Goal: Task Accomplishment & Management: Manage account settings

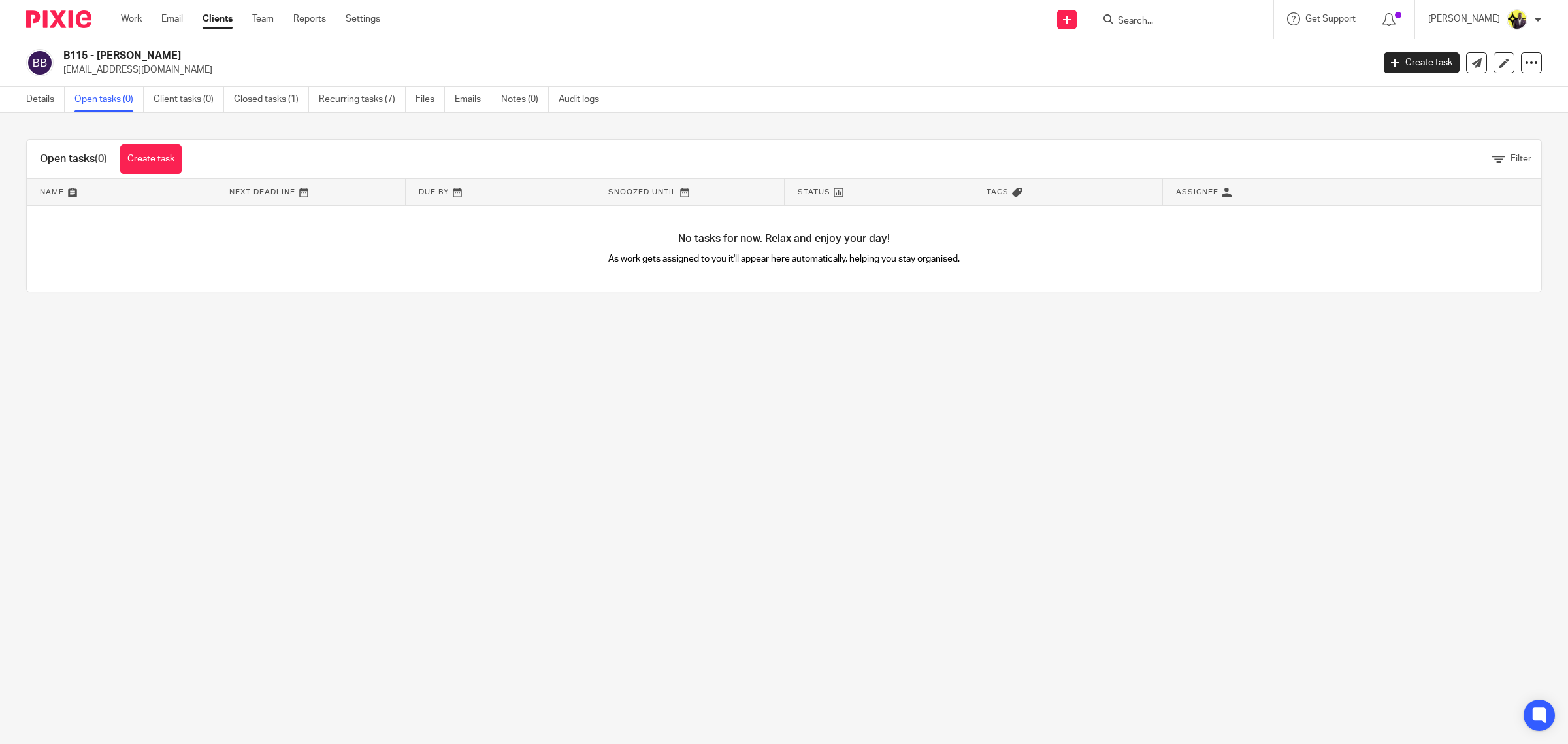
click at [1184, 22] on input "Search" at bounding box center [1176, 22] width 117 height 12
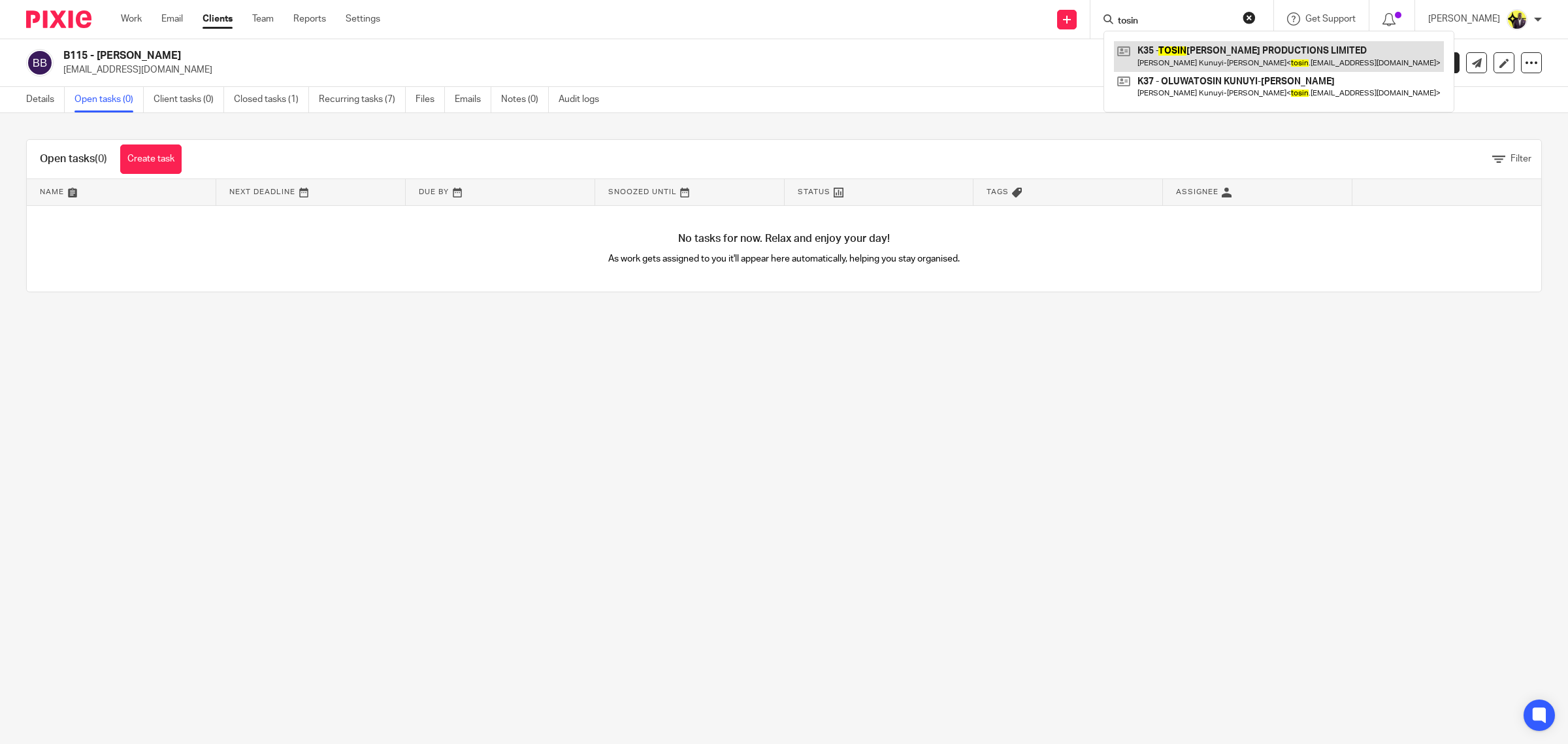
type input "tosin"
drag, startPoint x: 1203, startPoint y: 17, endPoint x: 1096, endPoint y: 15, distance: 107.0
click at [1096, 15] on div "Send new email Create task Add client Request signature tosin K35 - TOSIN COLE …" at bounding box center [984, 19] width 1168 height 39
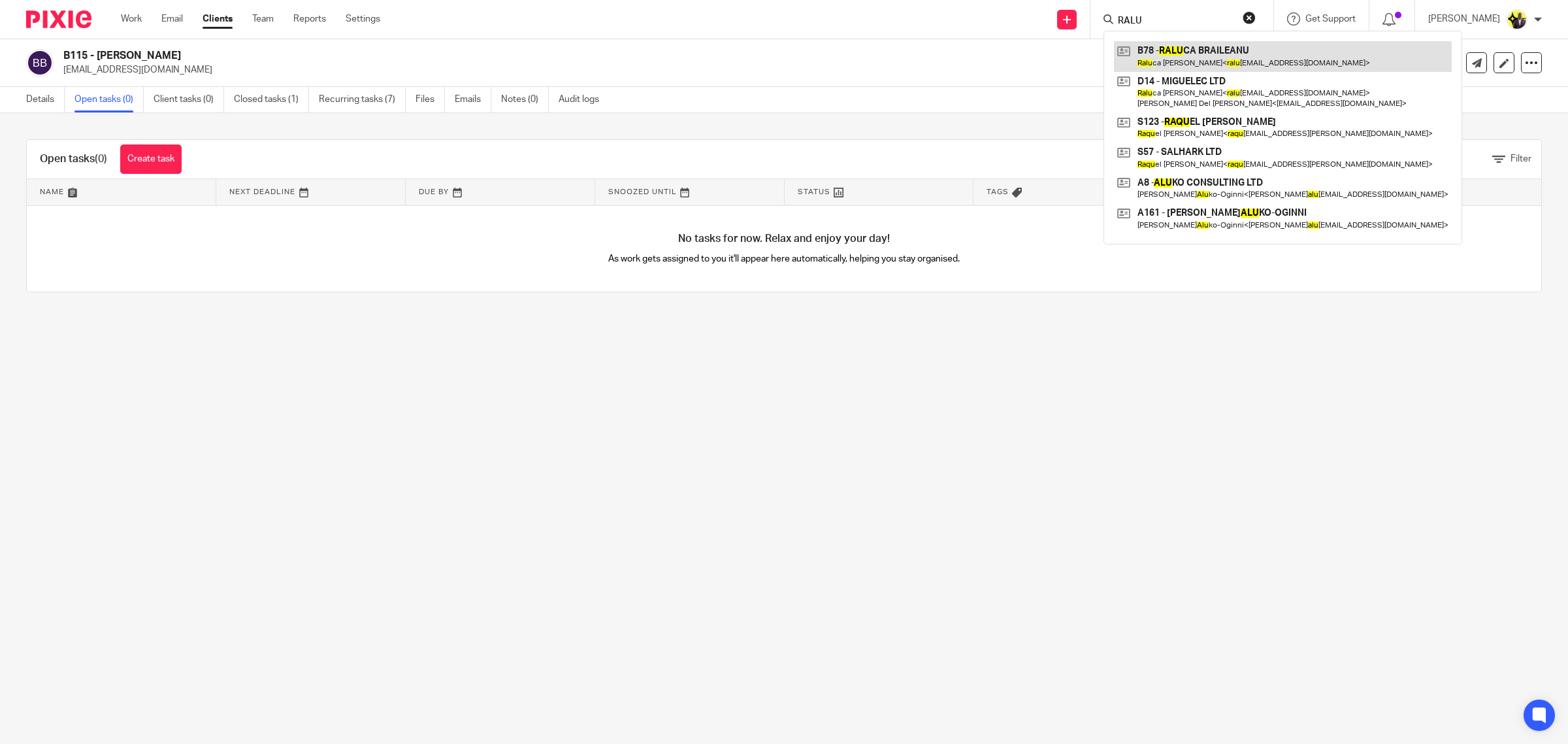
type input "RALU"
click at [1215, 53] on link at bounding box center [1284, 56] width 338 height 30
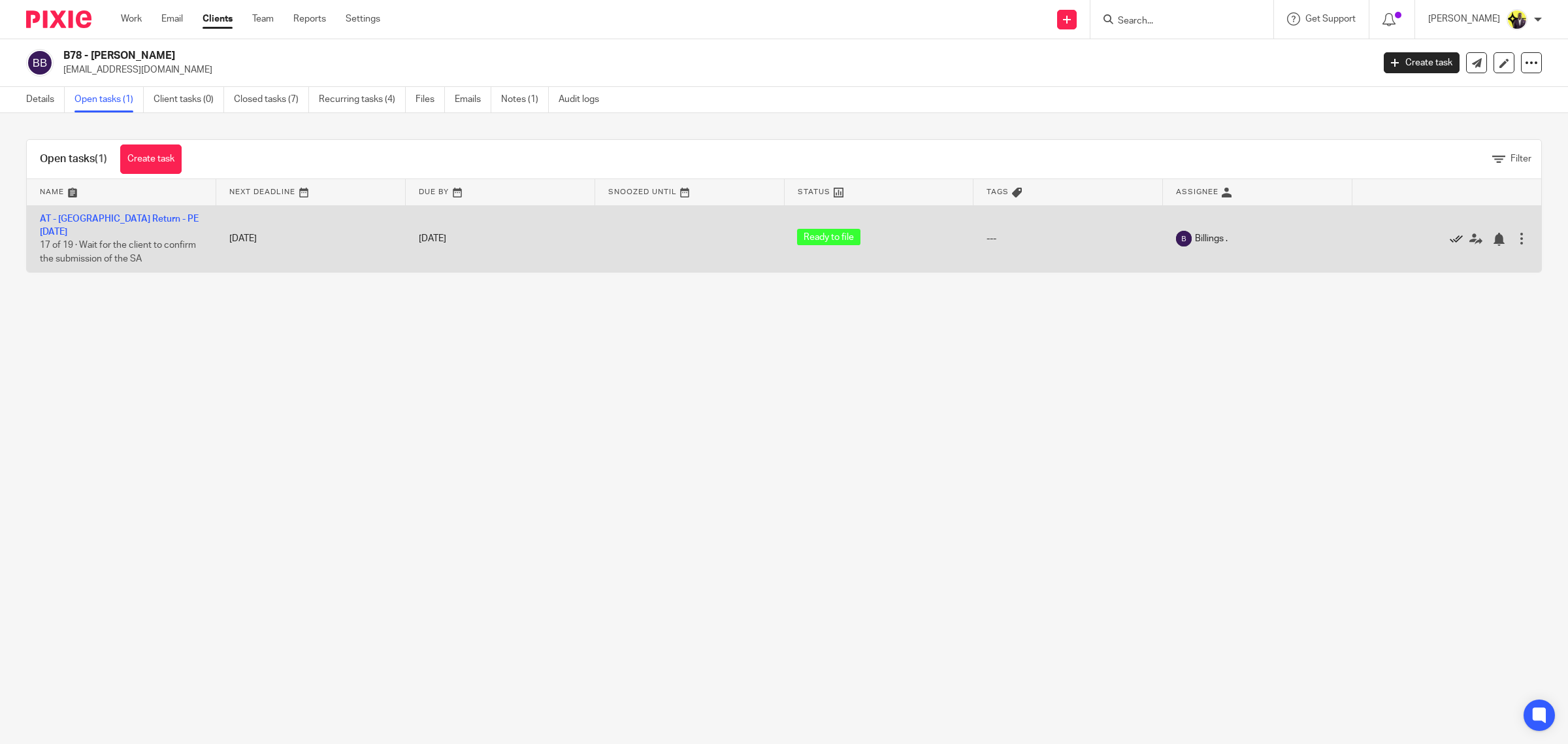
click at [1450, 233] on icon at bounding box center [1456, 239] width 13 height 13
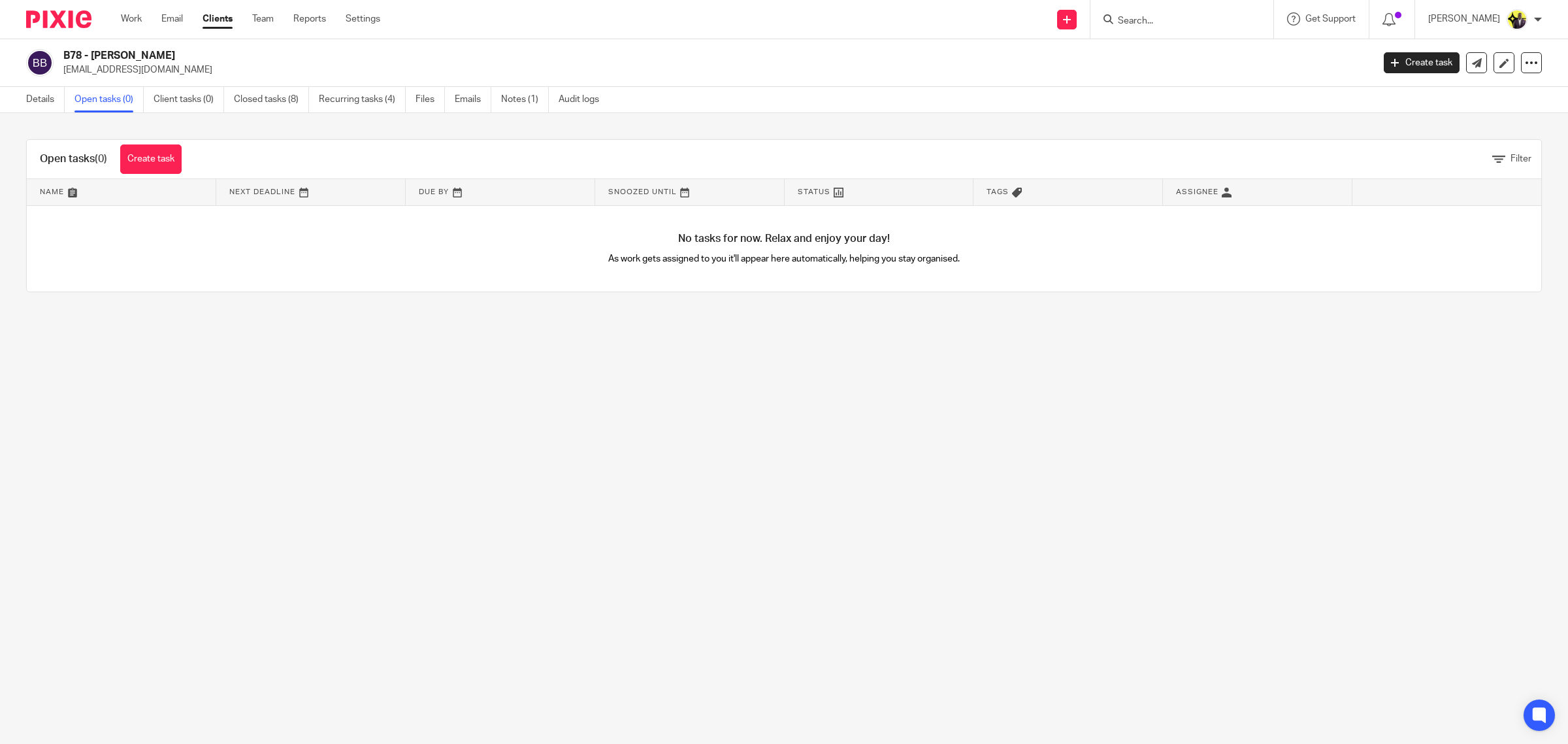
click at [350, 420] on main "B78 - [PERSON_NAME] [EMAIL_ADDRESS][DOMAIN_NAME] Create task Update from Compan…" at bounding box center [784, 372] width 1568 height 744
click at [373, 20] on link "Settings" at bounding box center [363, 18] width 34 height 13
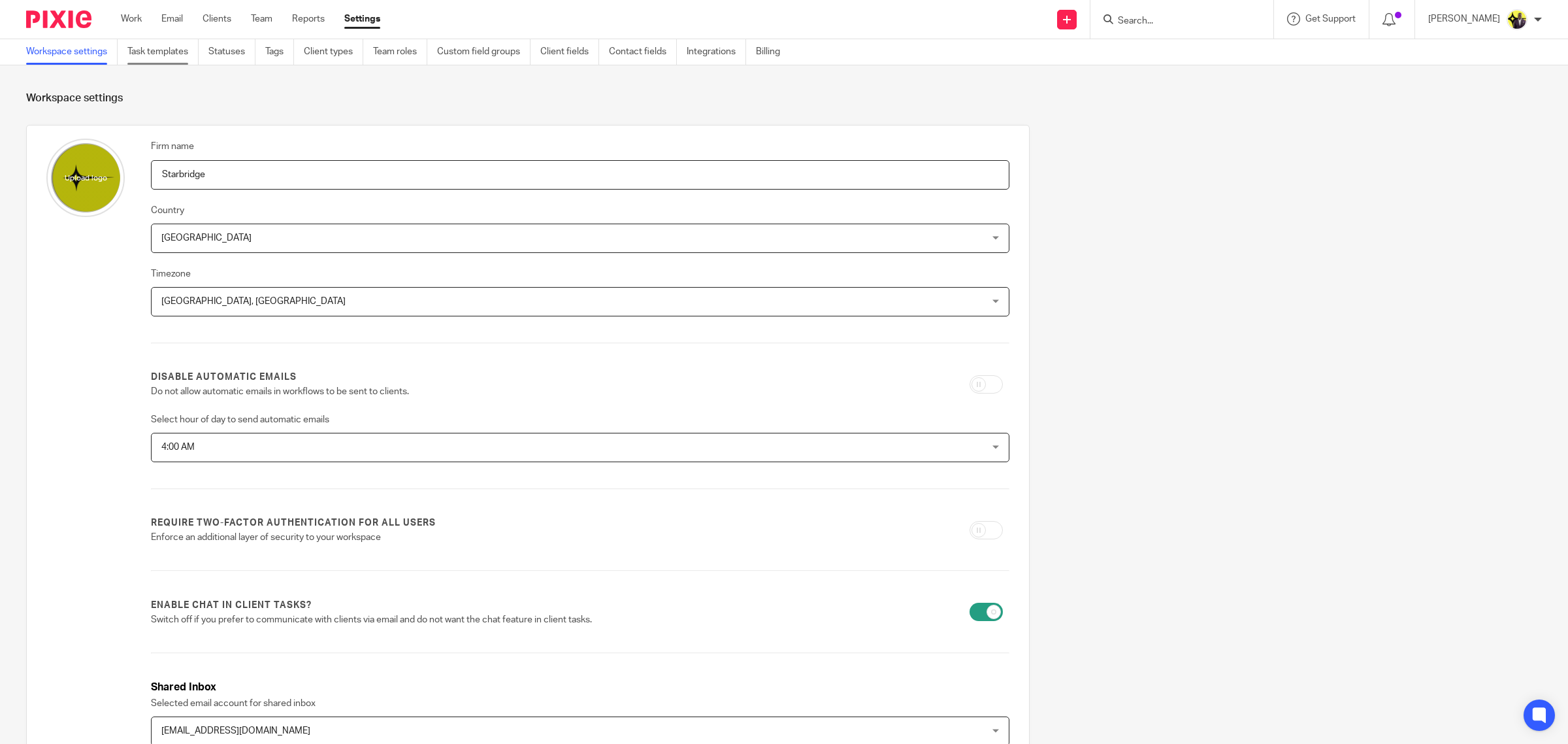
click at [152, 53] on link "Task templates" at bounding box center [163, 52] width 72 height 26
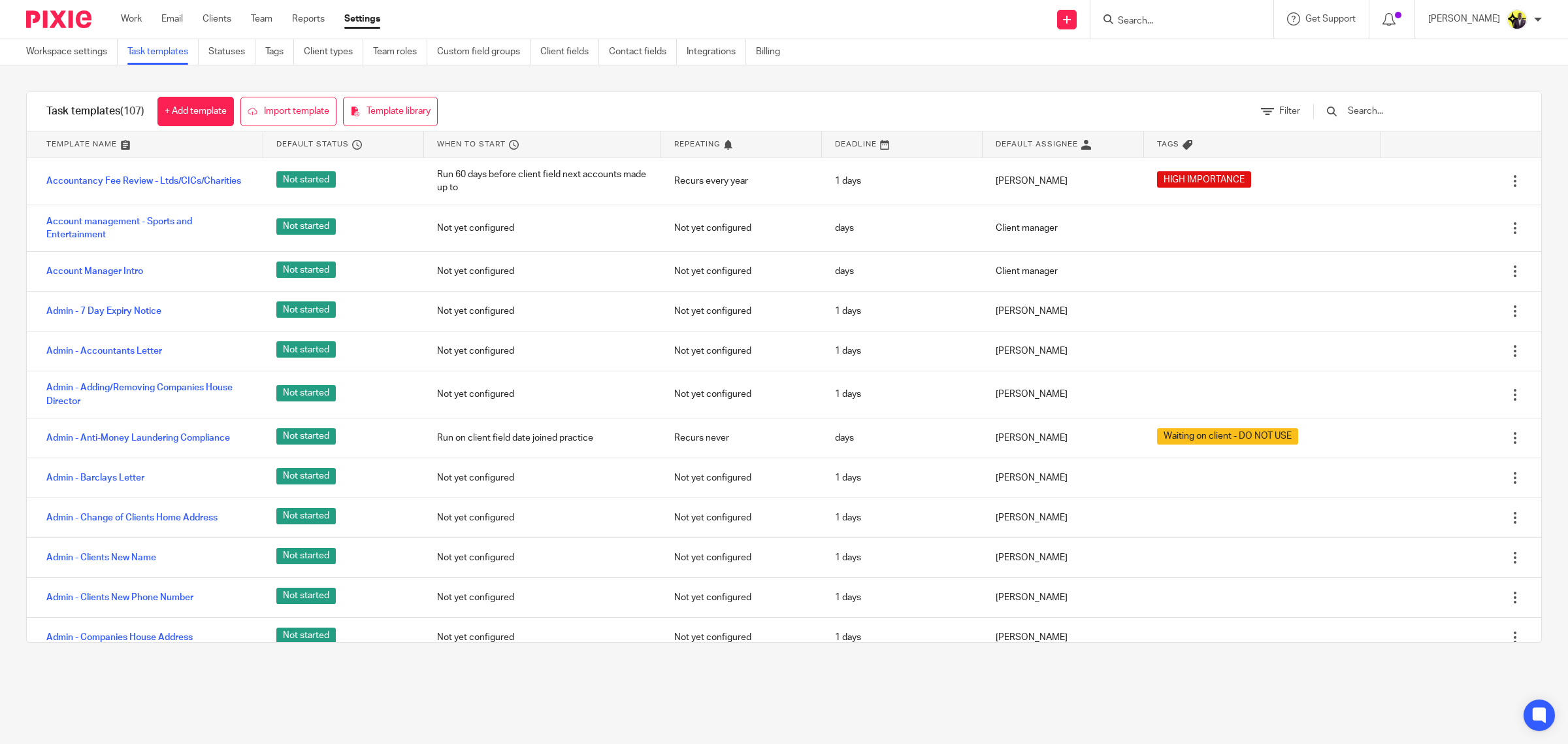
click at [1417, 113] on input "text" at bounding box center [1422, 111] width 153 height 15
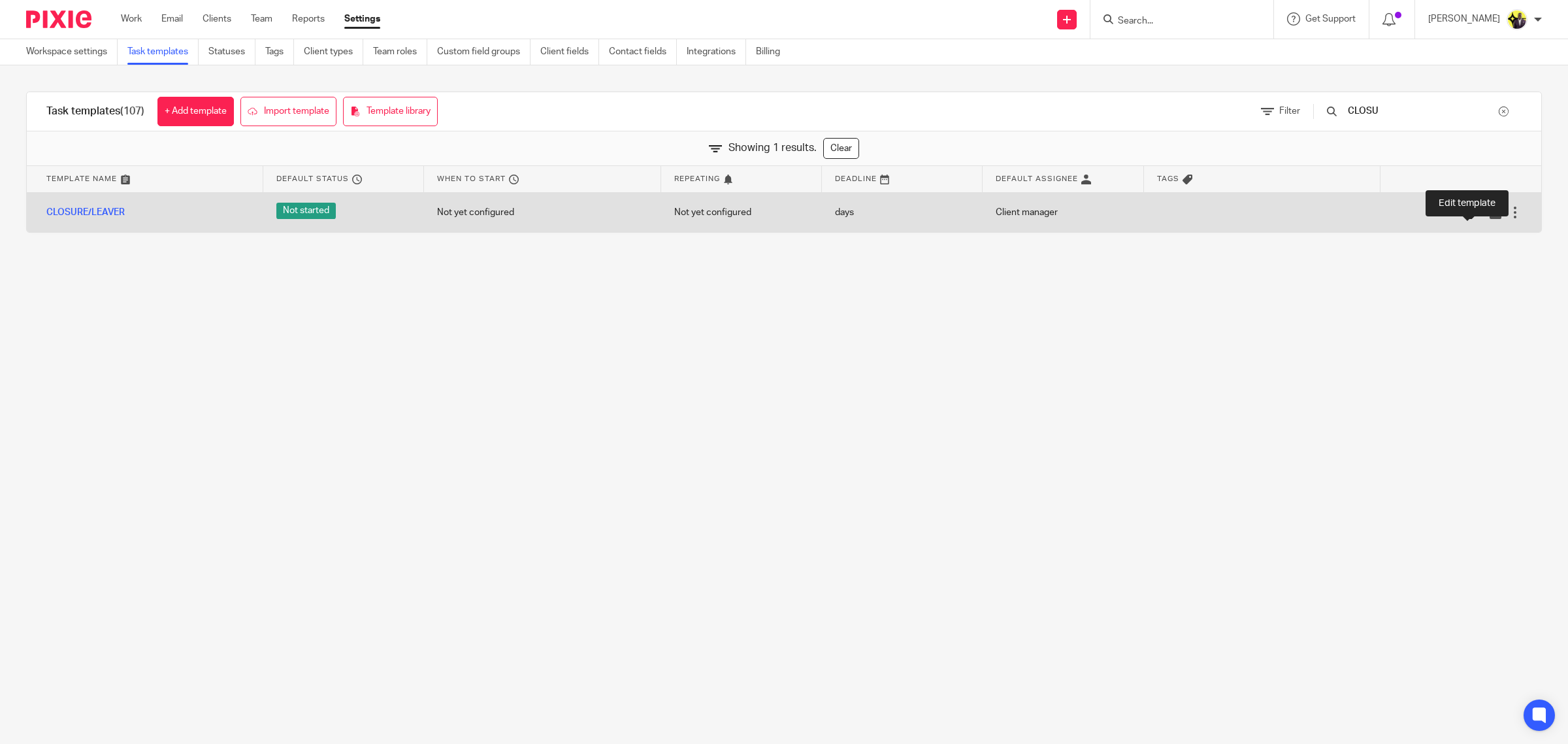
type input "CLOSU"
click at [1470, 211] on icon at bounding box center [1476, 212] width 13 height 13
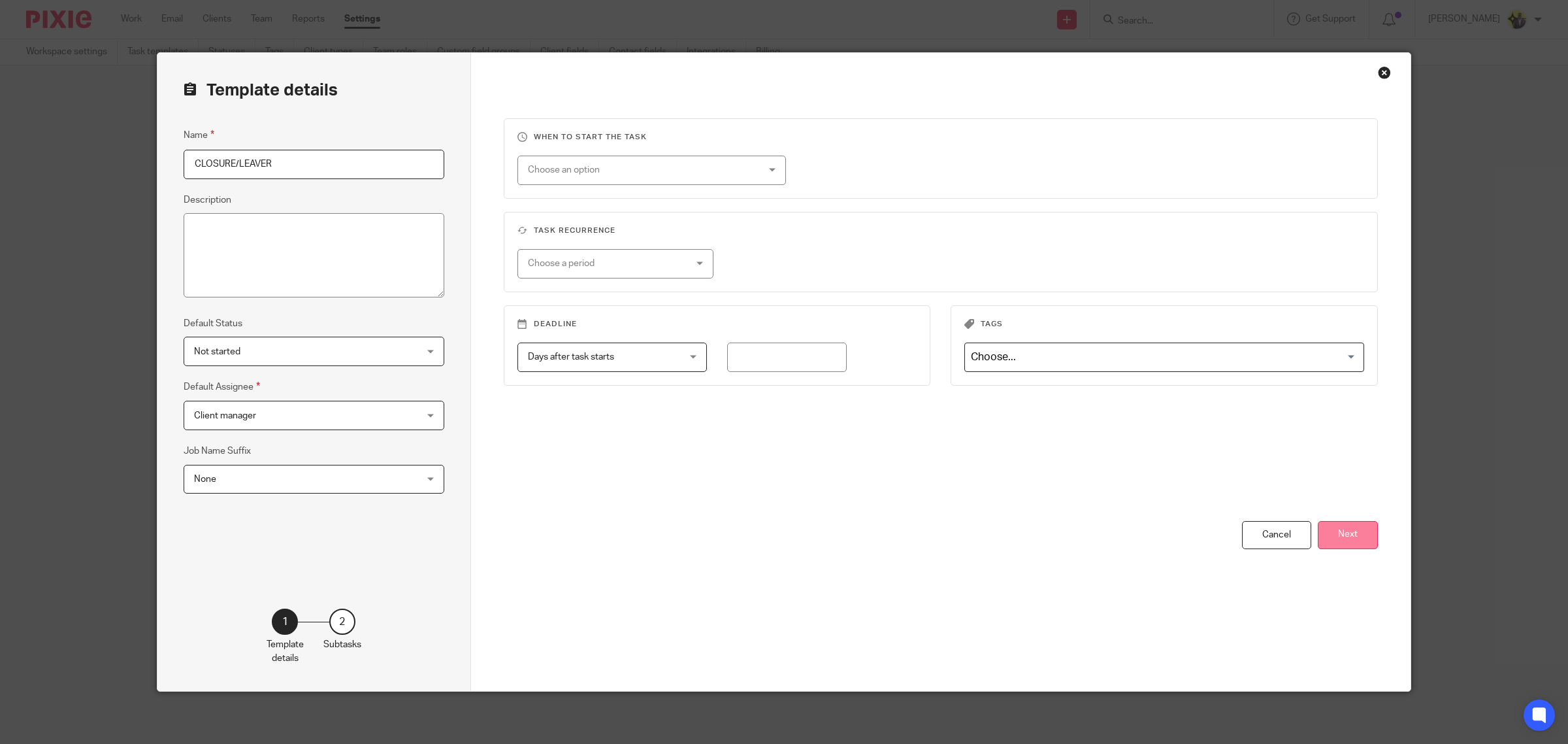
click at [1351, 536] on button "Next" at bounding box center [1348, 535] width 60 height 28
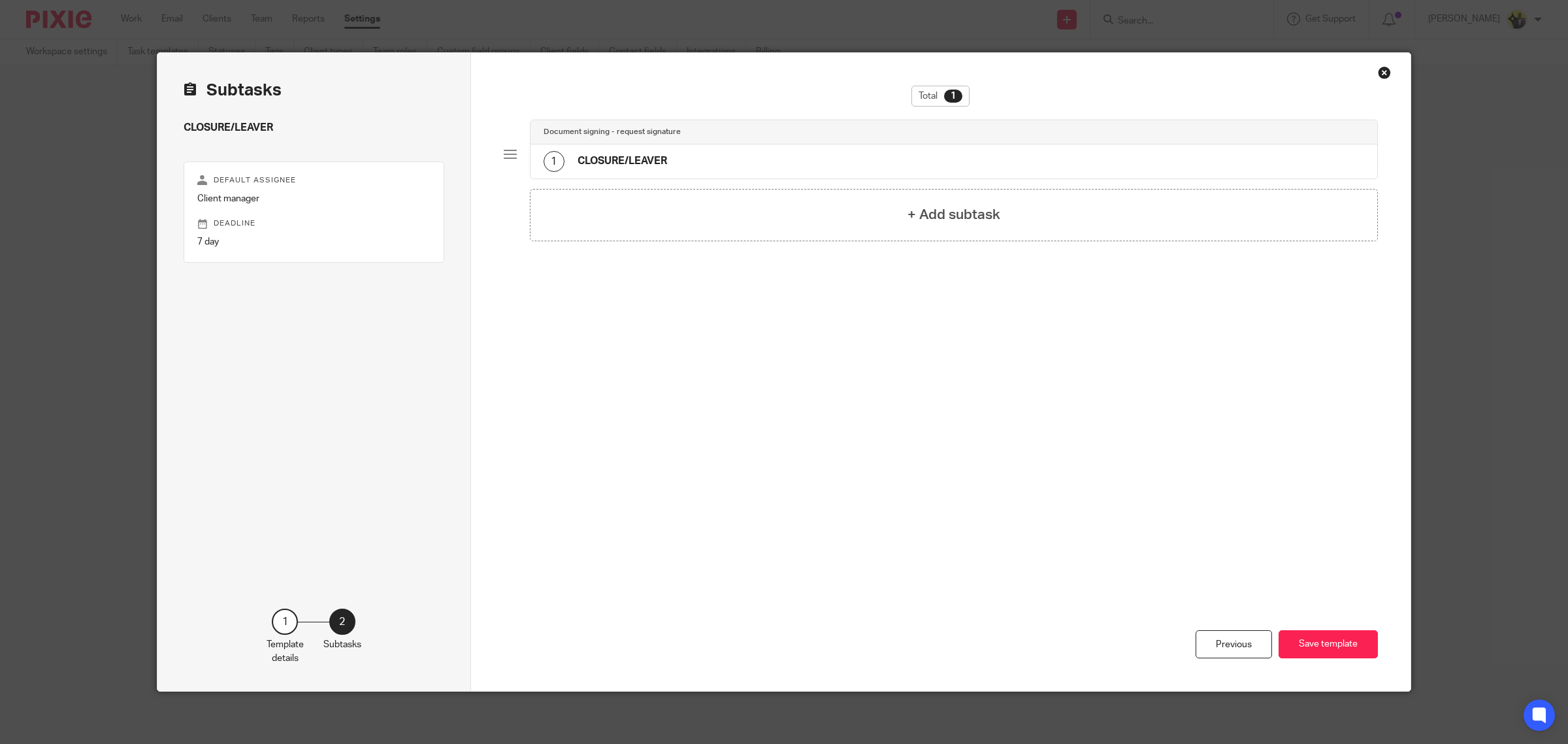
click at [647, 147] on div "1 CLOSURE/LEAVER" at bounding box center [954, 161] width 847 height 34
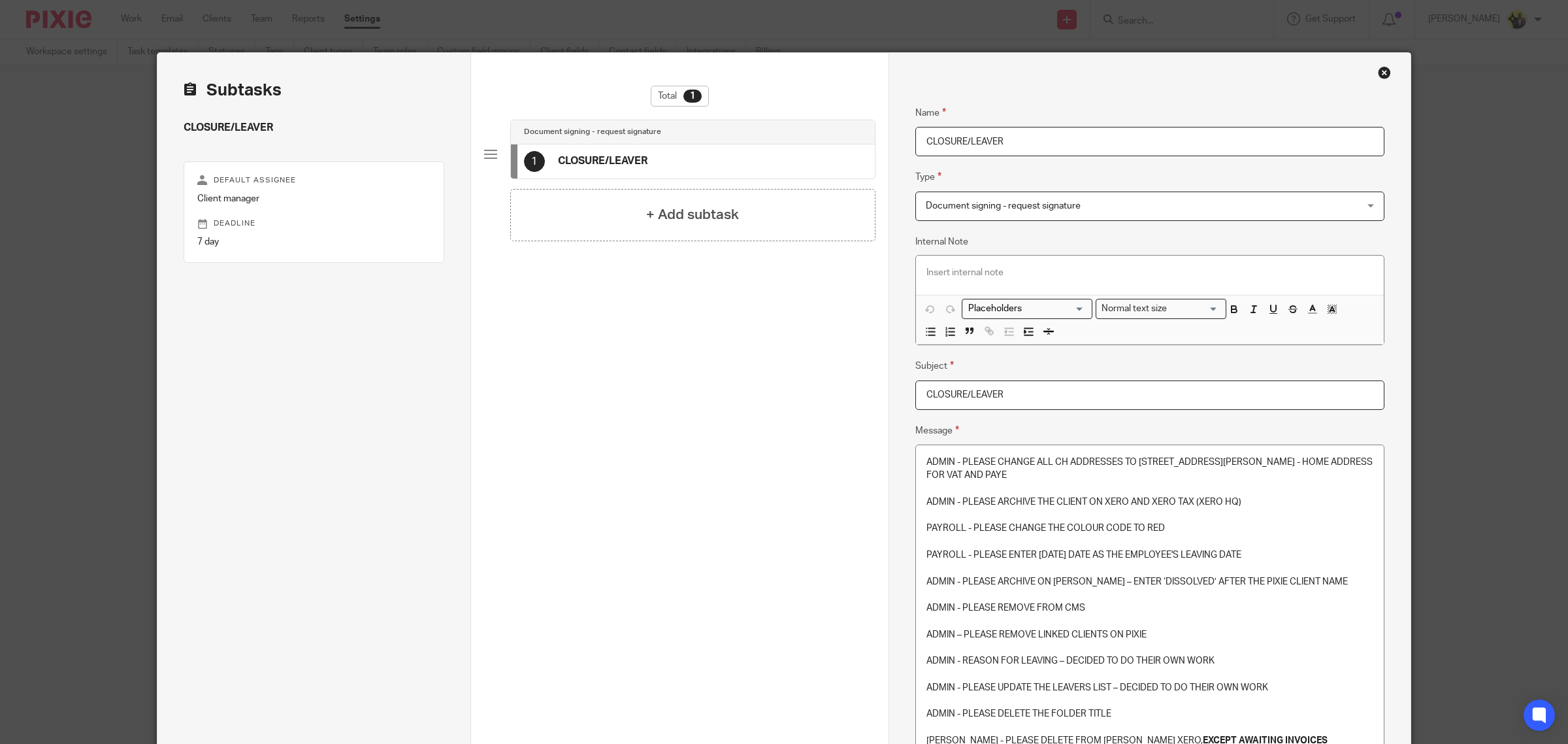
click at [1034, 561] on p "PAYROLL - PLEASE ENTER TODAY'S DATE AS THE EMPLOYEE'S LEAVING DATE" at bounding box center [1150, 554] width 447 height 13
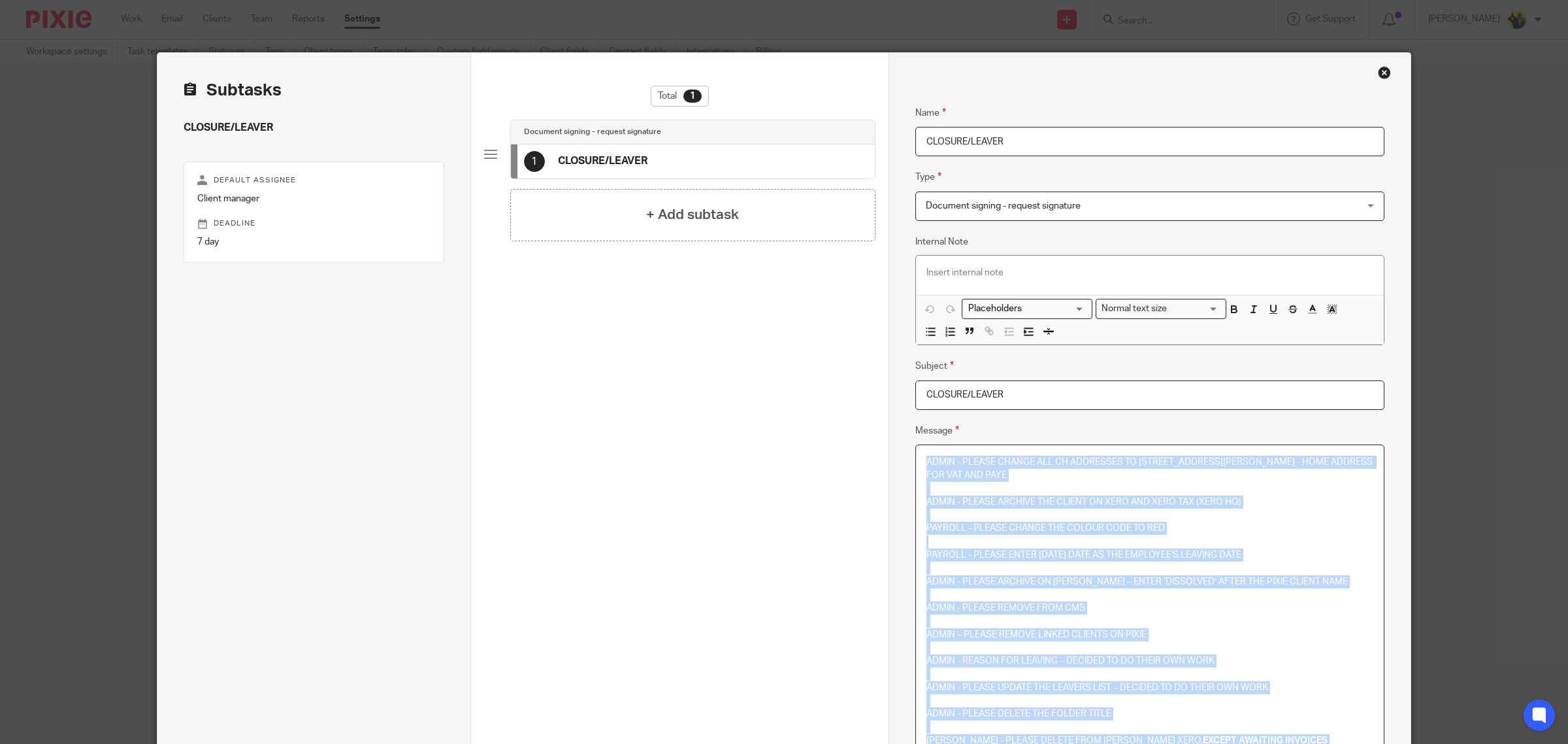
copy div "ADMIN - PLEASE CHANGE ALL CH ADDRESSES TO 71-75 SHELTON STREET, COVENT GARDEN, …"
click at [1379, 67] on div "Close this dialog window" at bounding box center [1384, 72] width 13 height 13
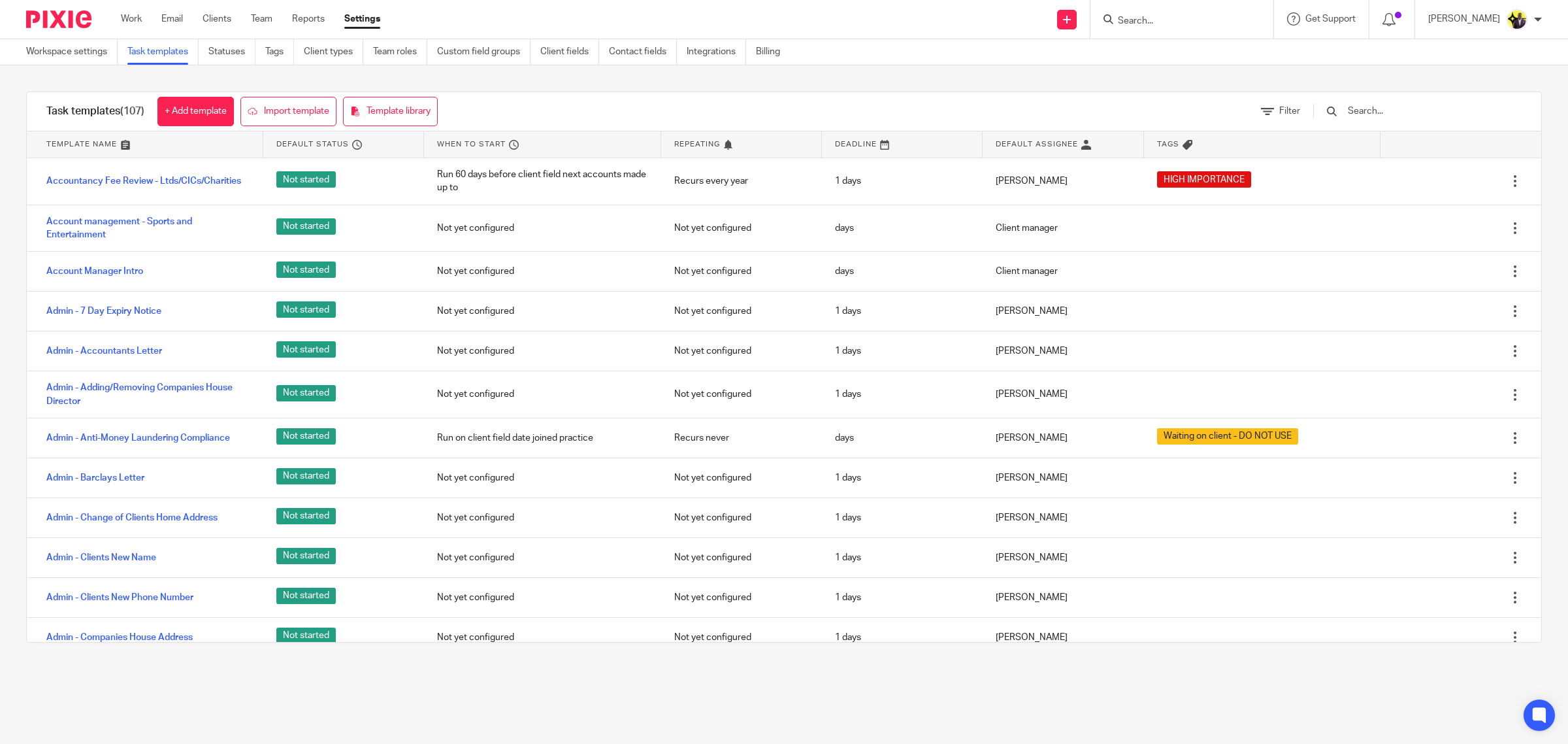
click at [1193, 24] on input "Search" at bounding box center [1176, 22] width 117 height 12
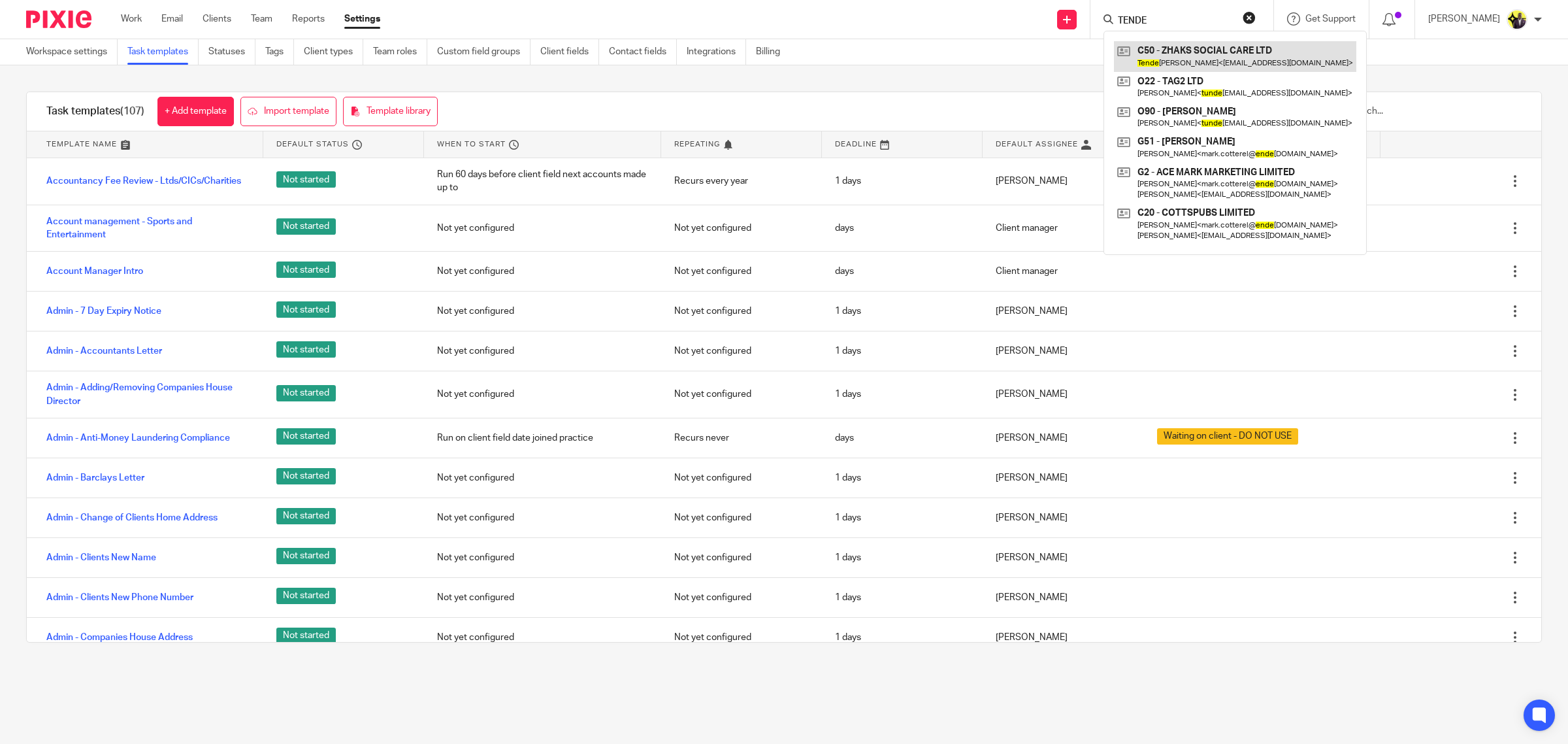
type input "TENDE"
click at [1215, 57] on link at bounding box center [1235, 56] width 242 height 30
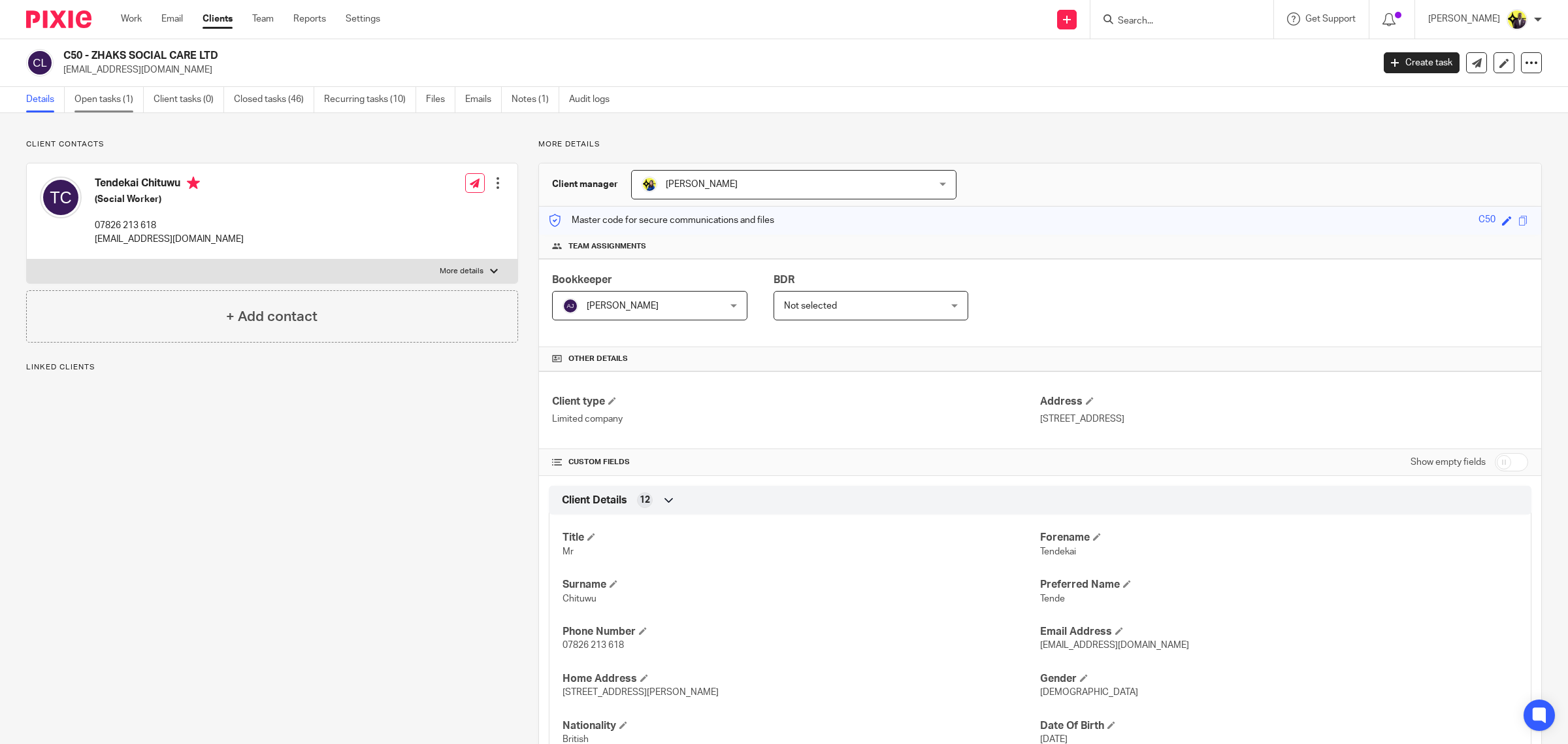
click at [123, 92] on link "Open tasks (1)" at bounding box center [109, 100] width 69 height 26
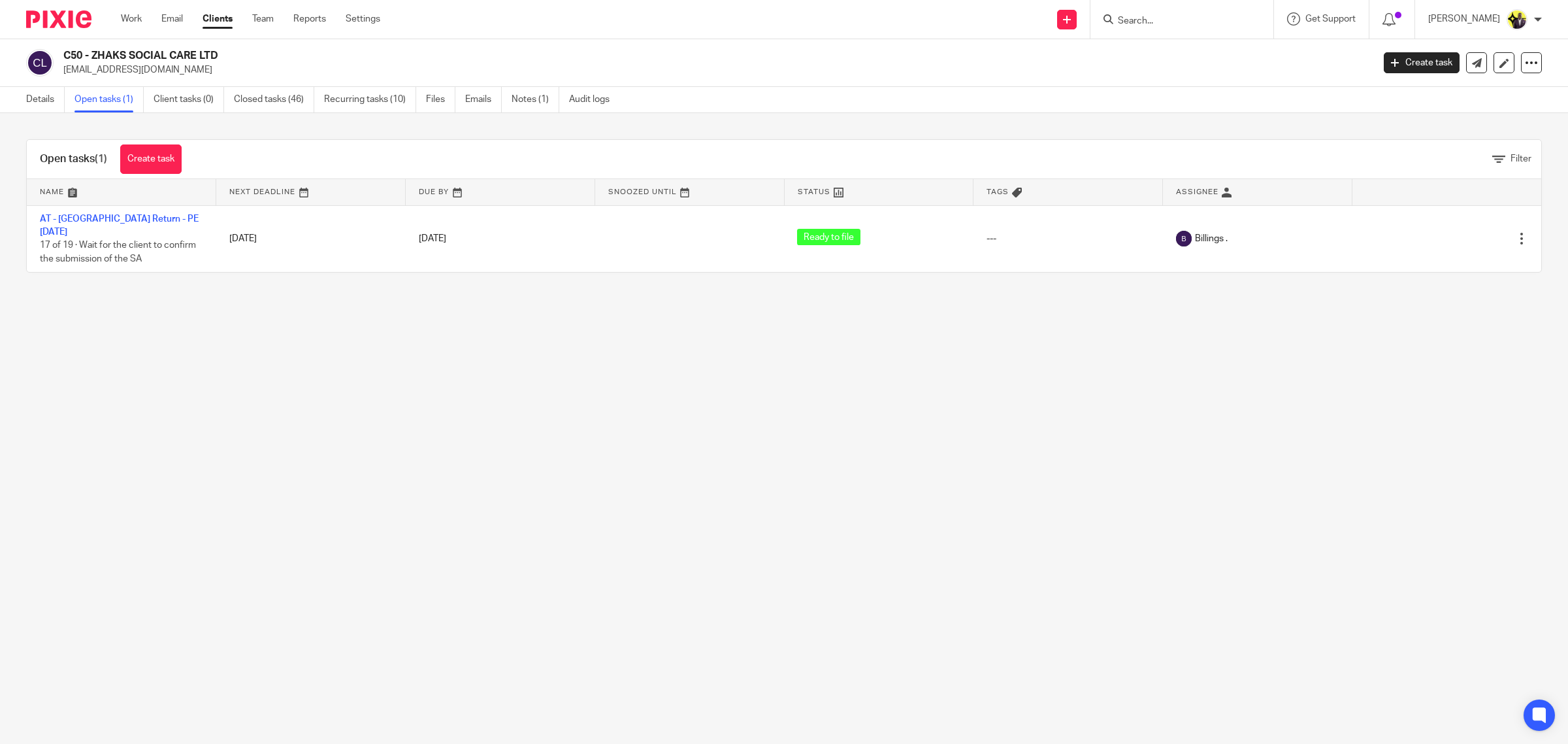
click at [1196, 9] on div at bounding box center [1182, 19] width 183 height 39
click at [1182, 16] on input "Search" at bounding box center [1176, 22] width 117 height 12
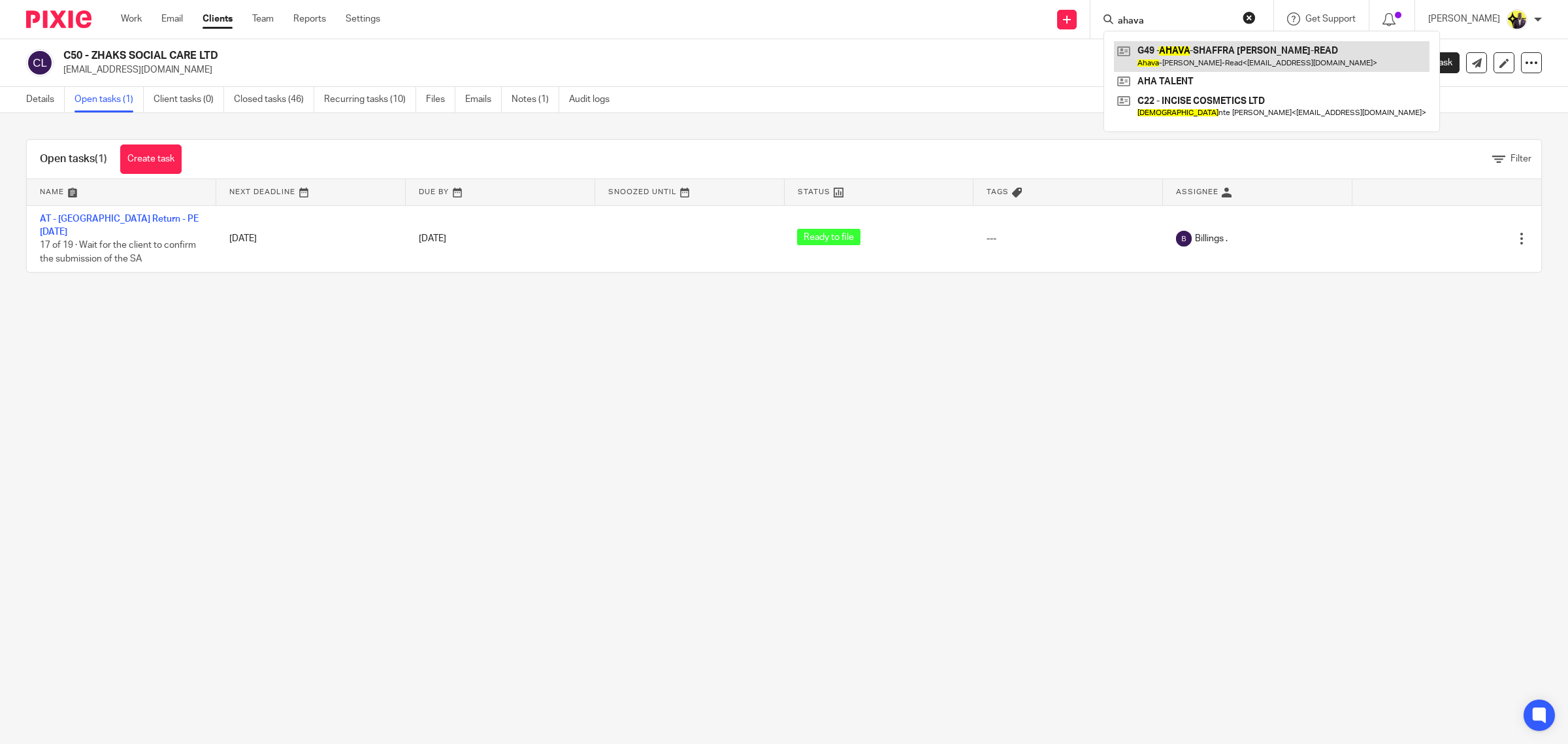
type input "ahava"
click at [1203, 53] on link at bounding box center [1272, 56] width 315 height 30
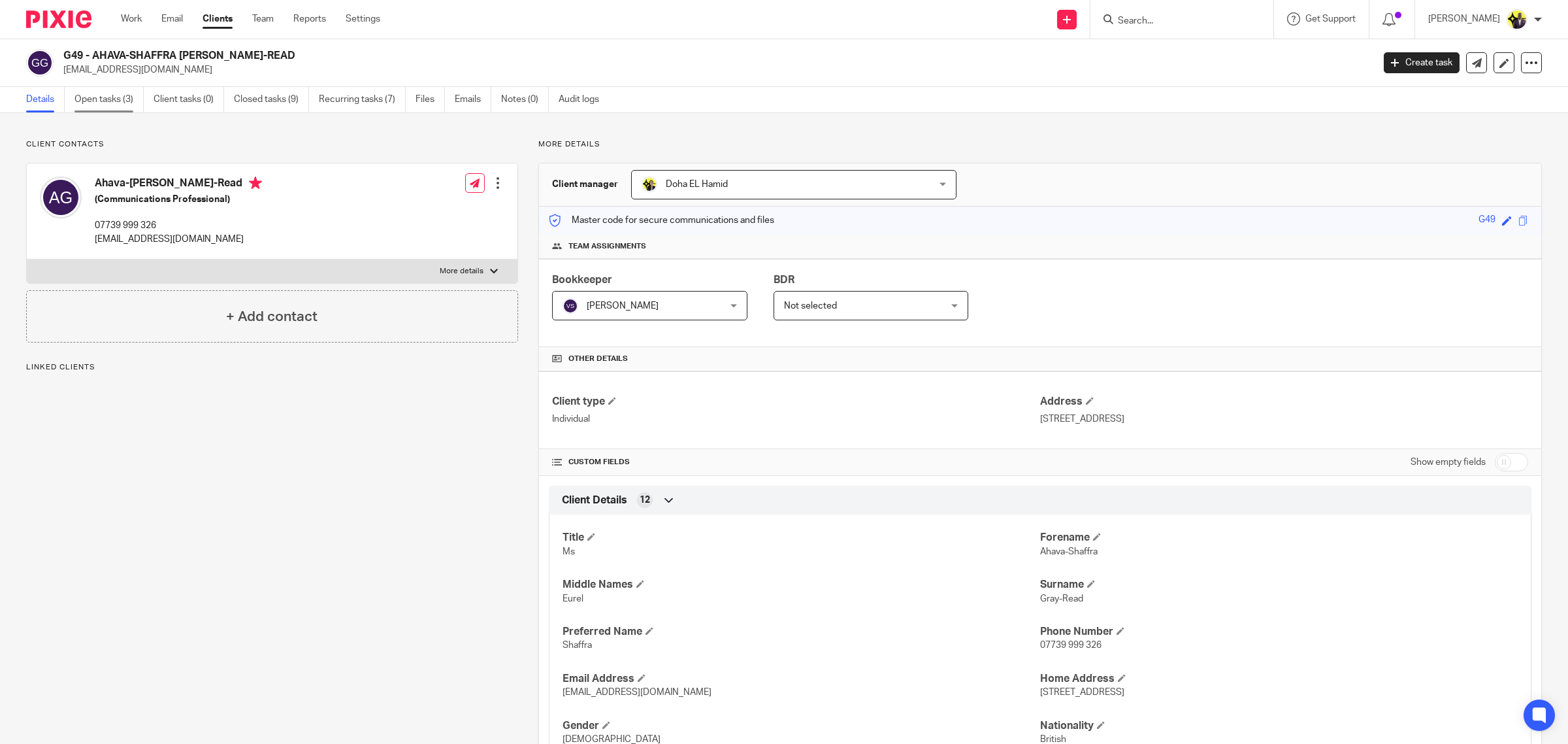
click at [109, 96] on link "Open tasks (3)" at bounding box center [109, 100] width 69 height 26
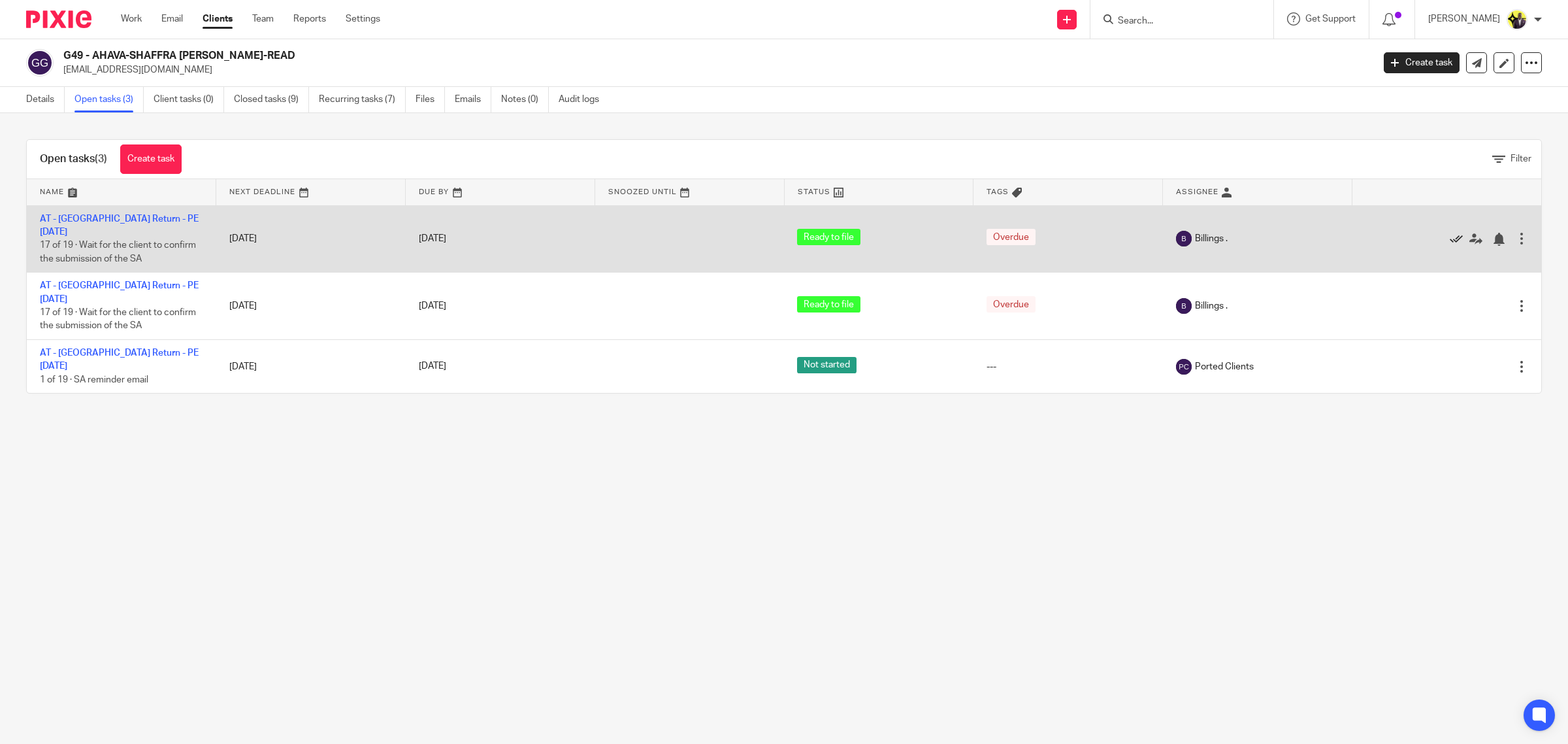
click at [1450, 233] on icon at bounding box center [1456, 239] width 13 height 13
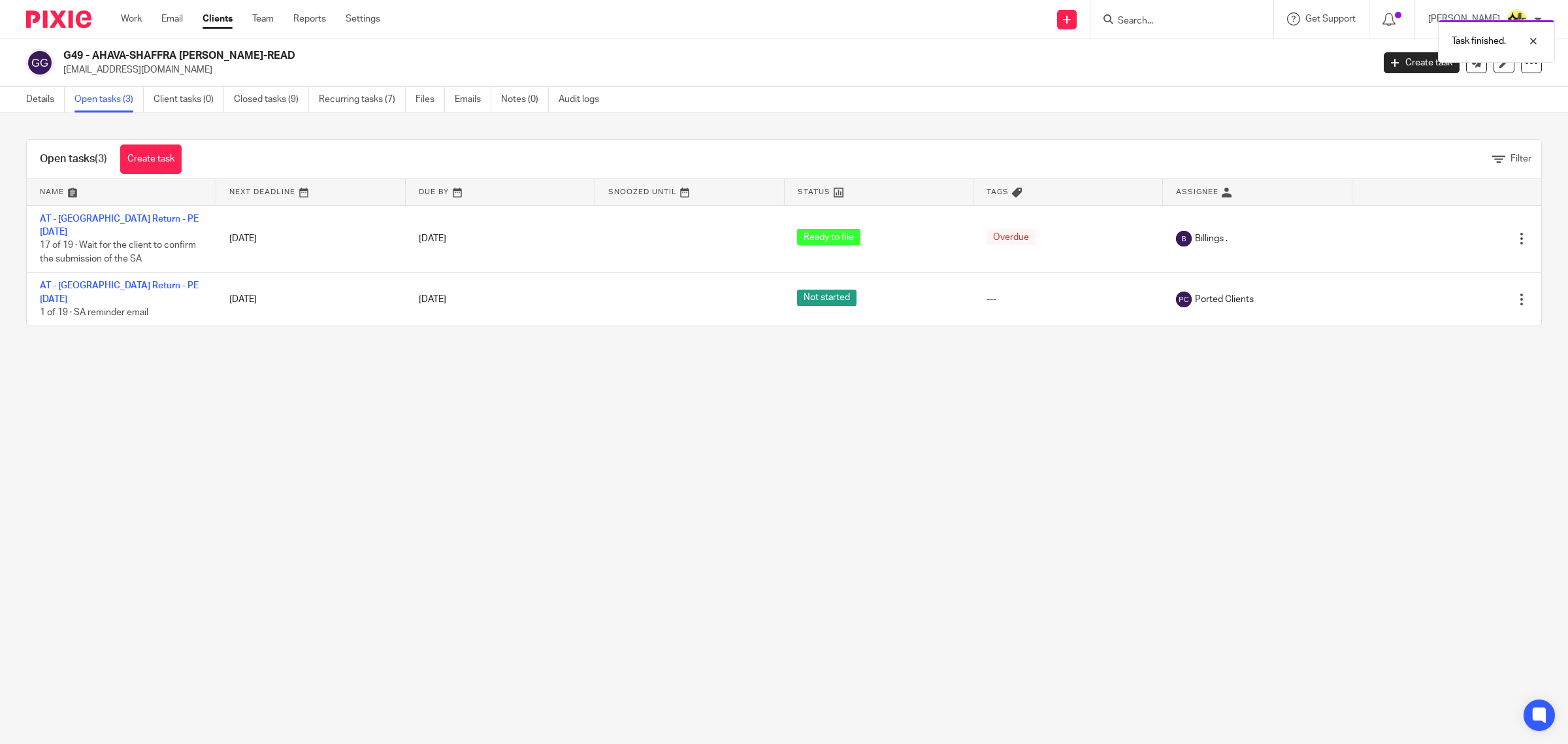
click at [1450, 233] on icon at bounding box center [1456, 239] width 13 height 13
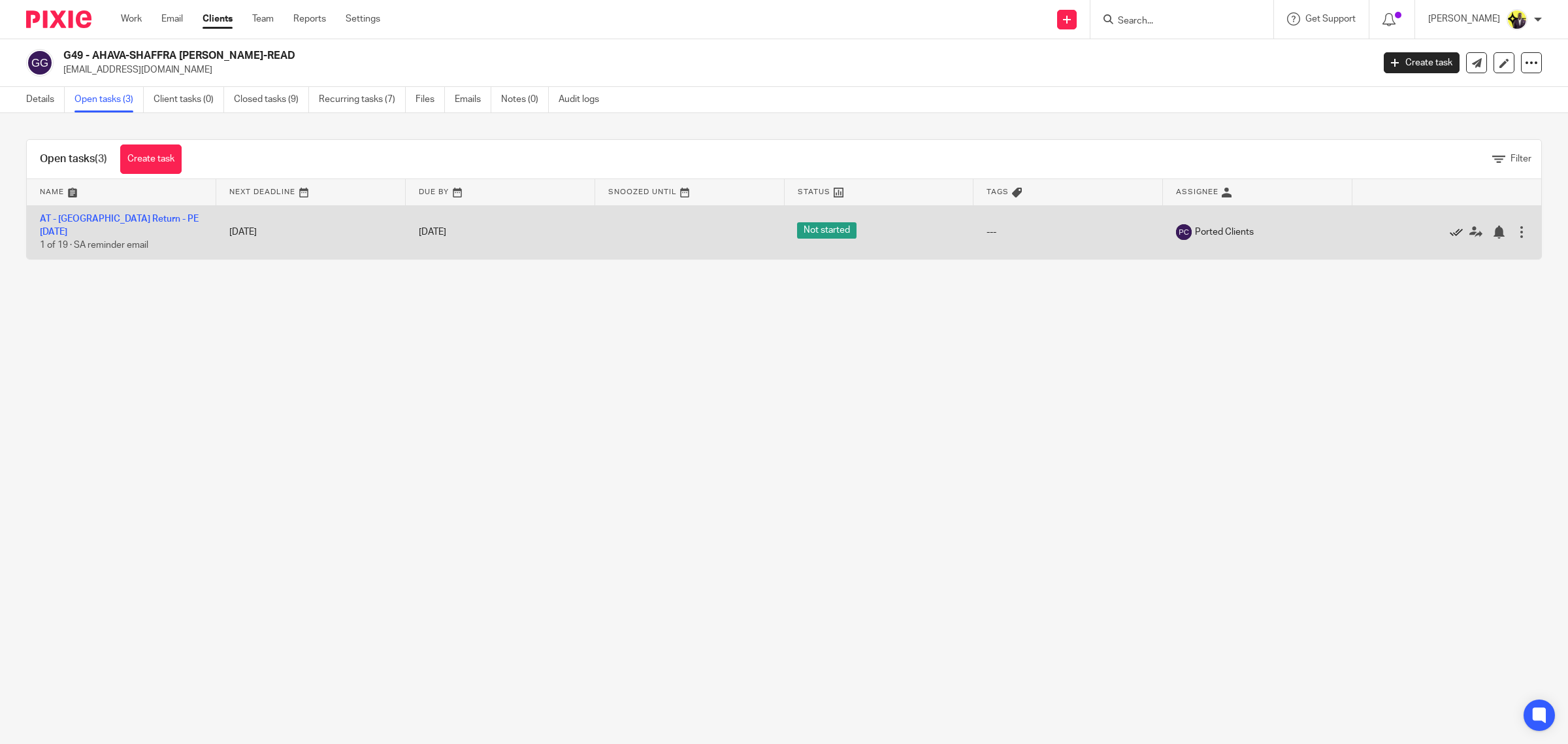
click at [1450, 228] on icon at bounding box center [1456, 232] width 13 height 13
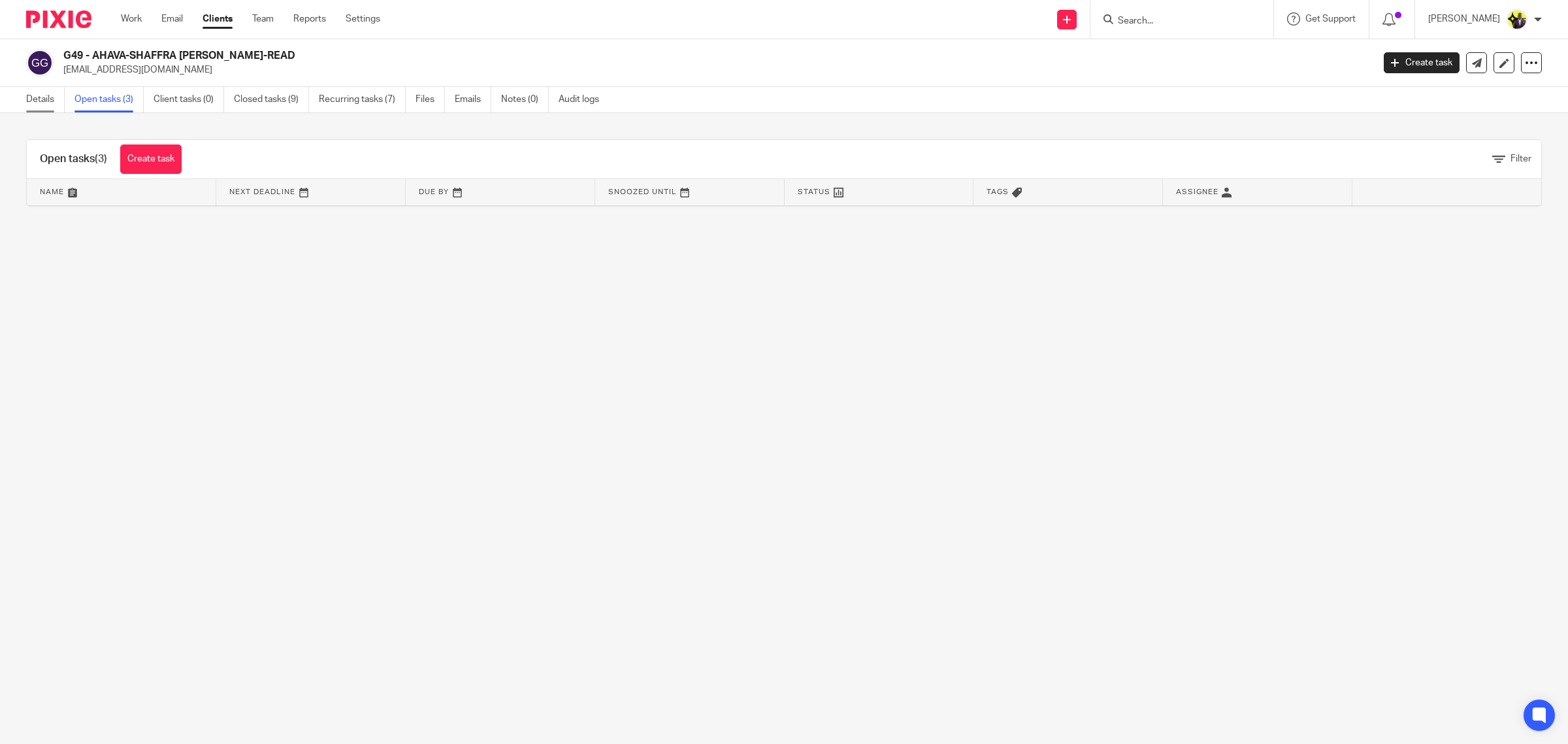
click at [50, 93] on link "Details" at bounding box center [45, 100] width 39 height 26
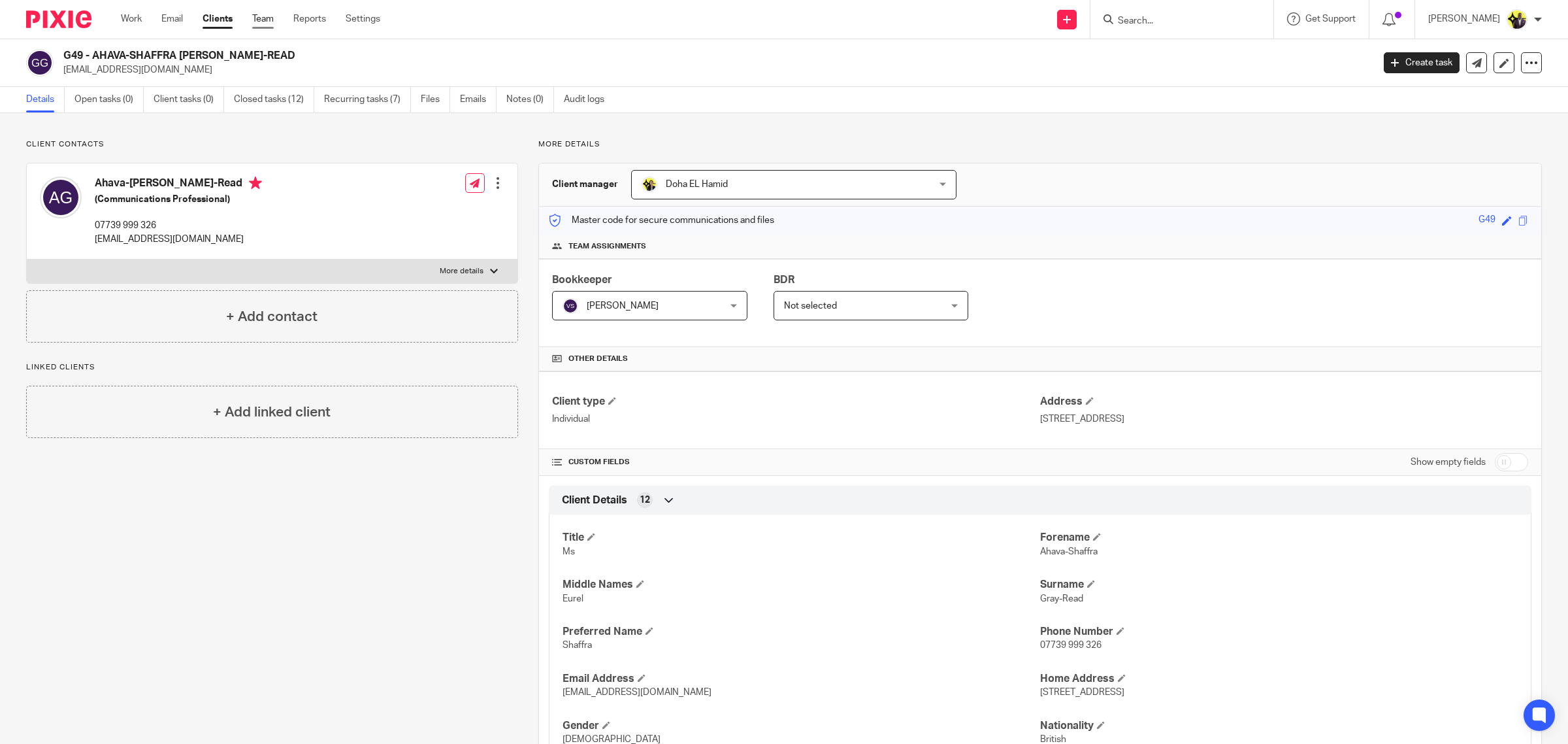
click at [270, 15] on link "Team" at bounding box center [263, 18] width 22 height 13
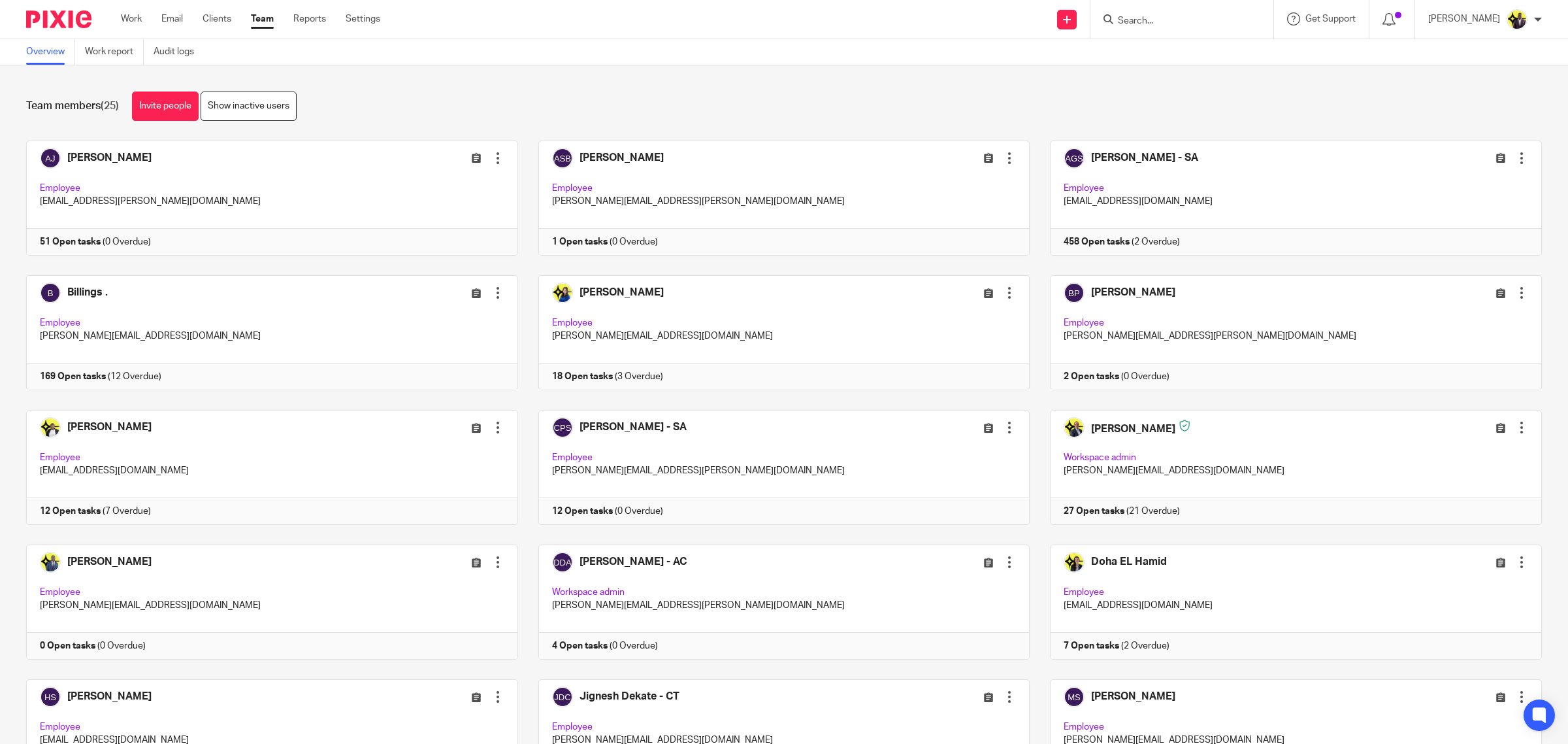
scroll to position [639, 0]
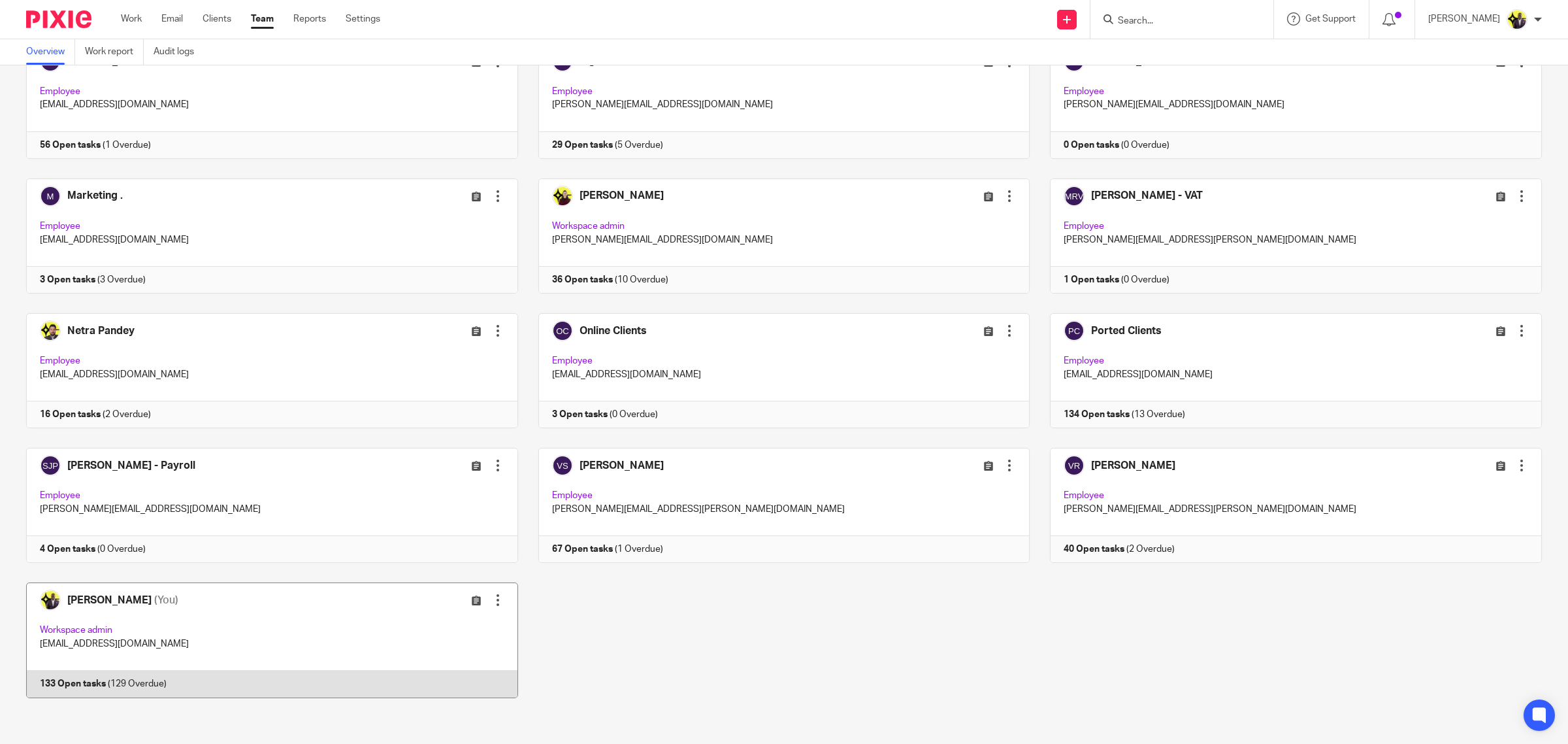
click at [227, 586] on link at bounding box center [262, 639] width 512 height 115
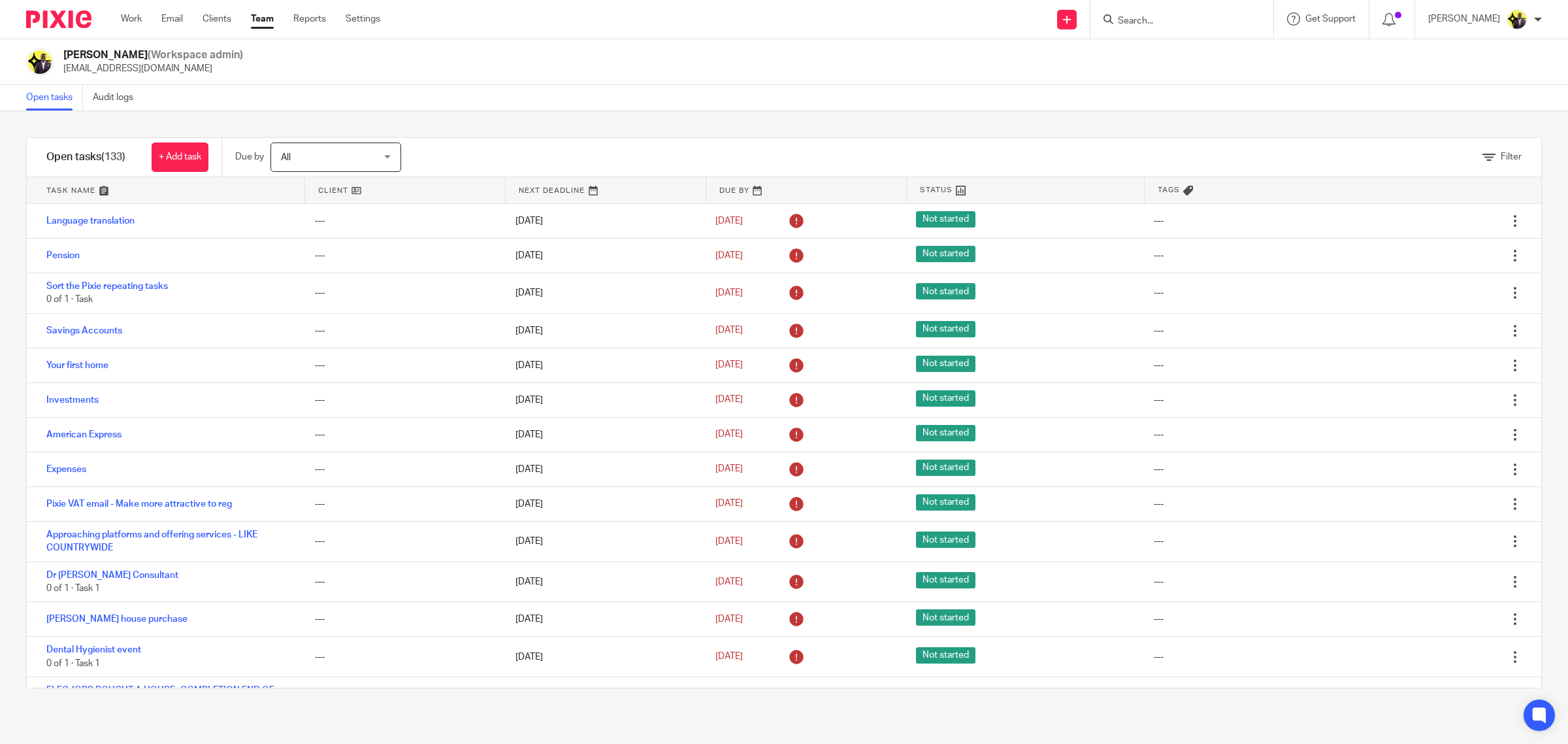
scroll to position [6229, 0]
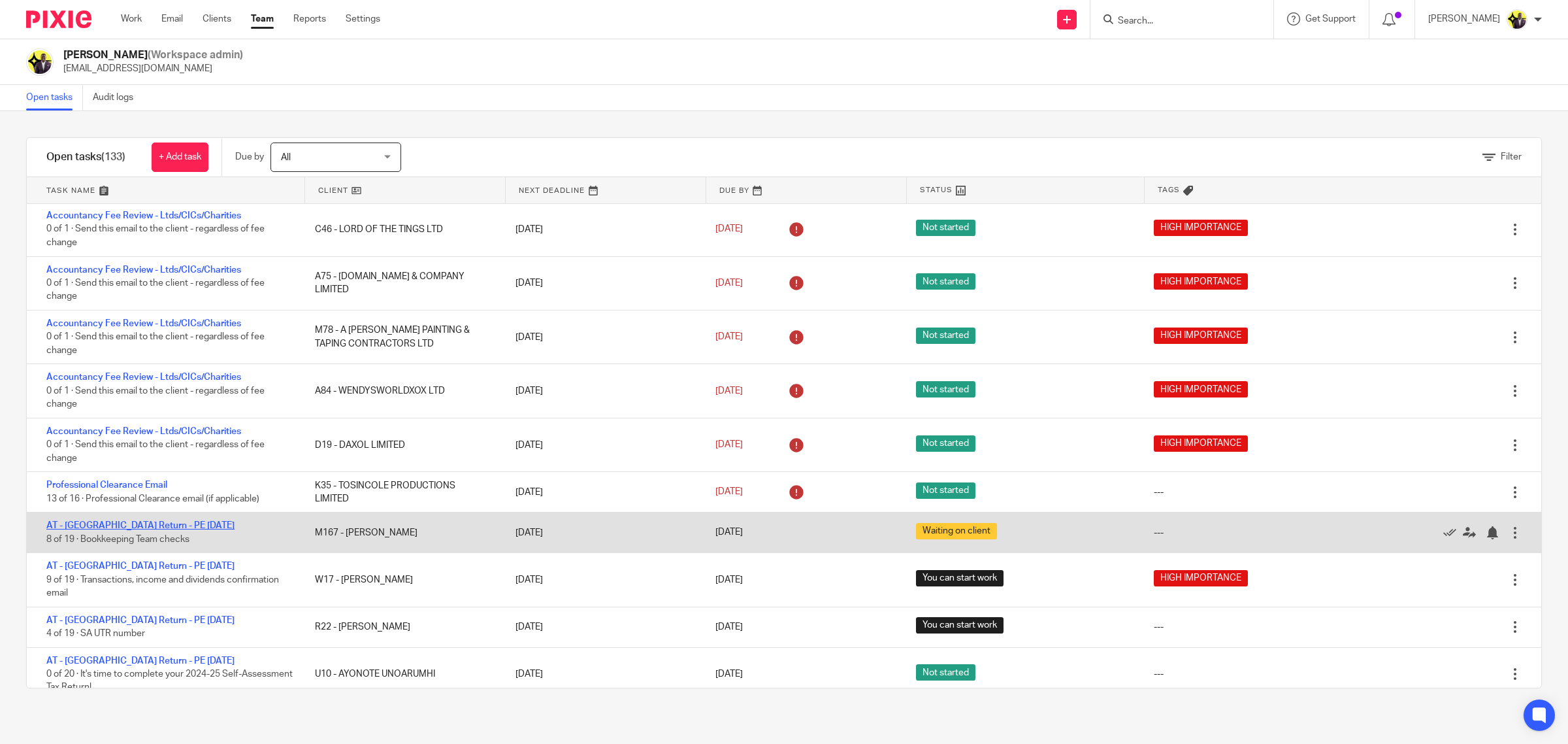
drag, startPoint x: 138, startPoint y: 507, endPoint x: 124, endPoint y: 513, distance: 15.2
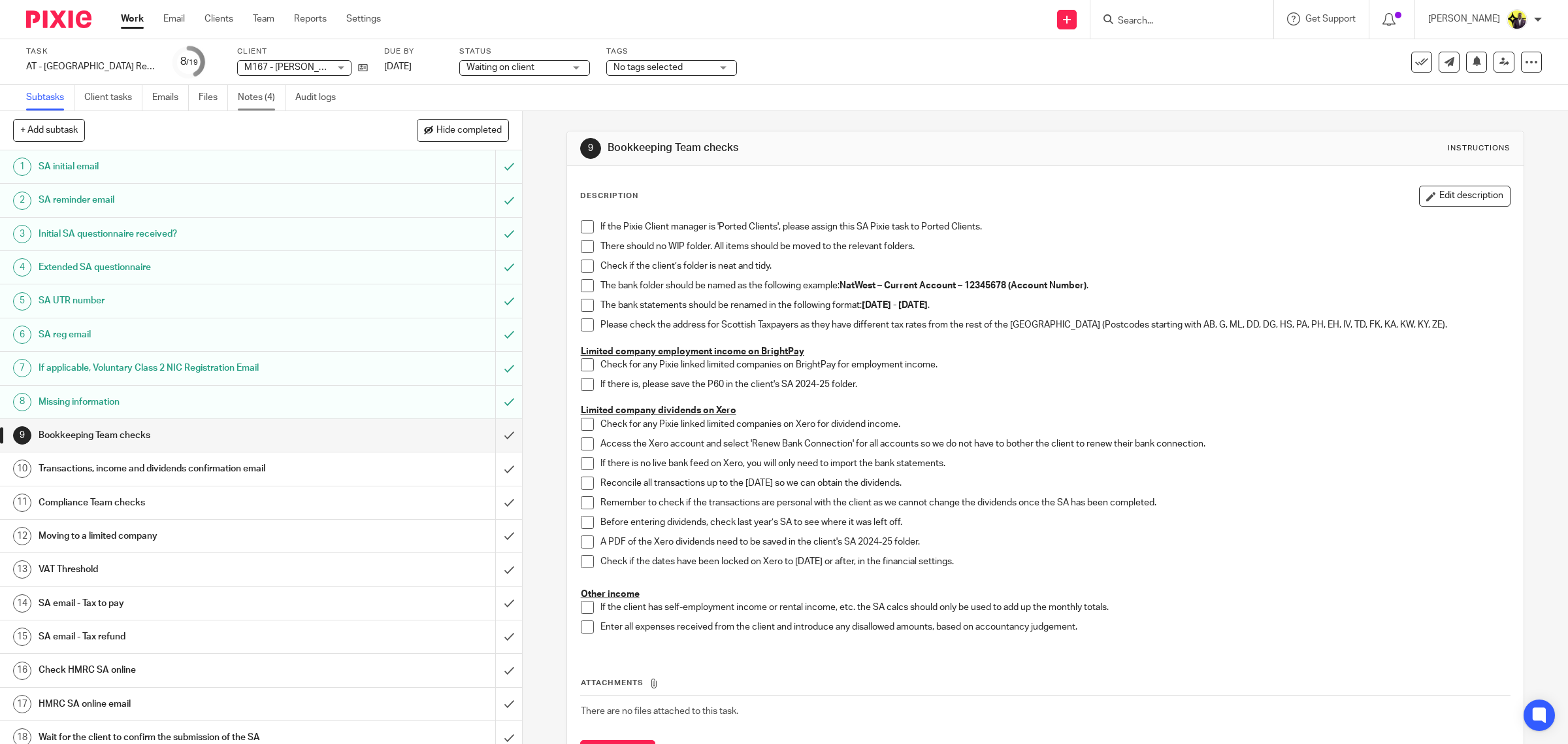
click at [270, 93] on link "Notes (4)" at bounding box center [261, 98] width 47 height 26
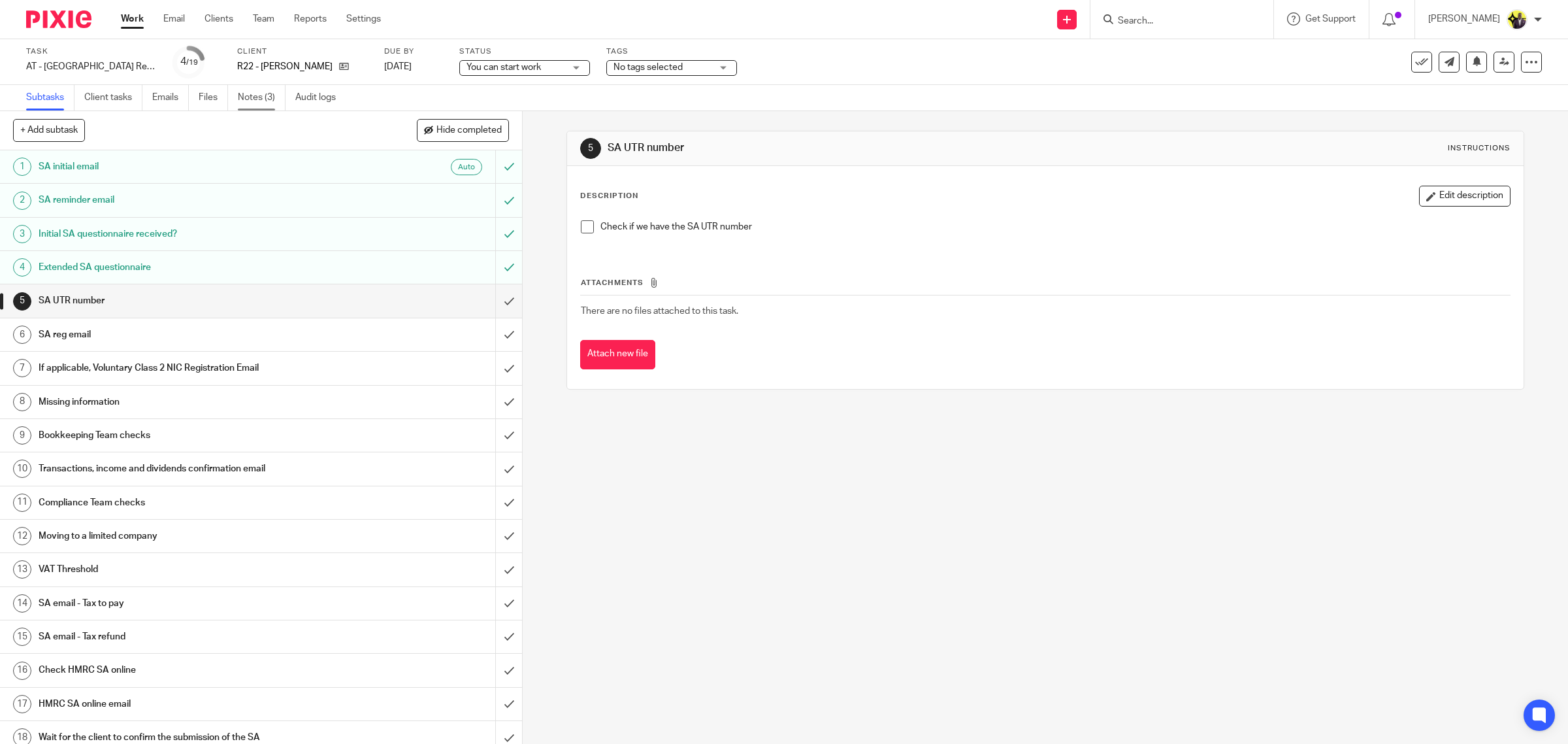
click at [264, 91] on link "Notes (3)" at bounding box center [261, 98] width 47 height 26
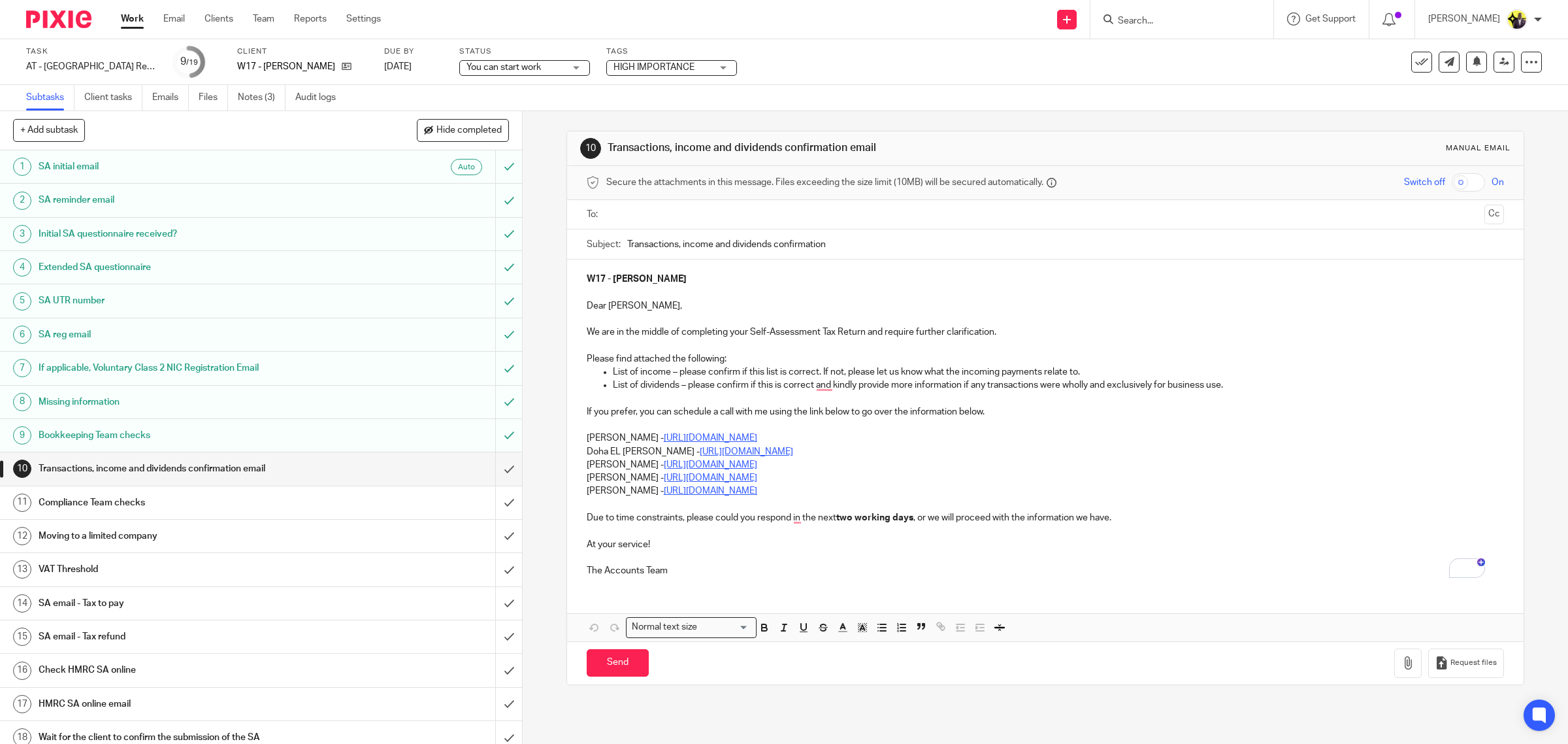
click at [669, 66] on span "HIGH IMPORTANCE" at bounding box center [654, 67] width 81 height 9
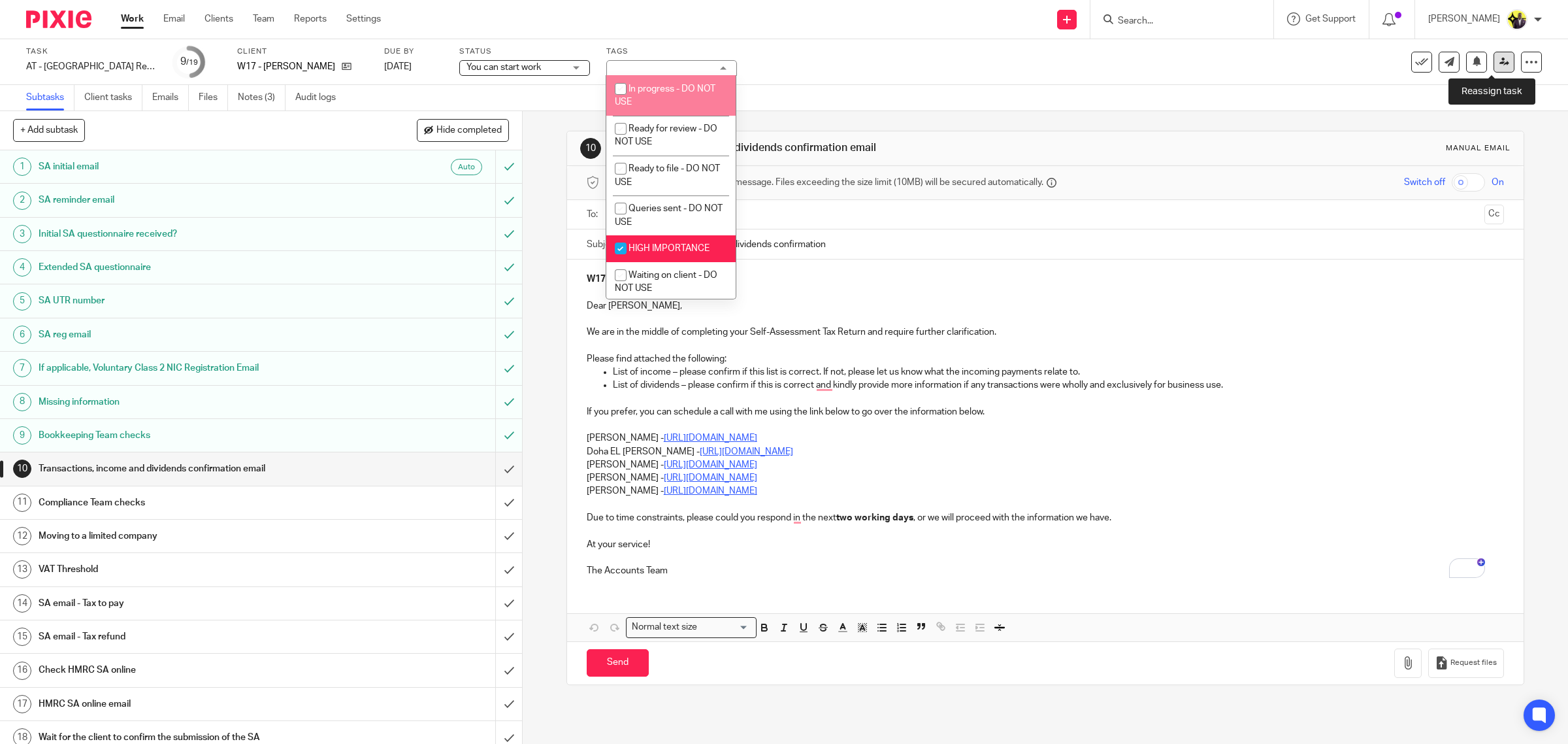
click at [1500, 61] on icon at bounding box center [1504, 61] width 9 height 9
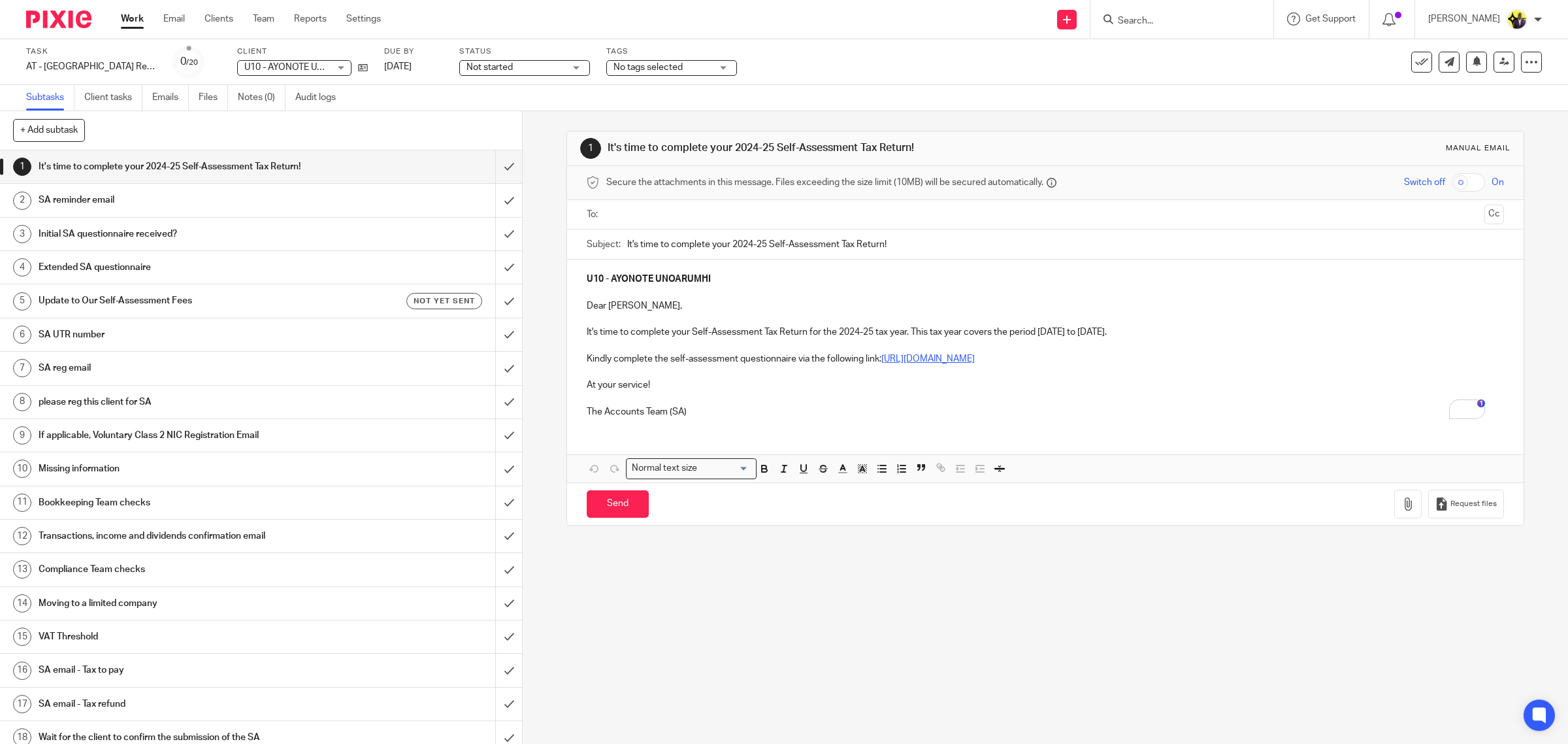
click at [674, 217] on input "text" at bounding box center [1046, 214] width 869 height 15
click at [611, 503] on input "Send" at bounding box center [618, 507] width 62 height 28
click at [565, 66] on div "Not started Not started" at bounding box center [525, 68] width 131 height 16
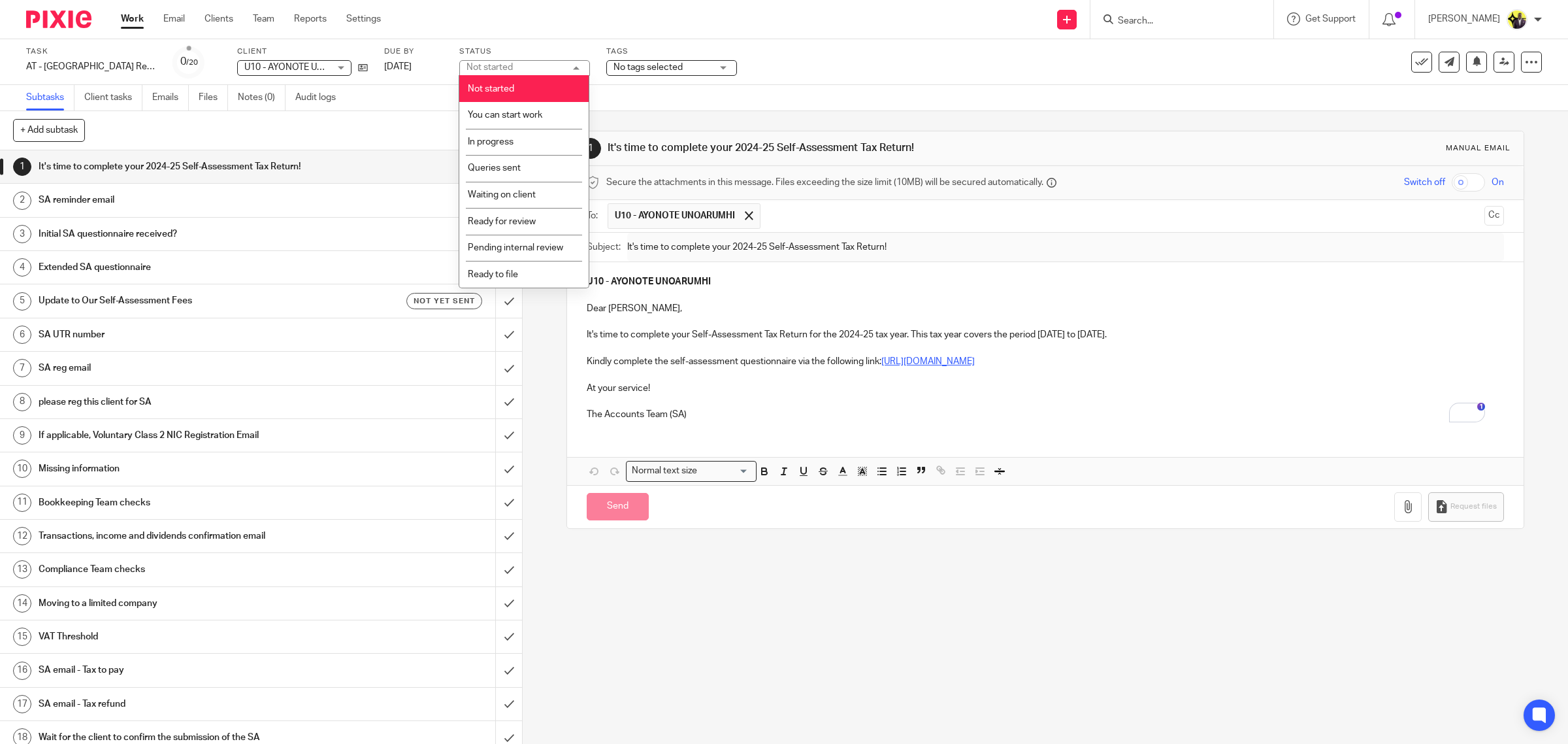
type input "Sent"
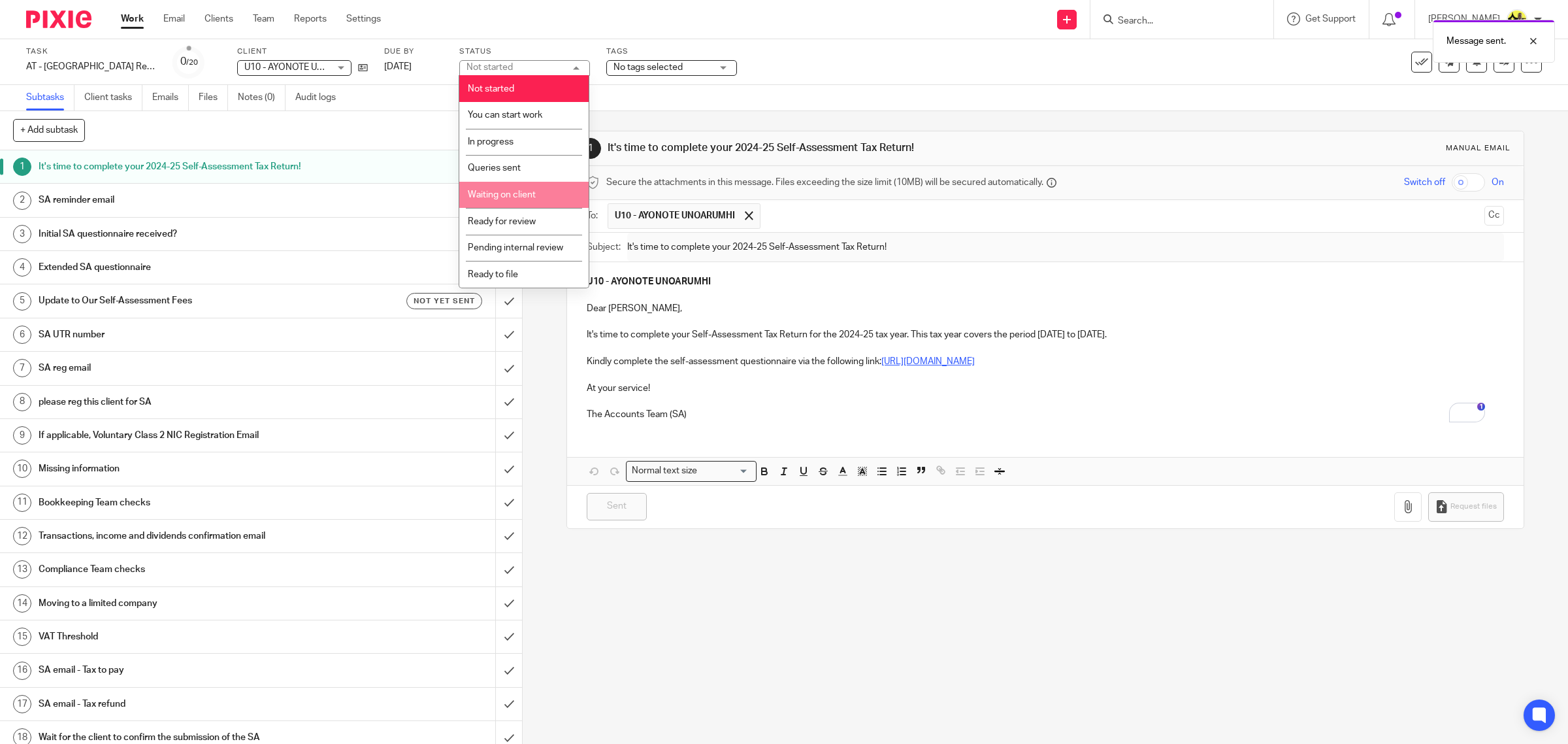
click at [525, 191] on span "Waiting on client" at bounding box center [502, 195] width 68 height 9
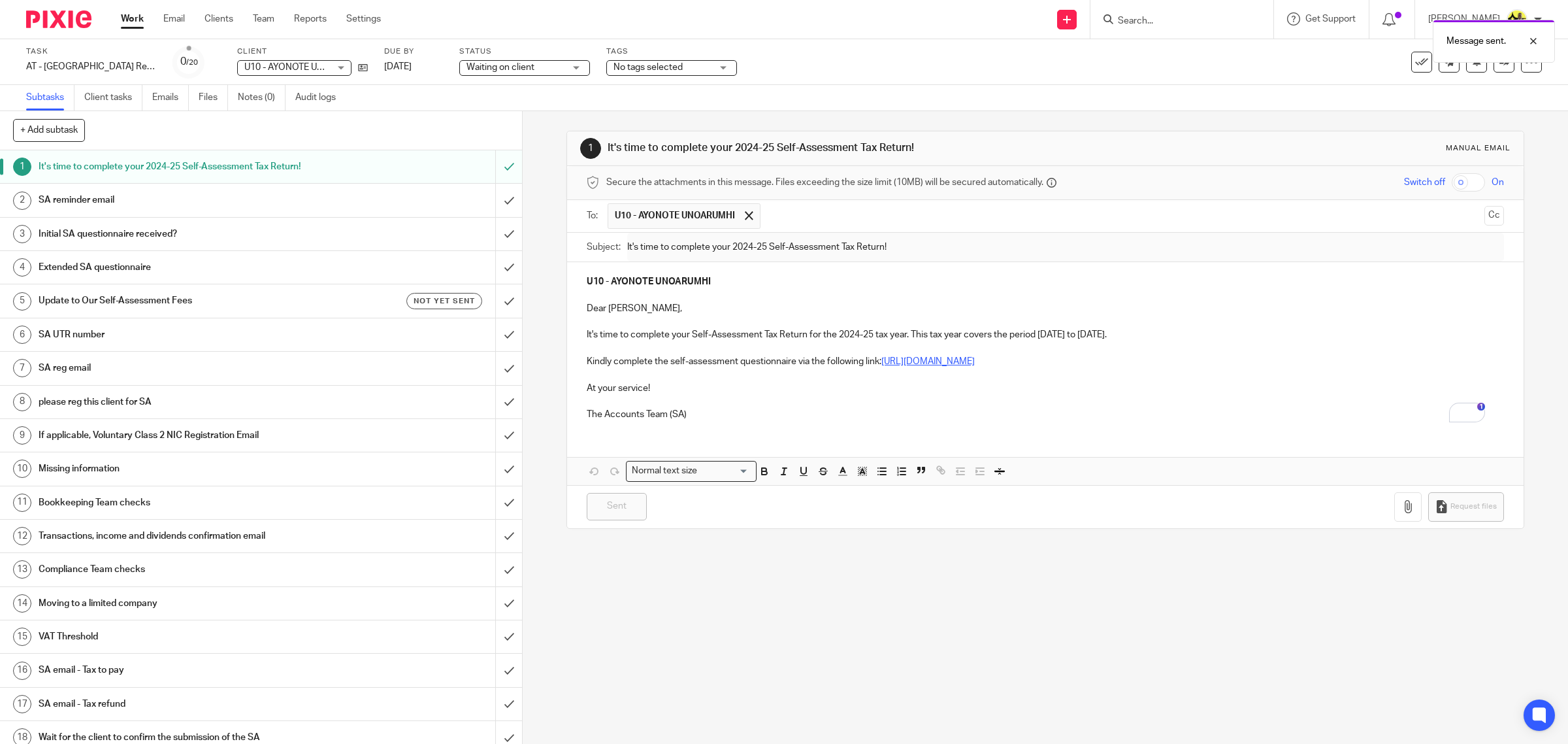
click at [777, 75] on div "Task AT - SA Return - PE 05-04-2025 Save AT - SA Return - PE 05-04-2025 0 /20 C…" at bounding box center [657, 62] width 1263 height 31
click at [1500, 66] on icon at bounding box center [1504, 61] width 9 height 9
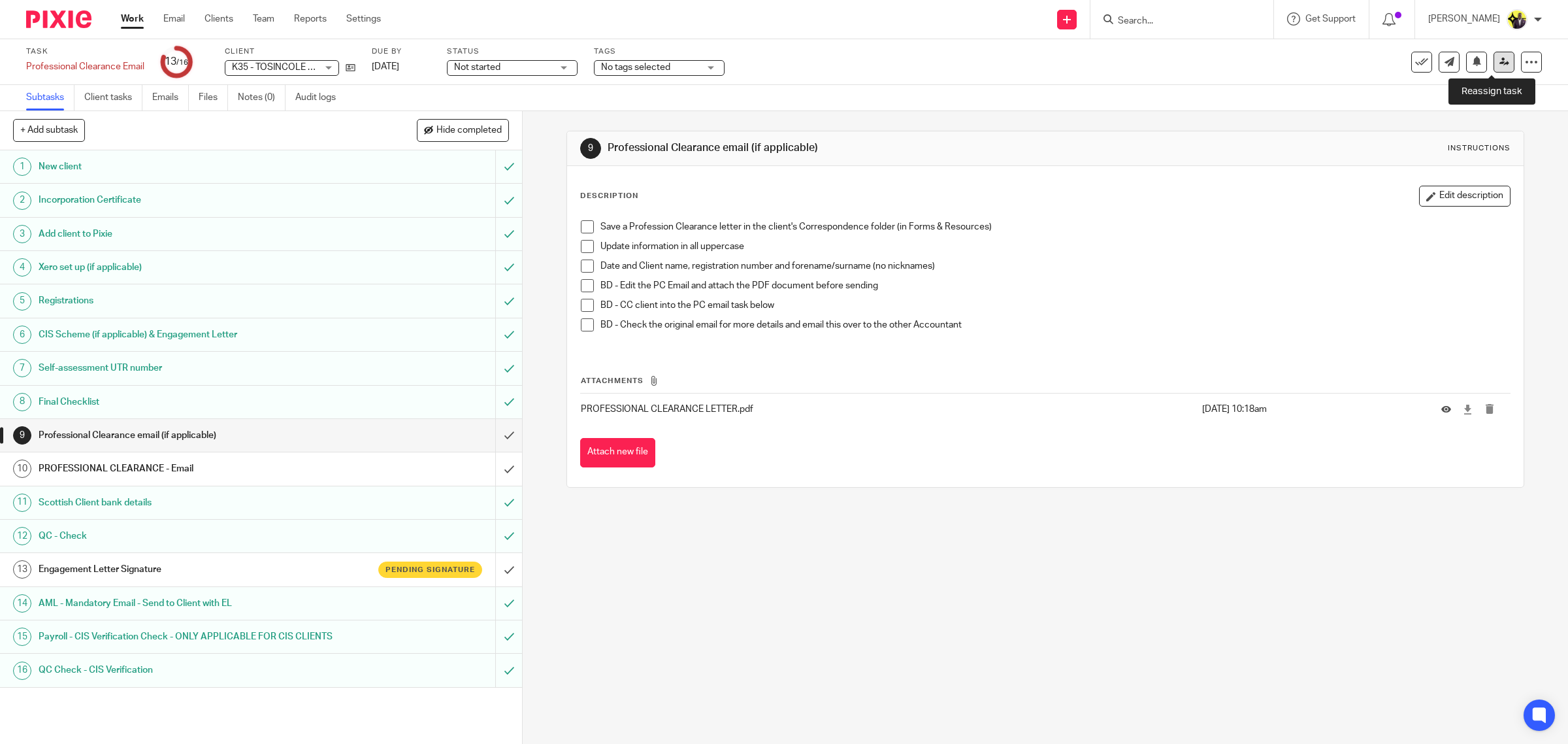
click at [1500, 62] on icon at bounding box center [1504, 61] width 9 height 9
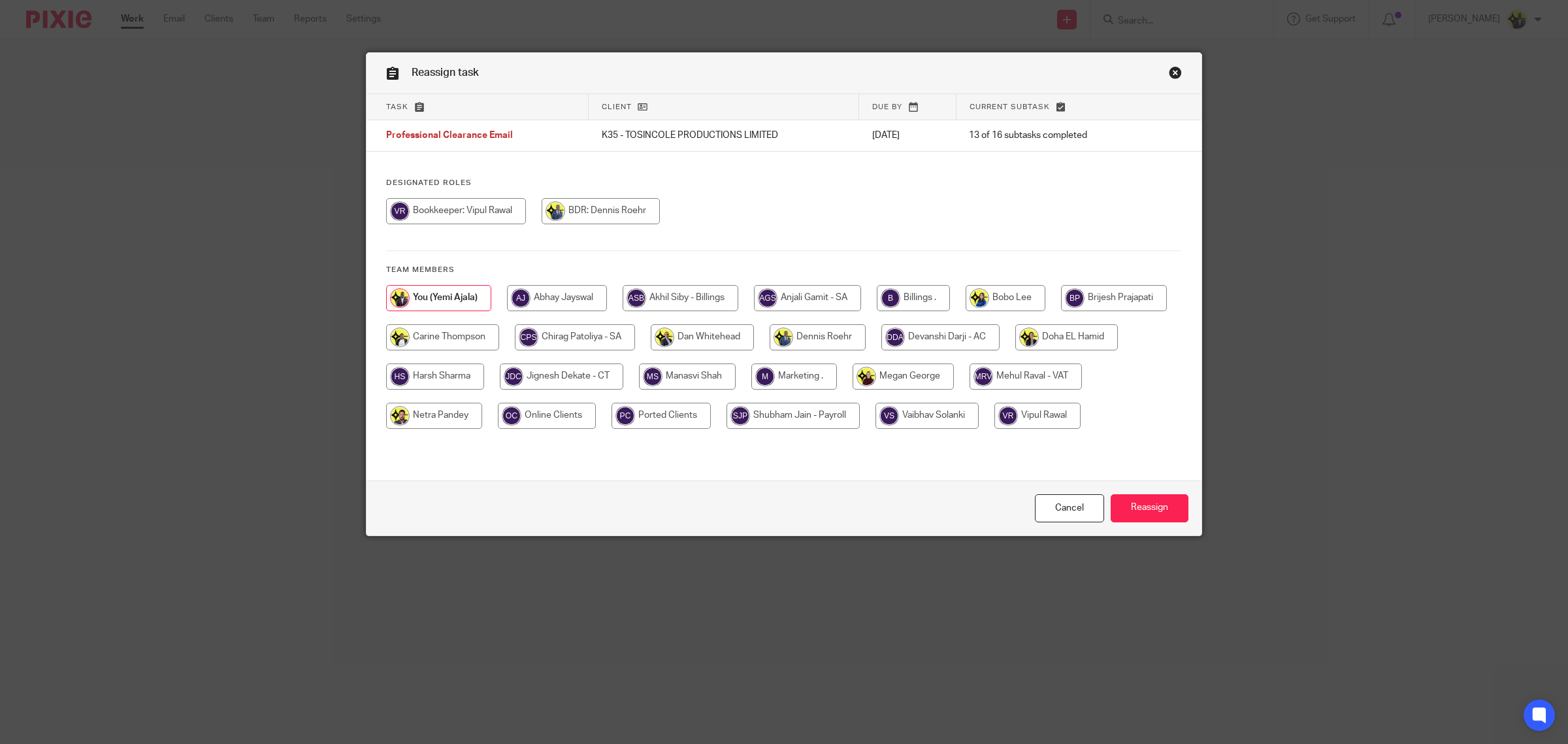
click at [499, 343] on input "radio" at bounding box center [442, 337] width 113 height 26
radio input "true"
click at [1152, 502] on input "Reassign" at bounding box center [1150, 508] width 78 height 28
click at [635, 337] on input "radio" at bounding box center [574, 337] width 120 height 26
radio input "true"
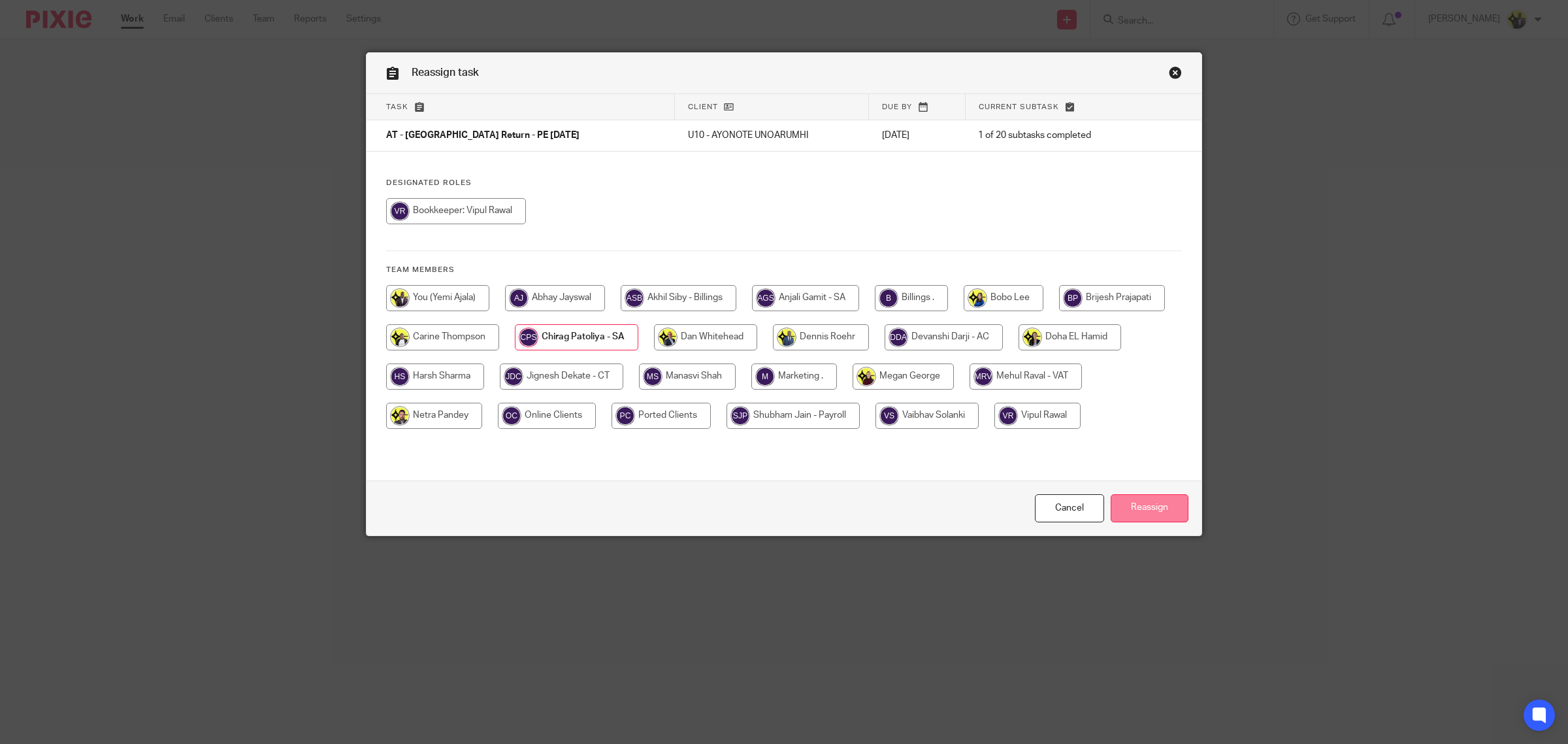
click at [1130, 510] on input "Reassign" at bounding box center [1150, 508] width 78 height 28
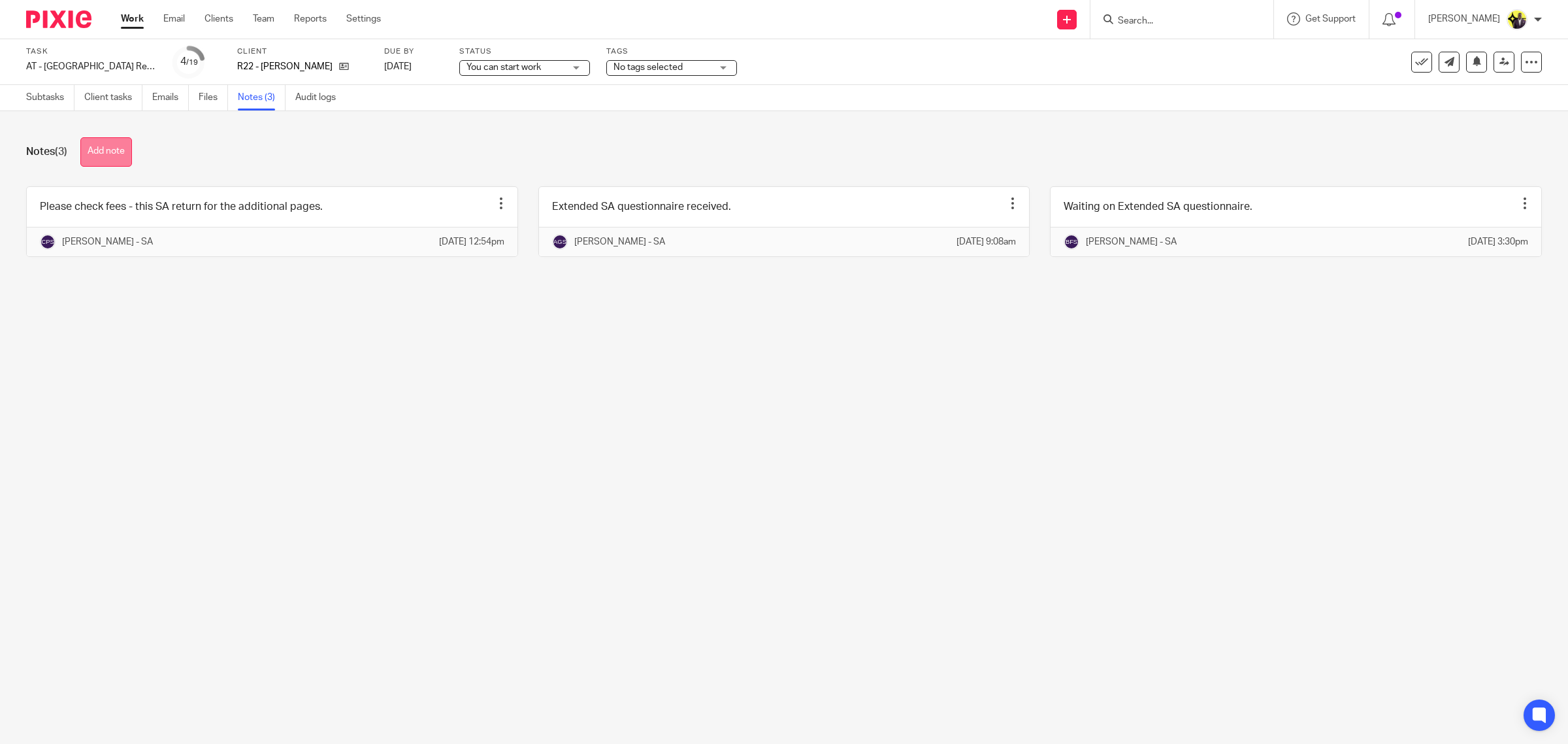
click at [121, 155] on button "Add note" at bounding box center [106, 152] width 52 height 29
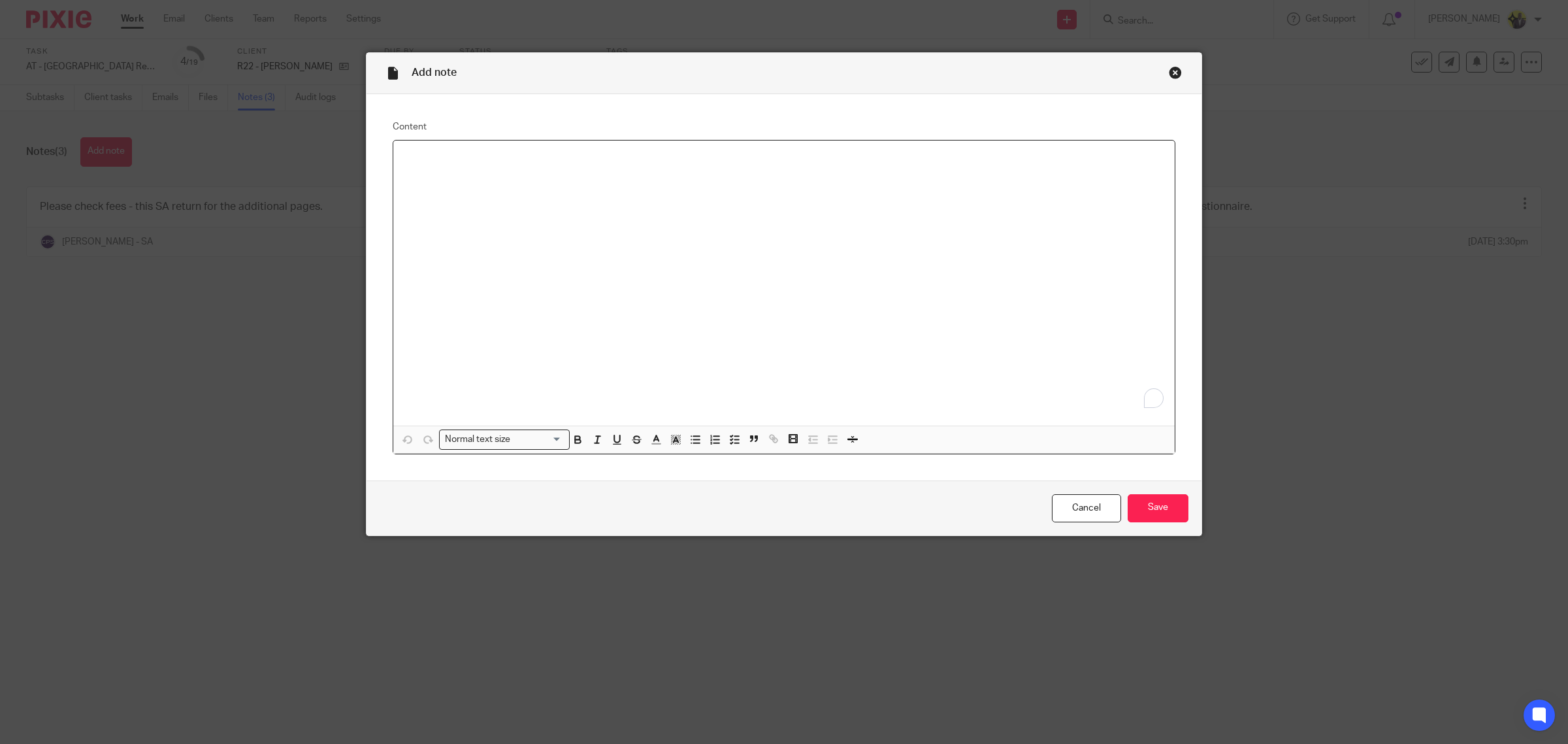
click at [582, 296] on div "To enrich screen reader interactions, please activate Accessibility in Grammarl…" at bounding box center [784, 283] width 782 height 285
click at [1150, 504] on input "Save" at bounding box center [1158, 508] width 61 height 28
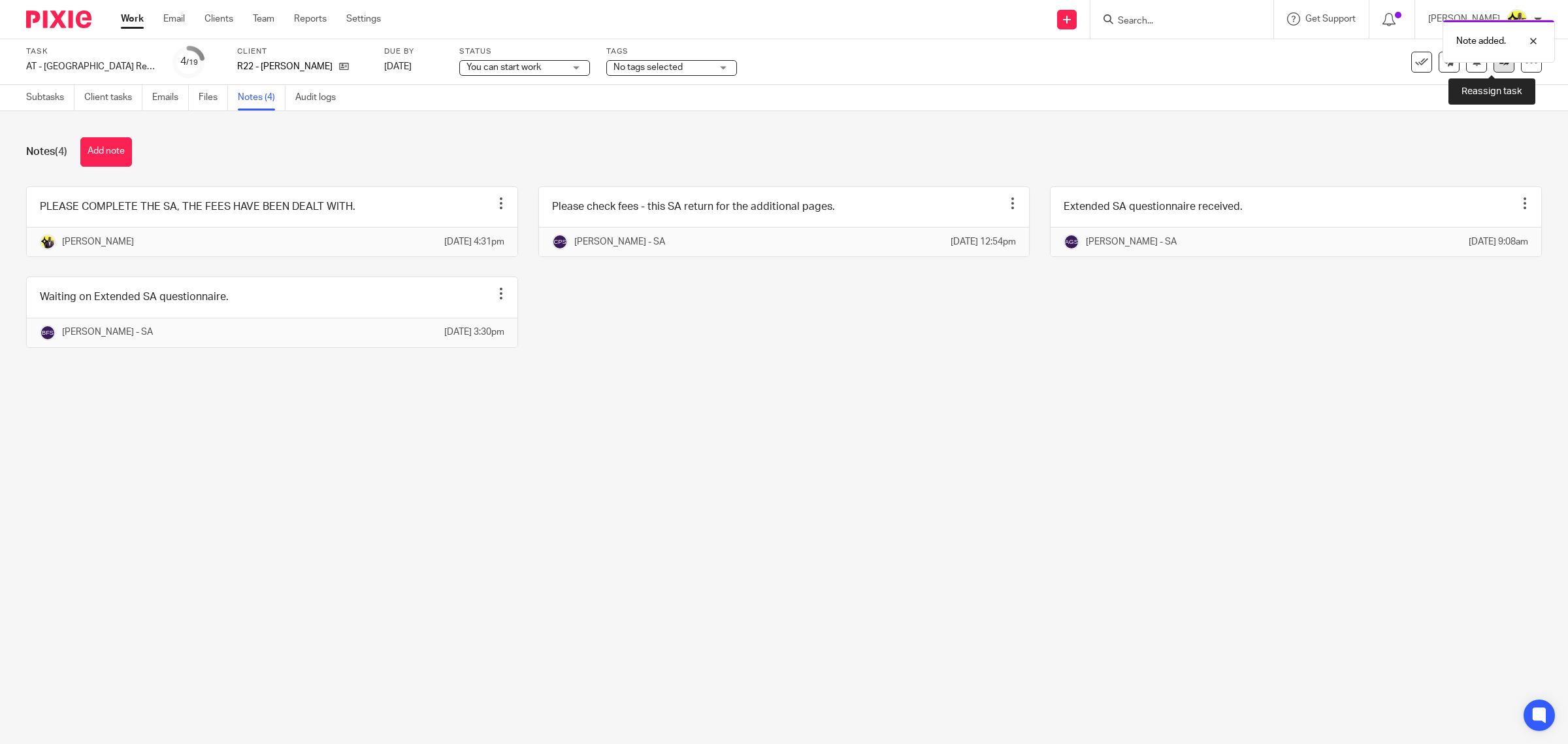
click at [1494, 66] on link at bounding box center [1504, 62] width 21 height 21
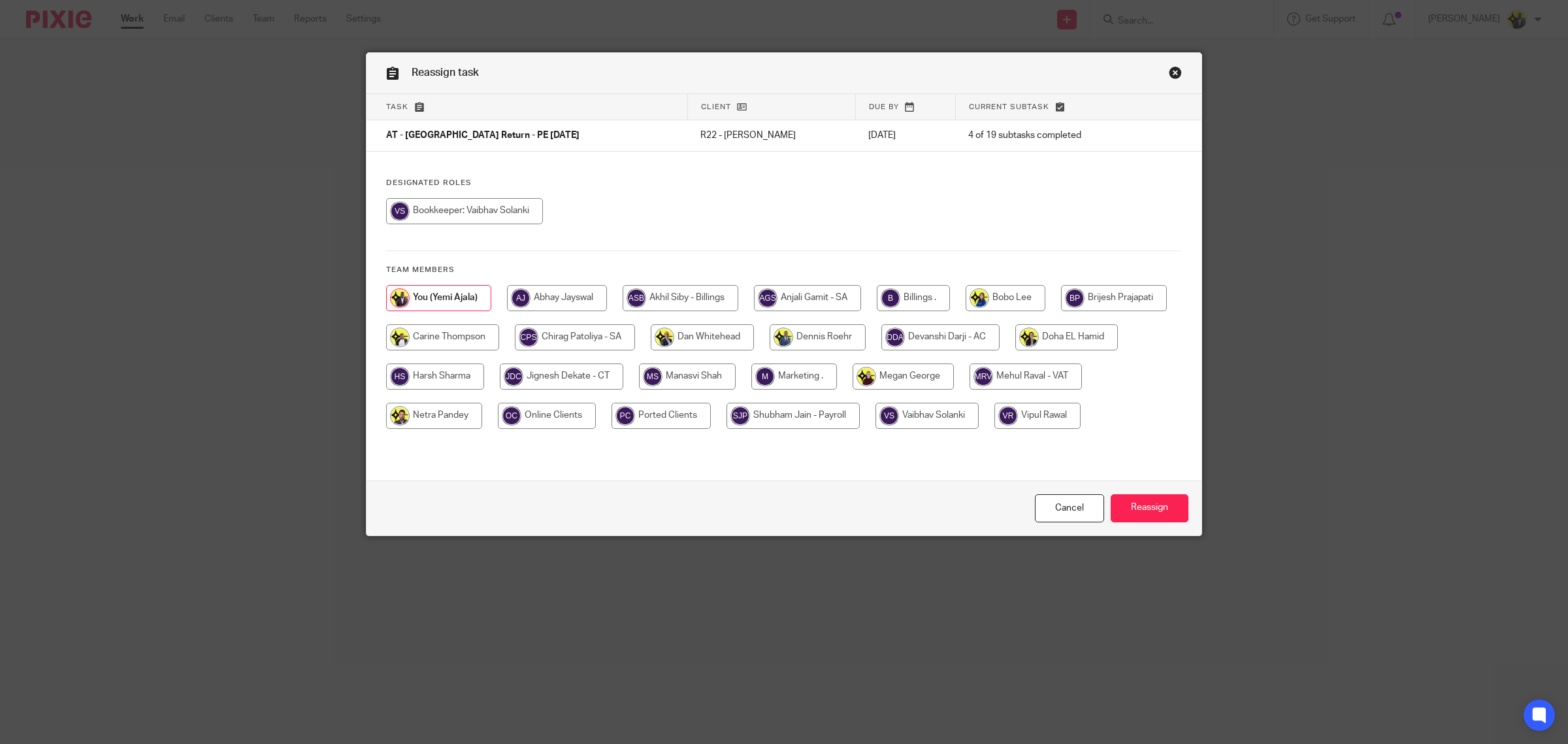
click at [635, 340] on input "radio" at bounding box center [574, 337] width 120 height 26
radio input "true"
click at [1159, 503] on input "Reassign" at bounding box center [1150, 508] width 78 height 28
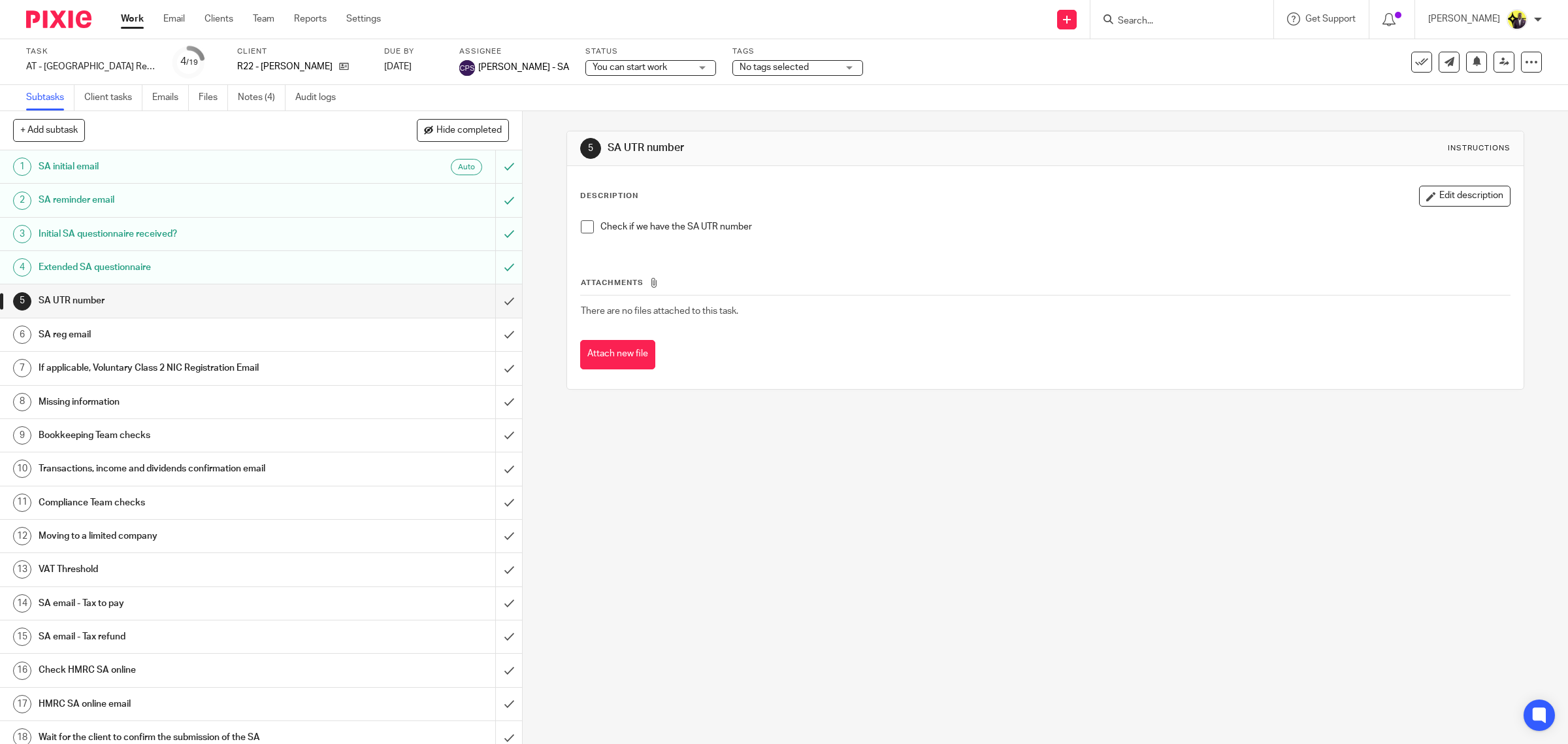
click at [777, 71] on span "No tags selected" at bounding box center [789, 68] width 98 height 14
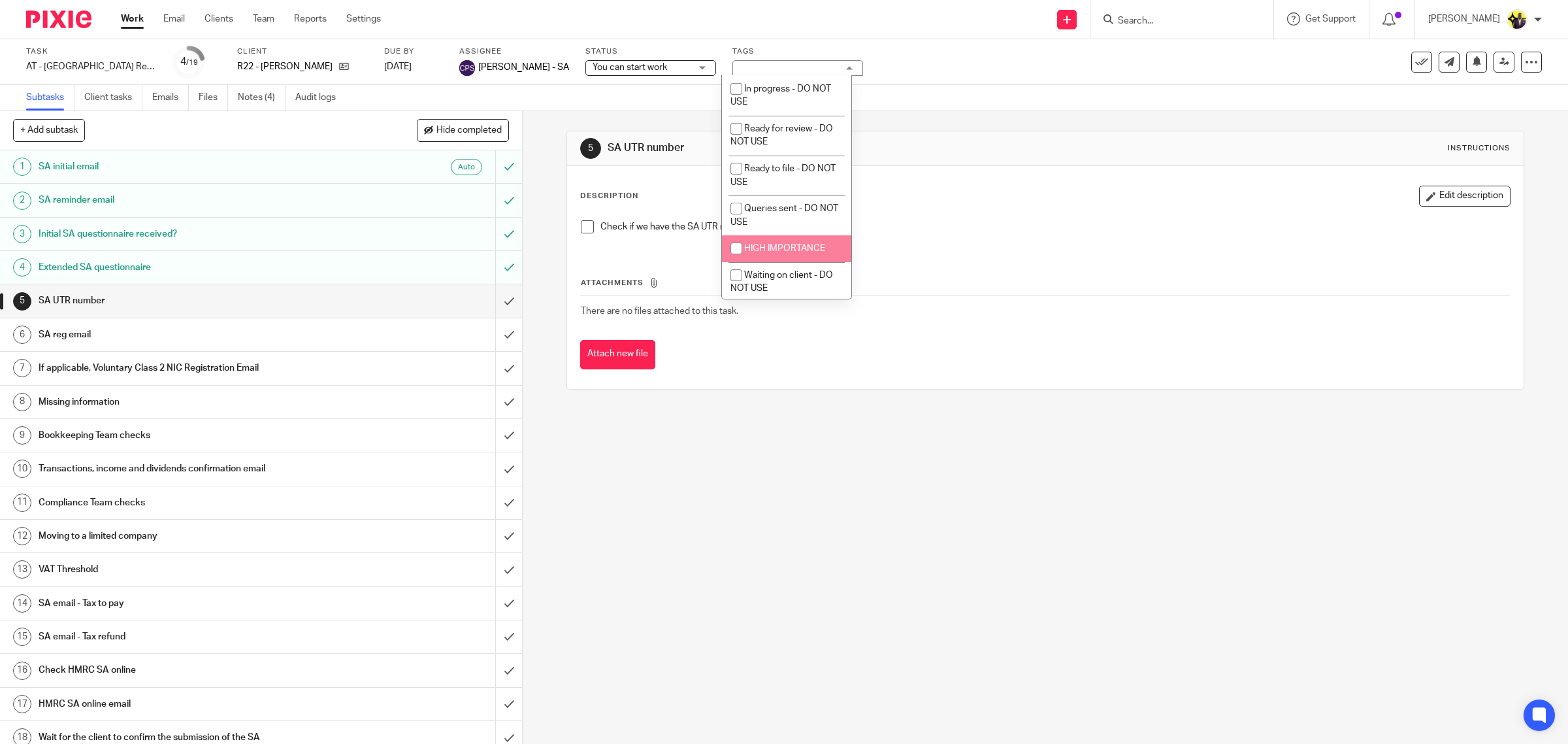
click at [778, 244] on span "HIGH IMPORTANCE" at bounding box center [784, 248] width 81 height 9
checkbox input "true"
click at [944, 96] on div "Subtasks Client tasks Emails Files Notes (4) Audit logs" at bounding box center [784, 98] width 1568 height 26
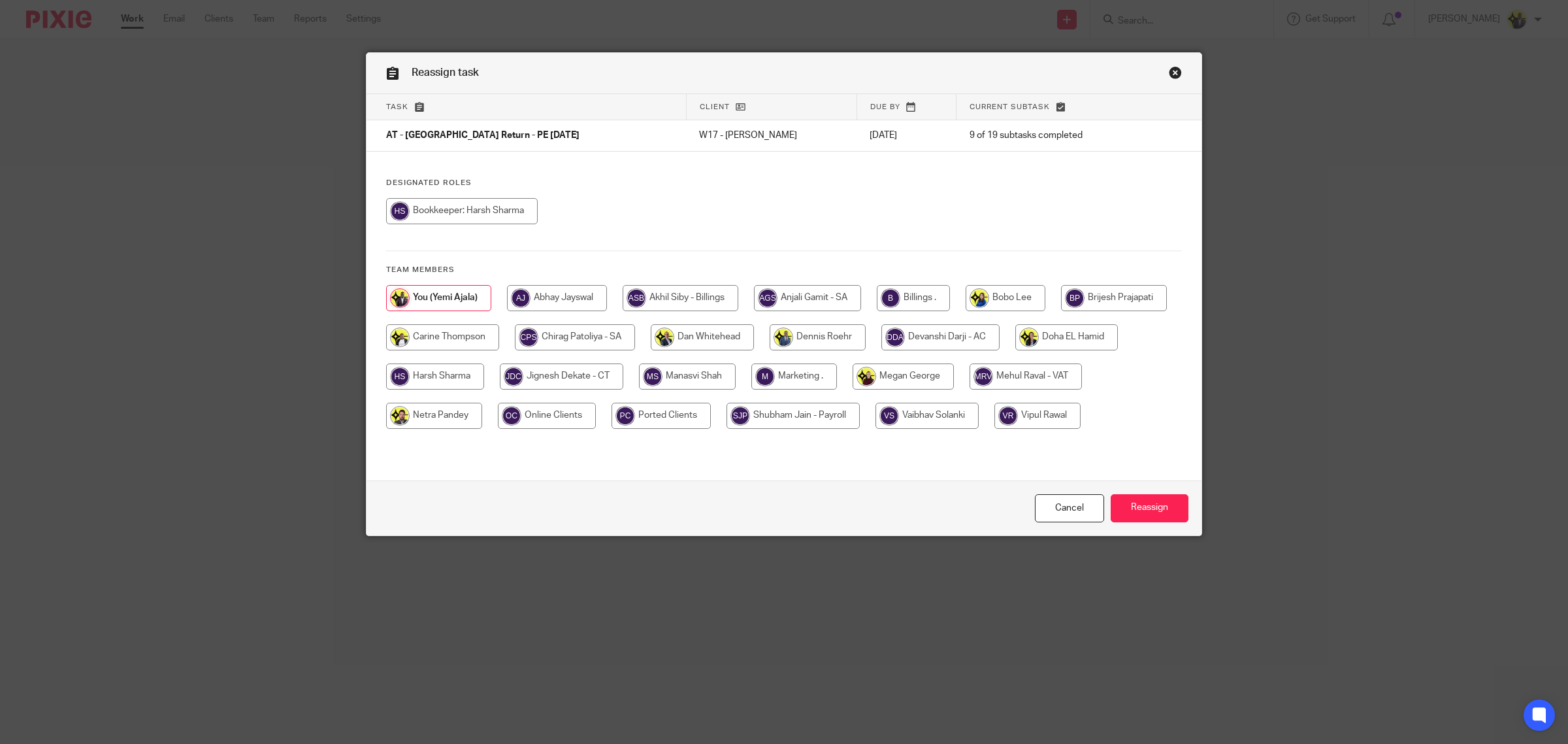
click at [635, 339] on input "radio" at bounding box center [574, 337] width 120 height 26
radio input "true"
click at [1162, 510] on input "Reassign" at bounding box center [1150, 508] width 78 height 28
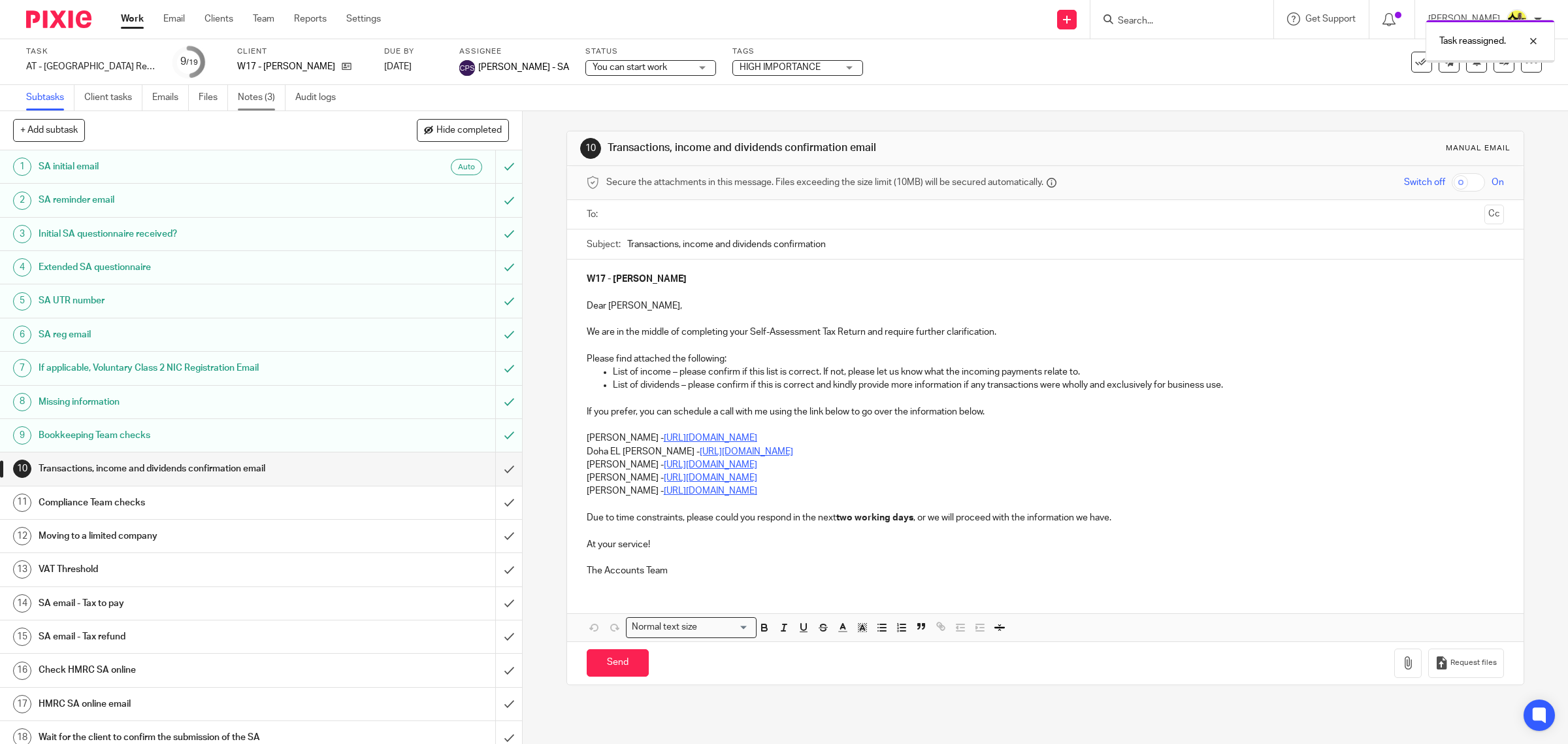
click at [261, 100] on link "Notes (3)" at bounding box center [261, 98] width 47 height 26
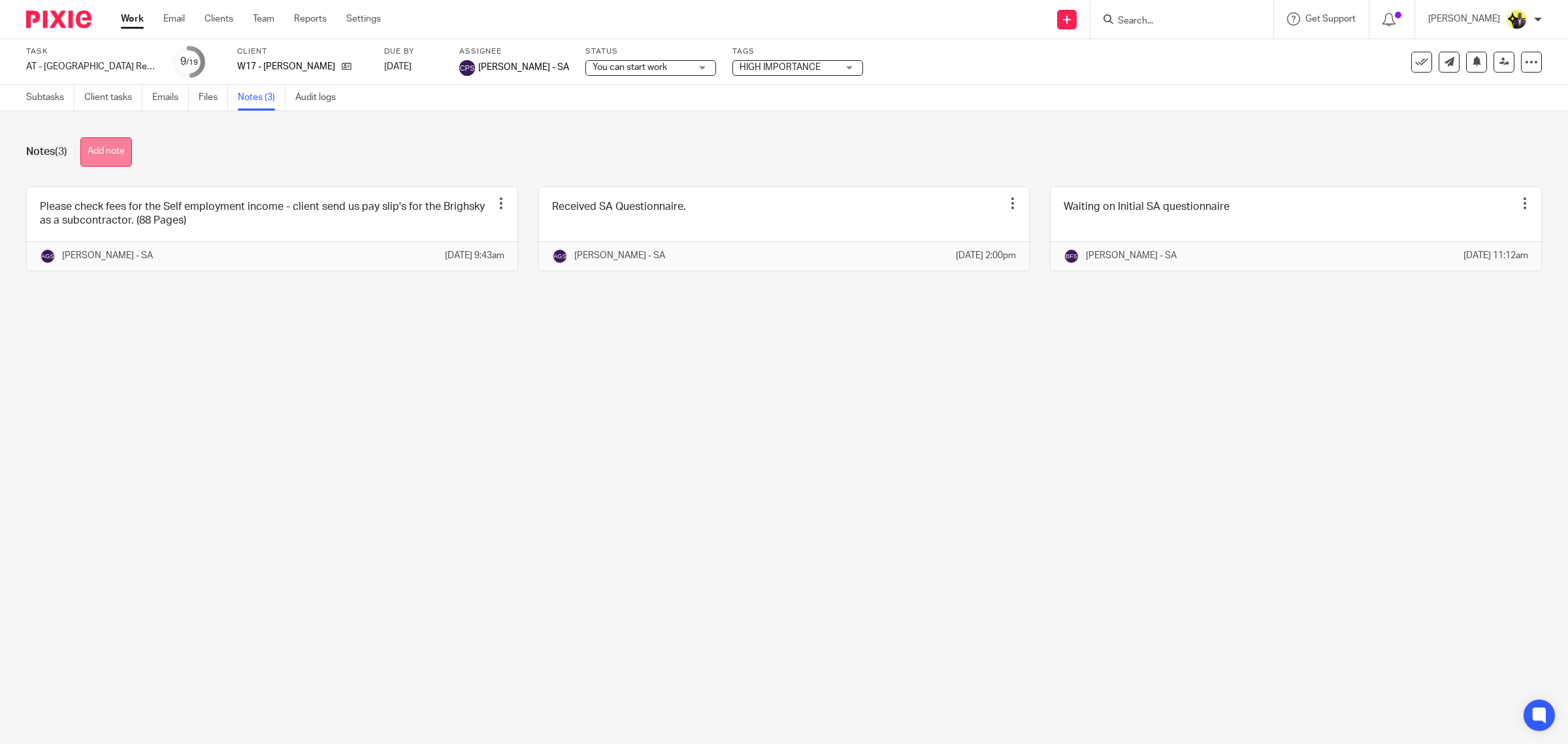
click at [119, 153] on button "Add note" at bounding box center [106, 152] width 52 height 29
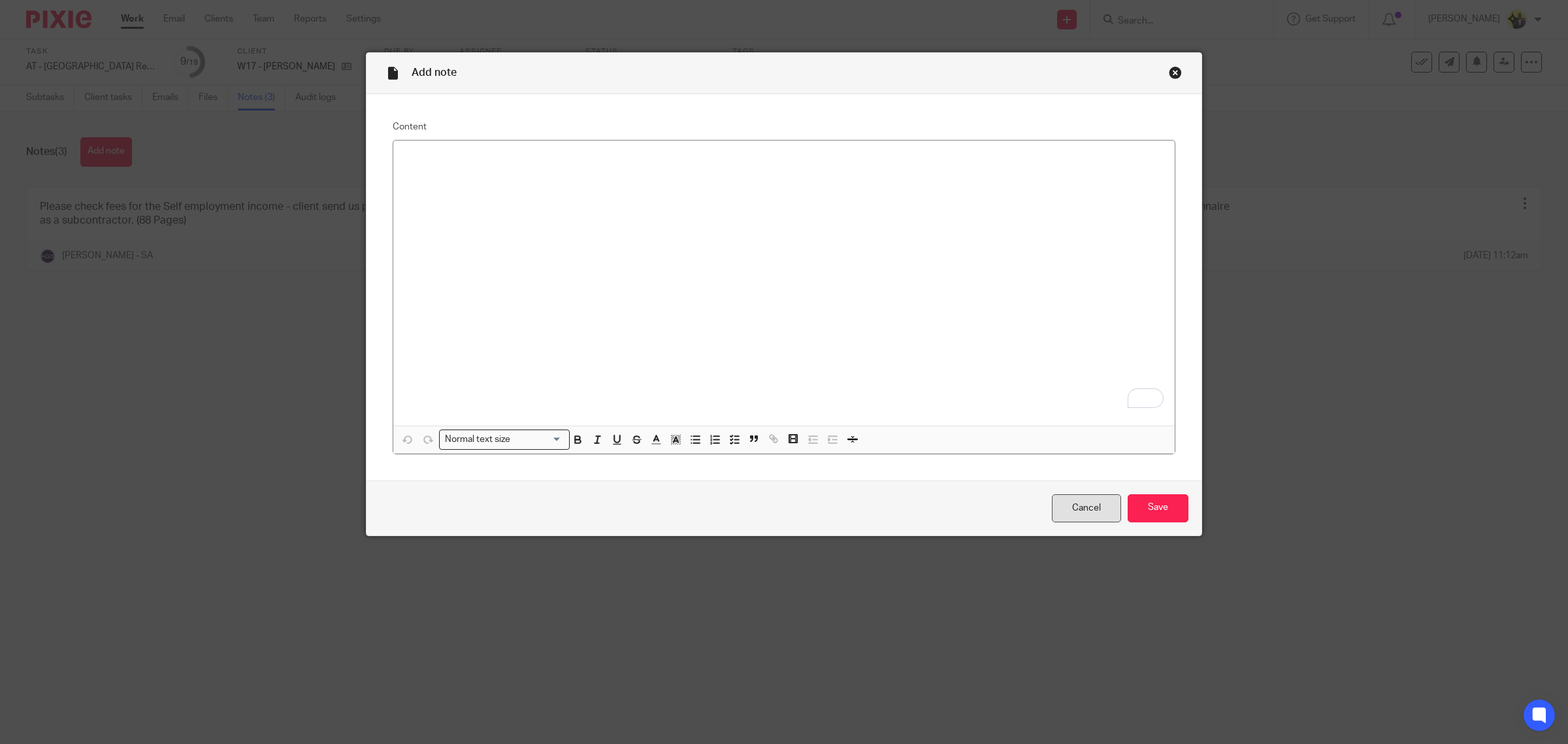
click at [1096, 508] on link "Cancel" at bounding box center [1087, 508] width 69 height 28
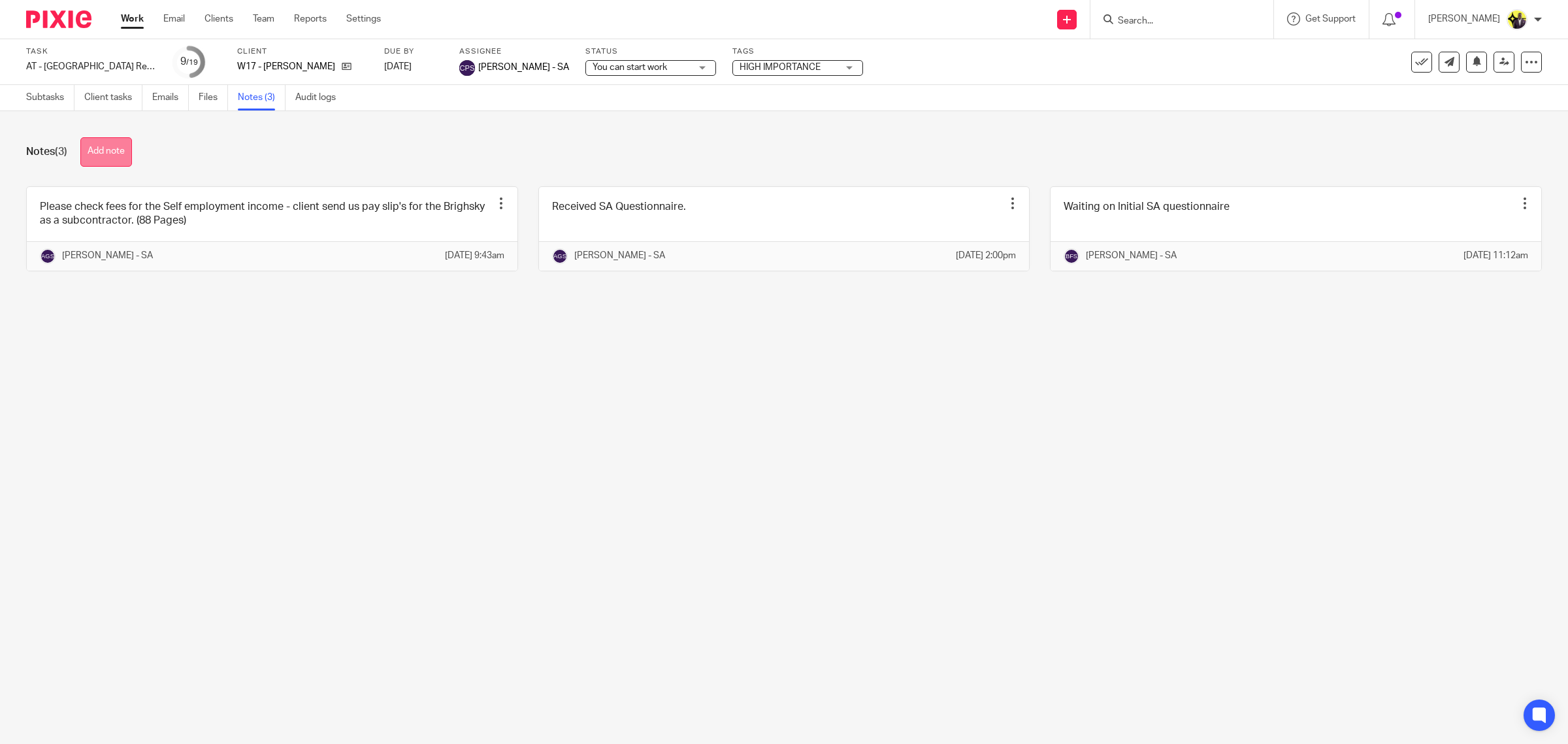
click at [128, 150] on button "Add note" at bounding box center [106, 152] width 52 height 29
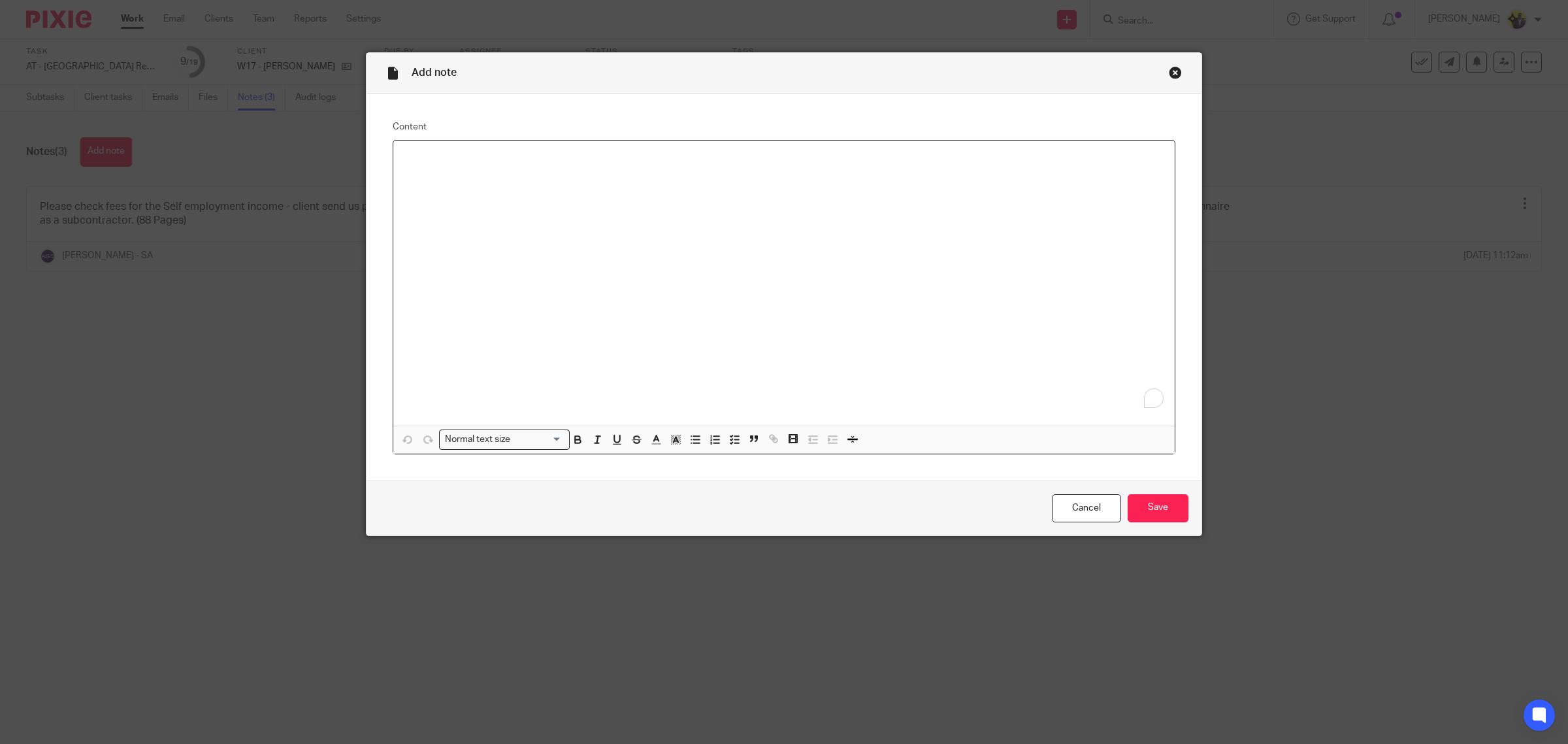
click at [668, 305] on div "To enrich screen reader interactions, please activate Accessibility in Grammarl…" at bounding box center [784, 283] width 782 height 285
click at [906, 211] on div "I HAVE SPOKEN TO THE CLIENT FOR AN ANNUAL VERSION OF THE REMITTANCES" at bounding box center [784, 283] width 782 height 285
click at [1145, 501] on input "Save" at bounding box center [1158, 508] width 61 height 28
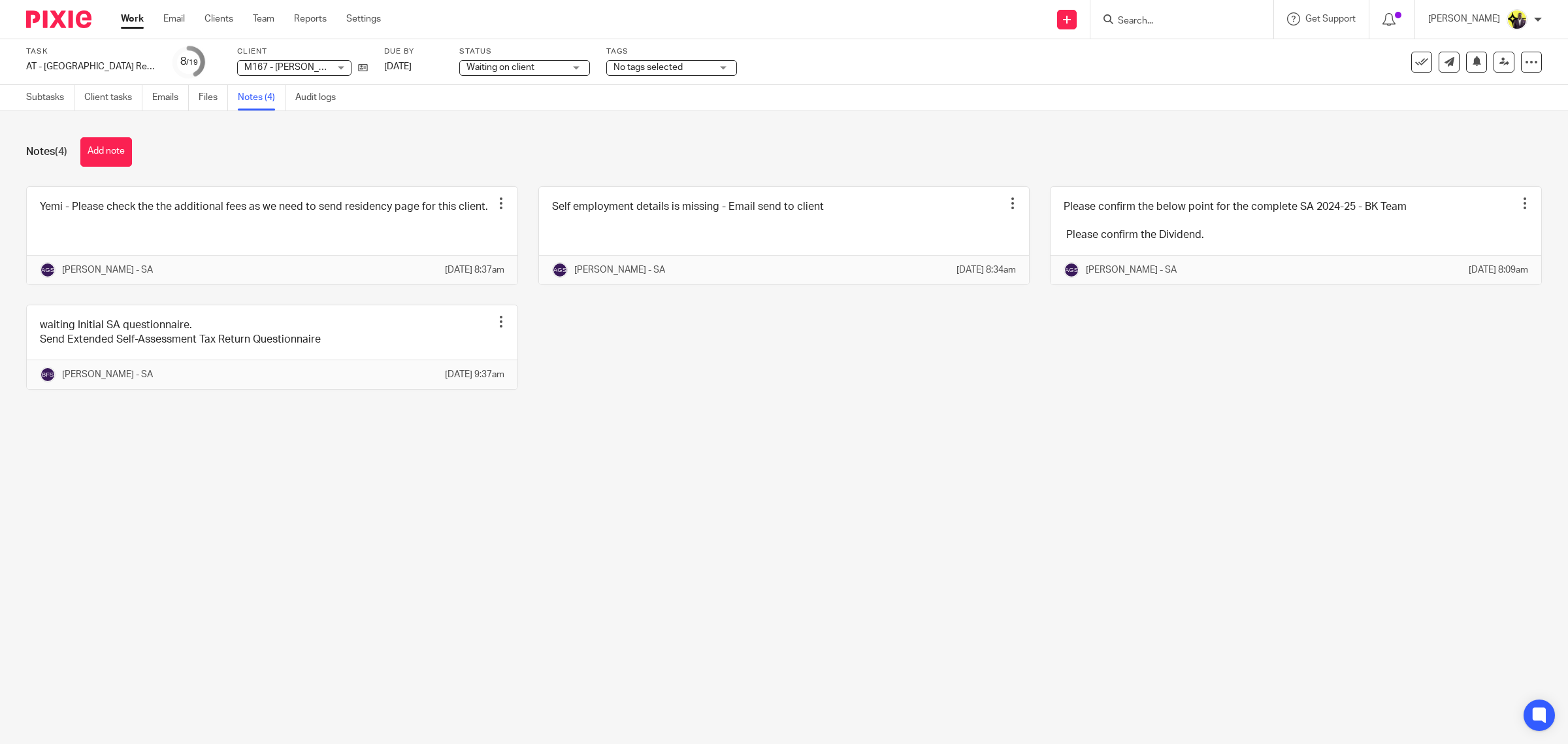
drag, startPoint x: 92, startPoint y: 151, endPoint x: 207, endPoint y: 239, distance: 144.8
click at [92, 150] on button "Add note" at bounding box center [106, 152] width 52 height 29
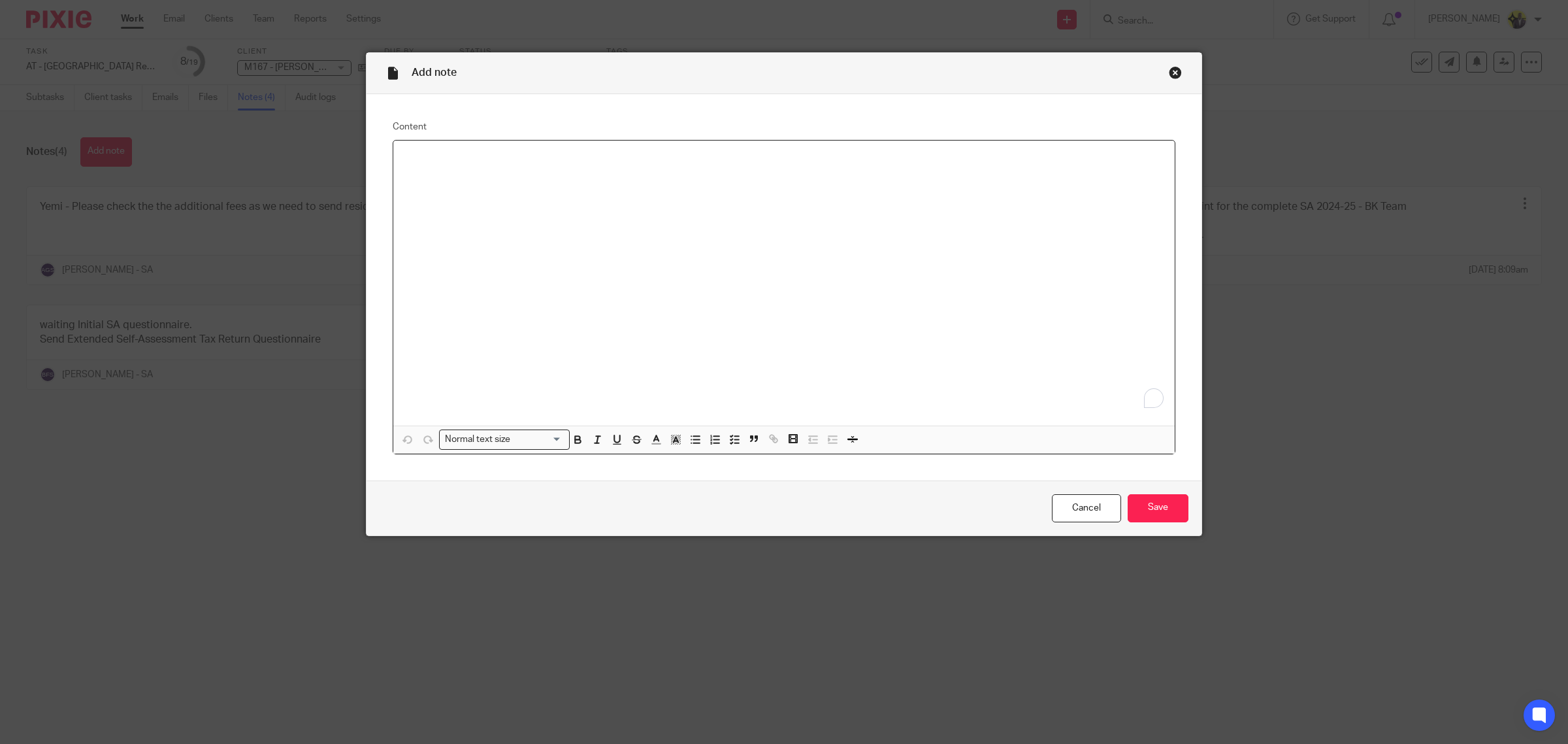
click at [600, 278] on div "To enrich screen reader interactions, please activate Accessibility in Grammarl…" at bounding box center [784, 283] width 782 height 285
click at [1163, 508] on input "Save" at bounding box center [1158, 508] width 61 height 28
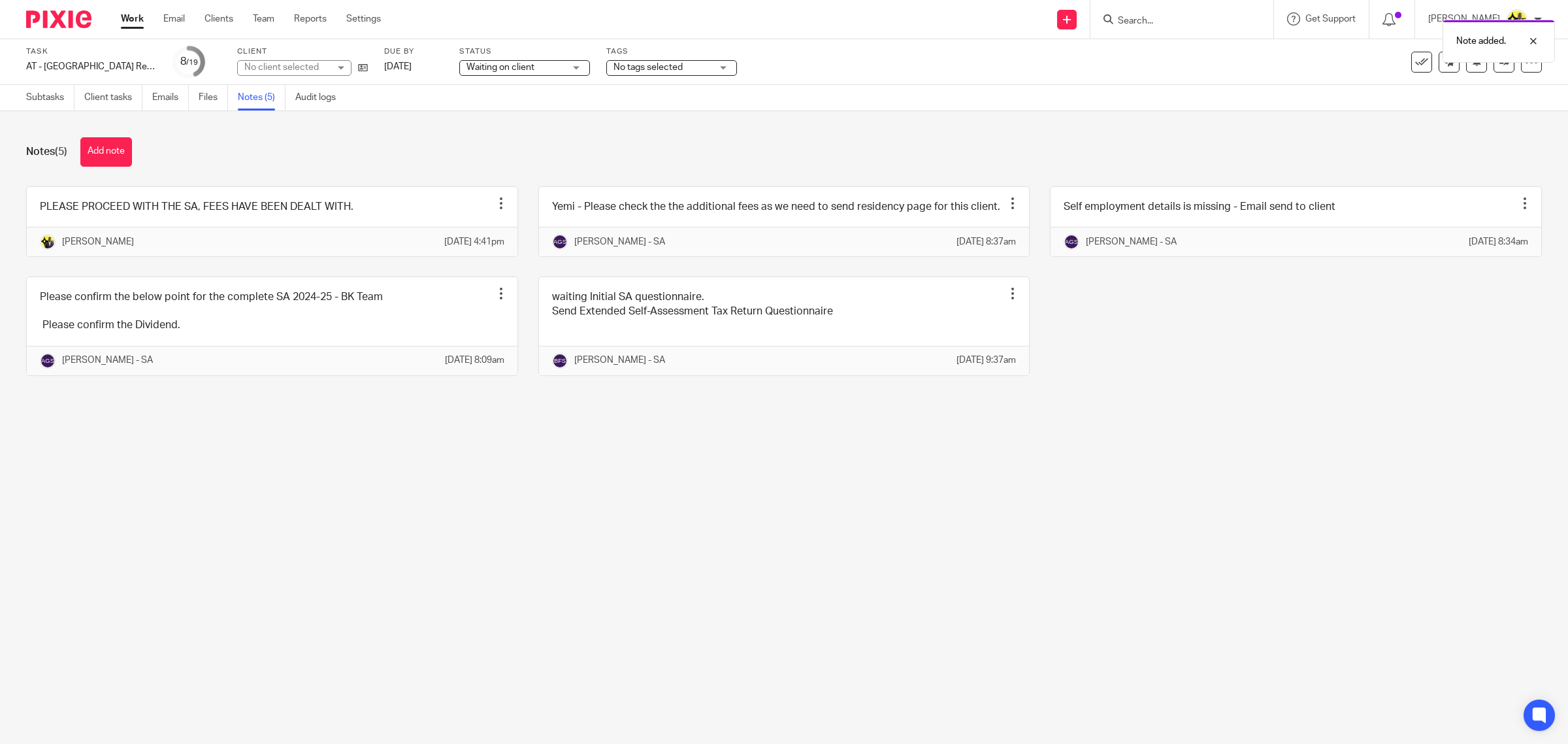
click at [555, 73] on span "Waiting on client" at bounding box center [515, 68] width 98 height 14
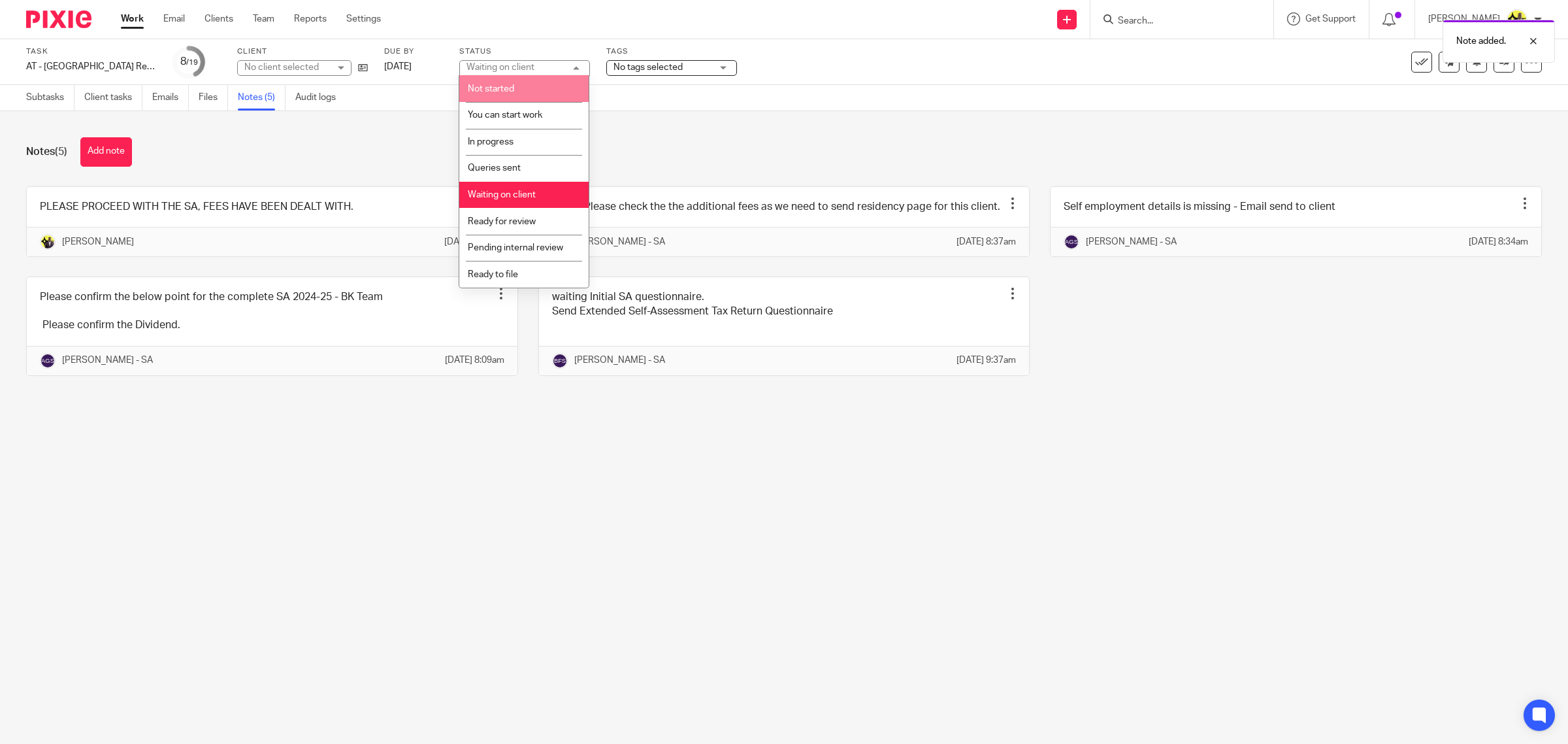
click at [634, 139] on div "Notes (5) Add note" at bounding box center [784, 152] width 1516 height 29
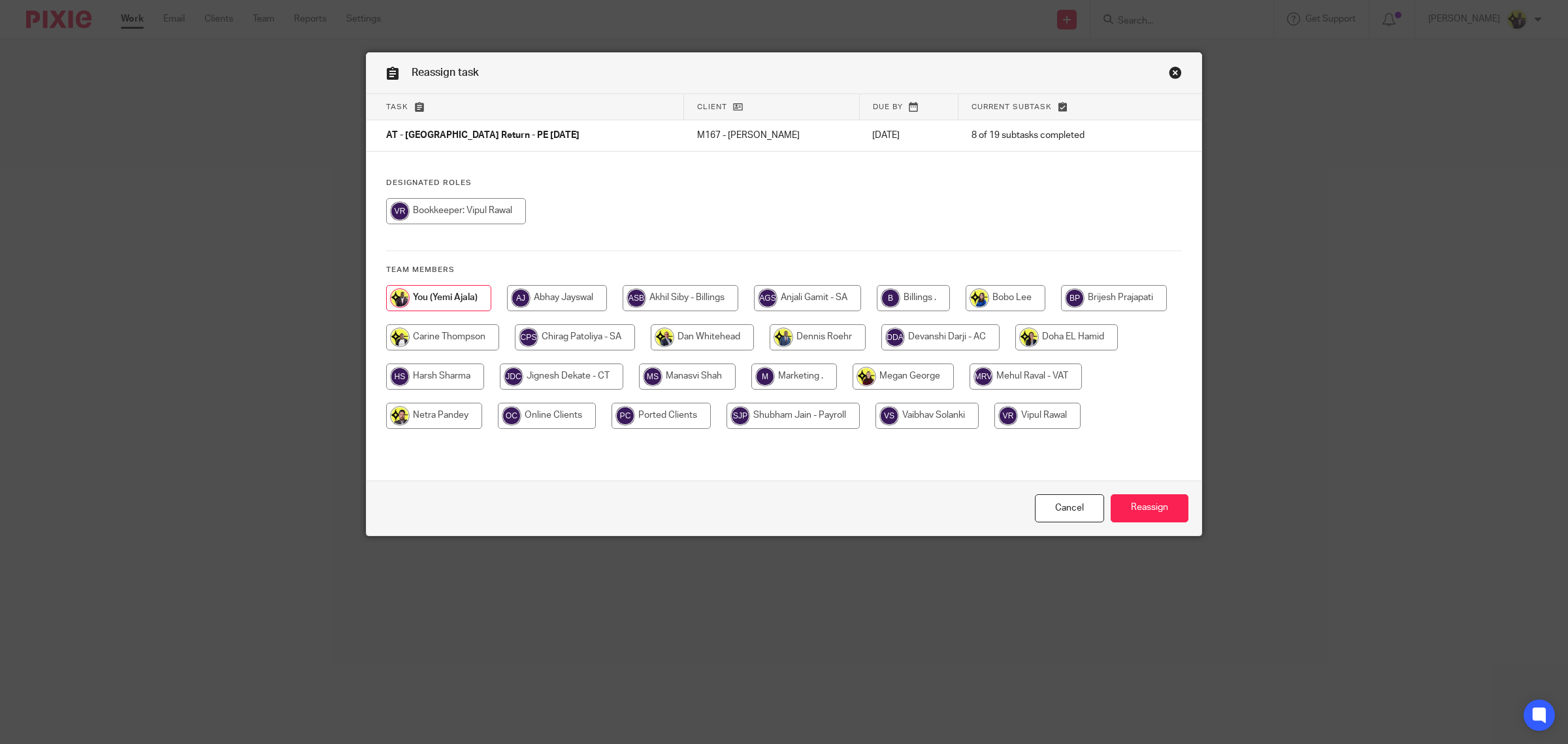
click at [635, 338] on input "radio" at bounding box center [574, 337] width 120 height 26
radio input "true"
click at [1139, 515] on input "Reassign" at bounding box center [1150, 508] width 78 height 28
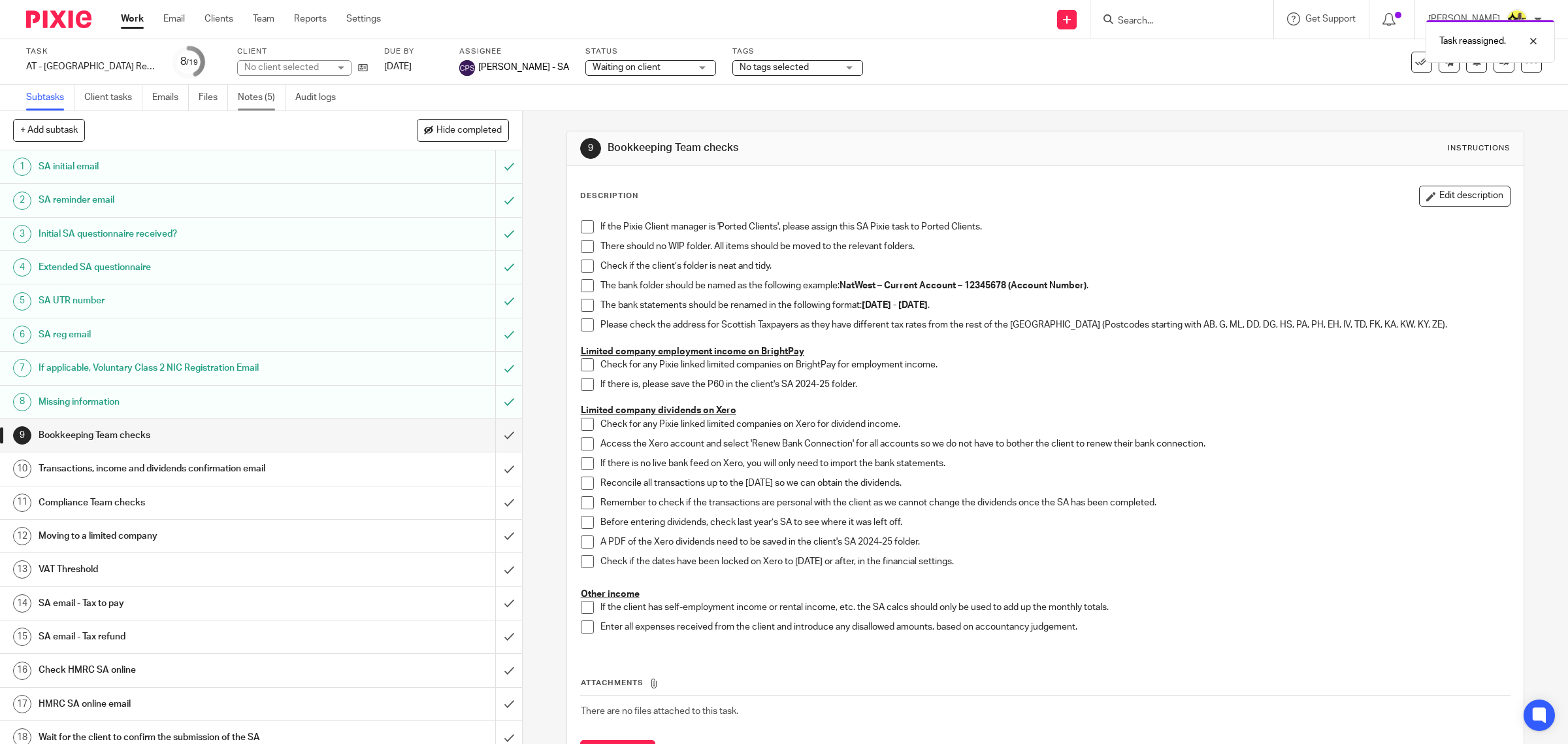
click at [247, 96] on link "Notes (5)" at bounding box center [261, 98] width 47 height 26
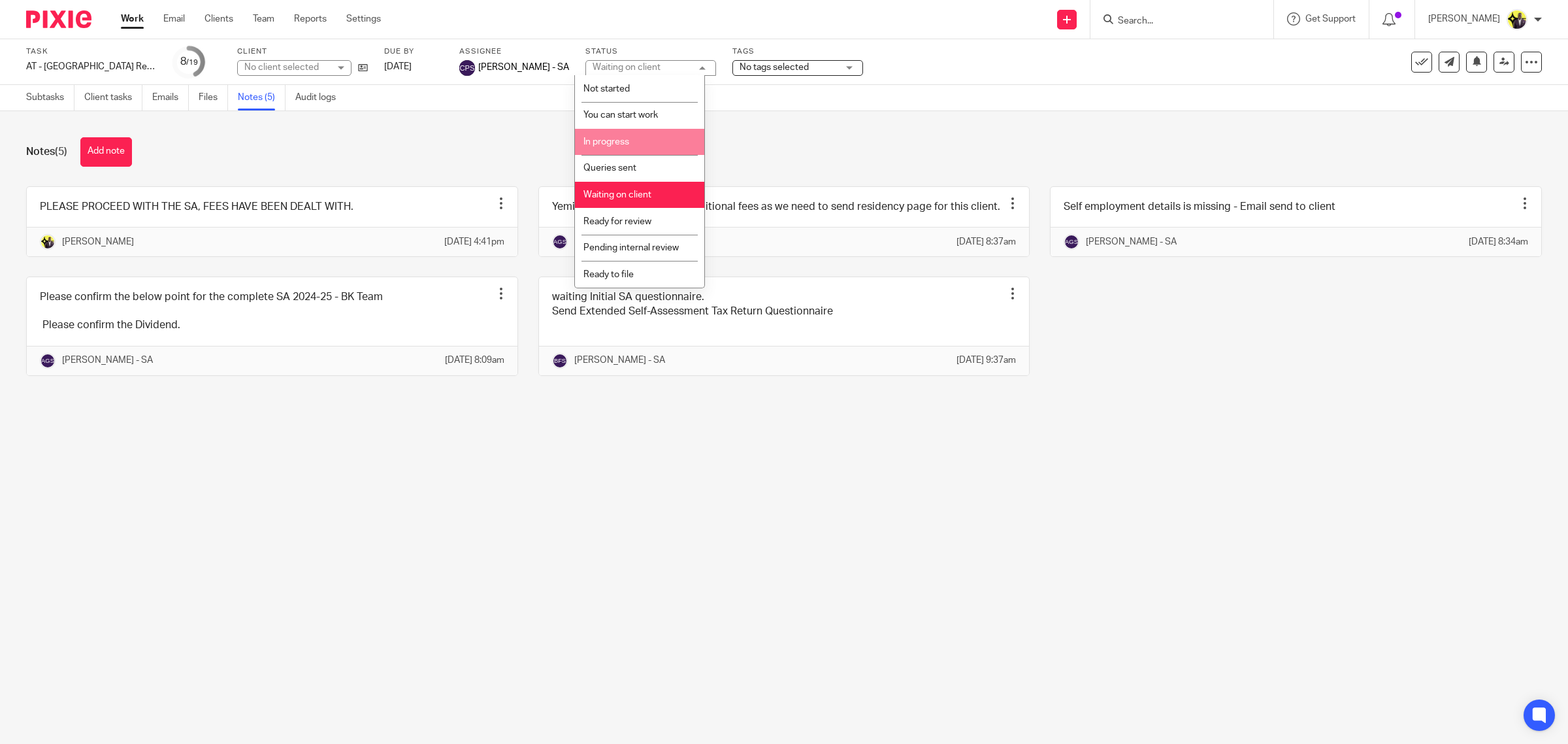
click at [644, 141] on li "In progress" at bounding box center [640, 141] width 129 height 27
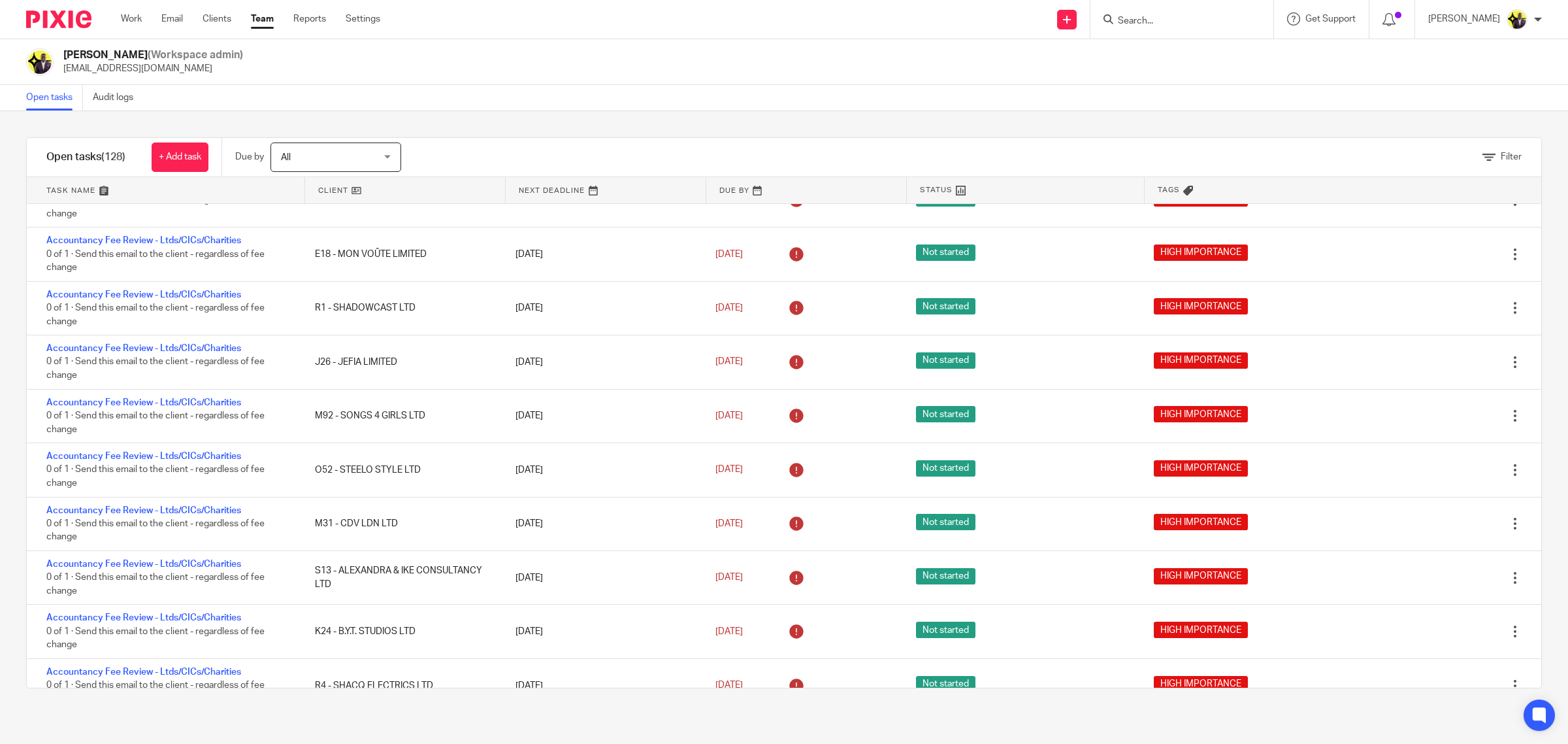
scroll to position [5999, 0]
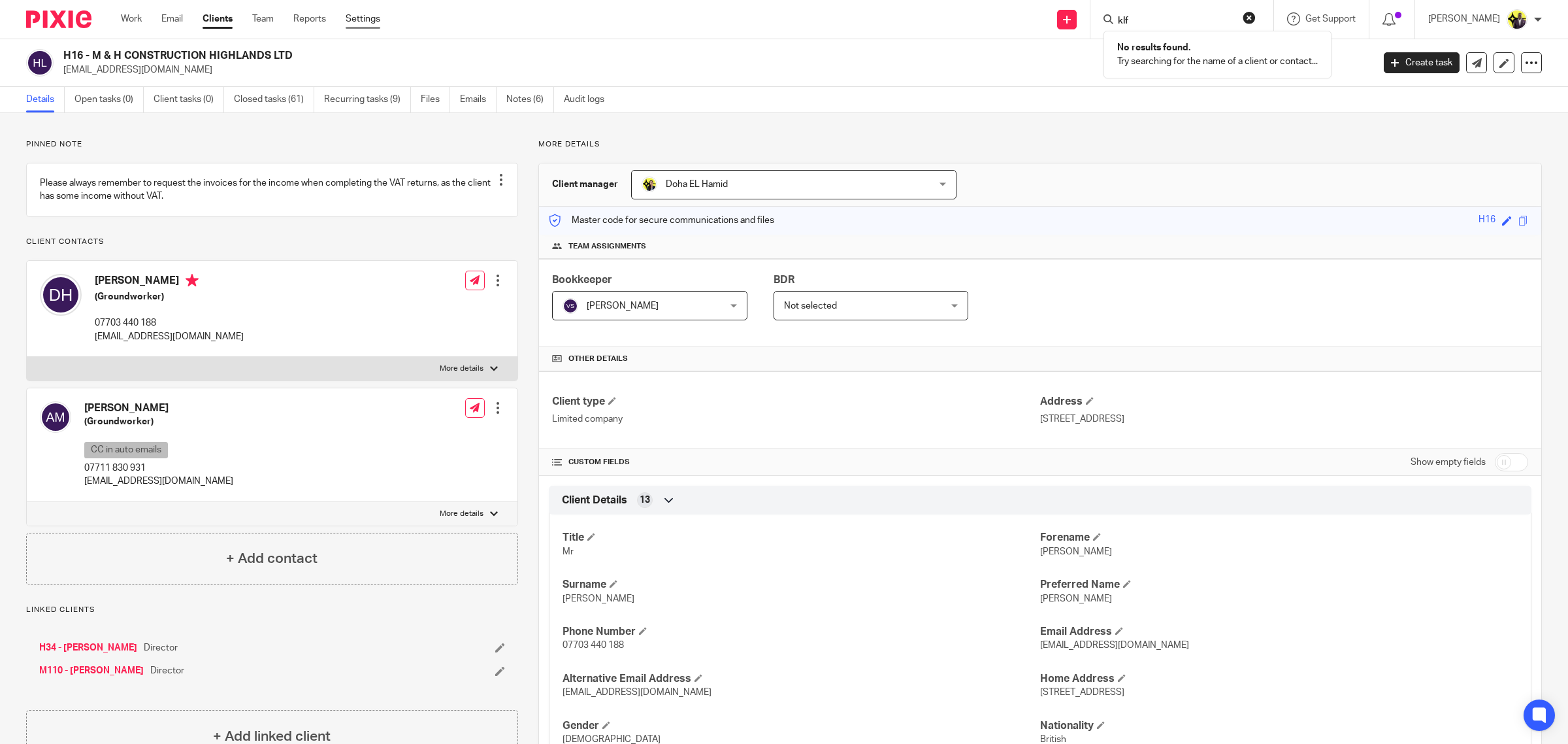
click at [372, 15] on link "Settings" at bounding box center [363, 18] width 34 height 13
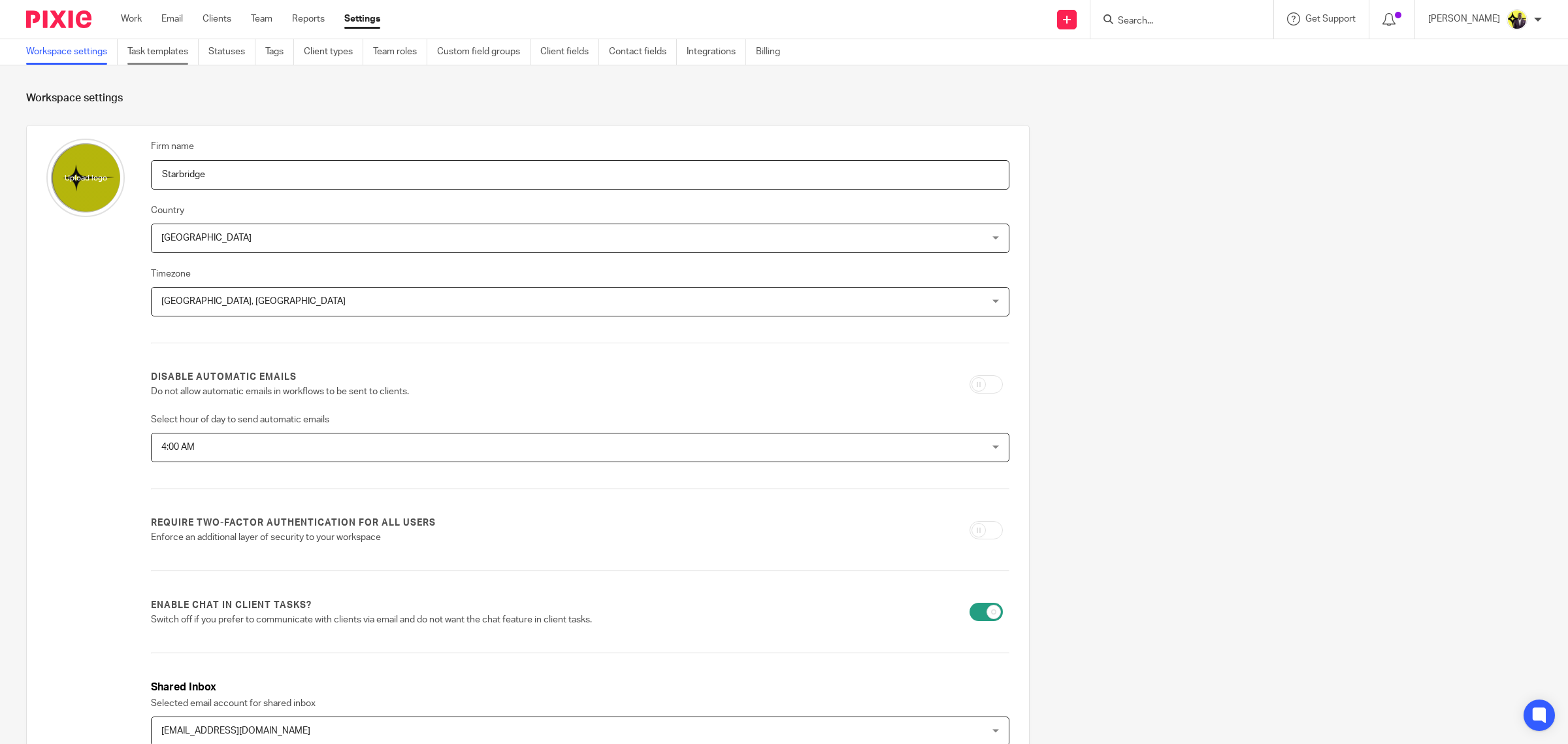
click at [153, 47] on link "Task templates" at bounding box center [163, 52] width 72 height 26
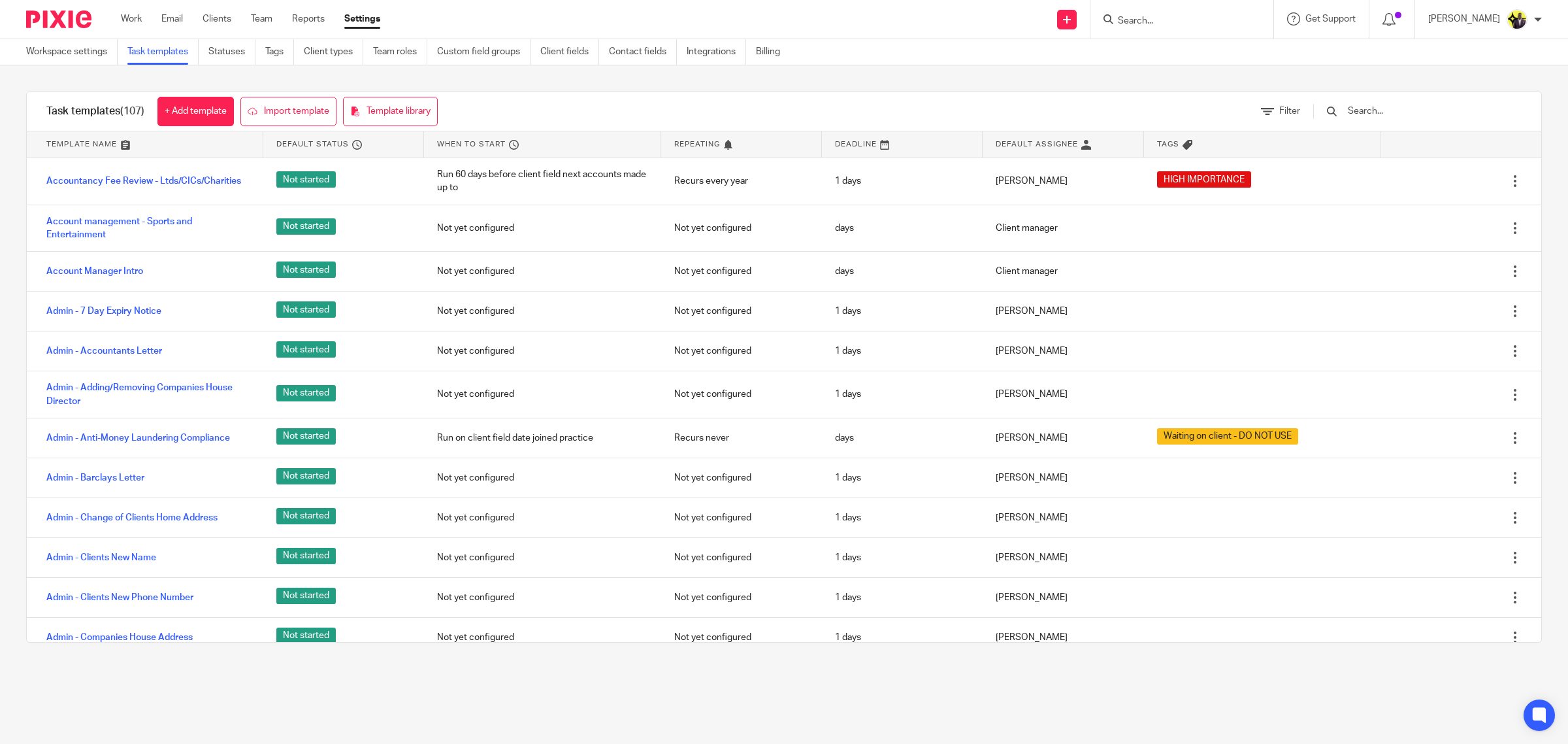
click at [1402, 109] on input "text" at bounding box center [1422, 111] width 153 height 15
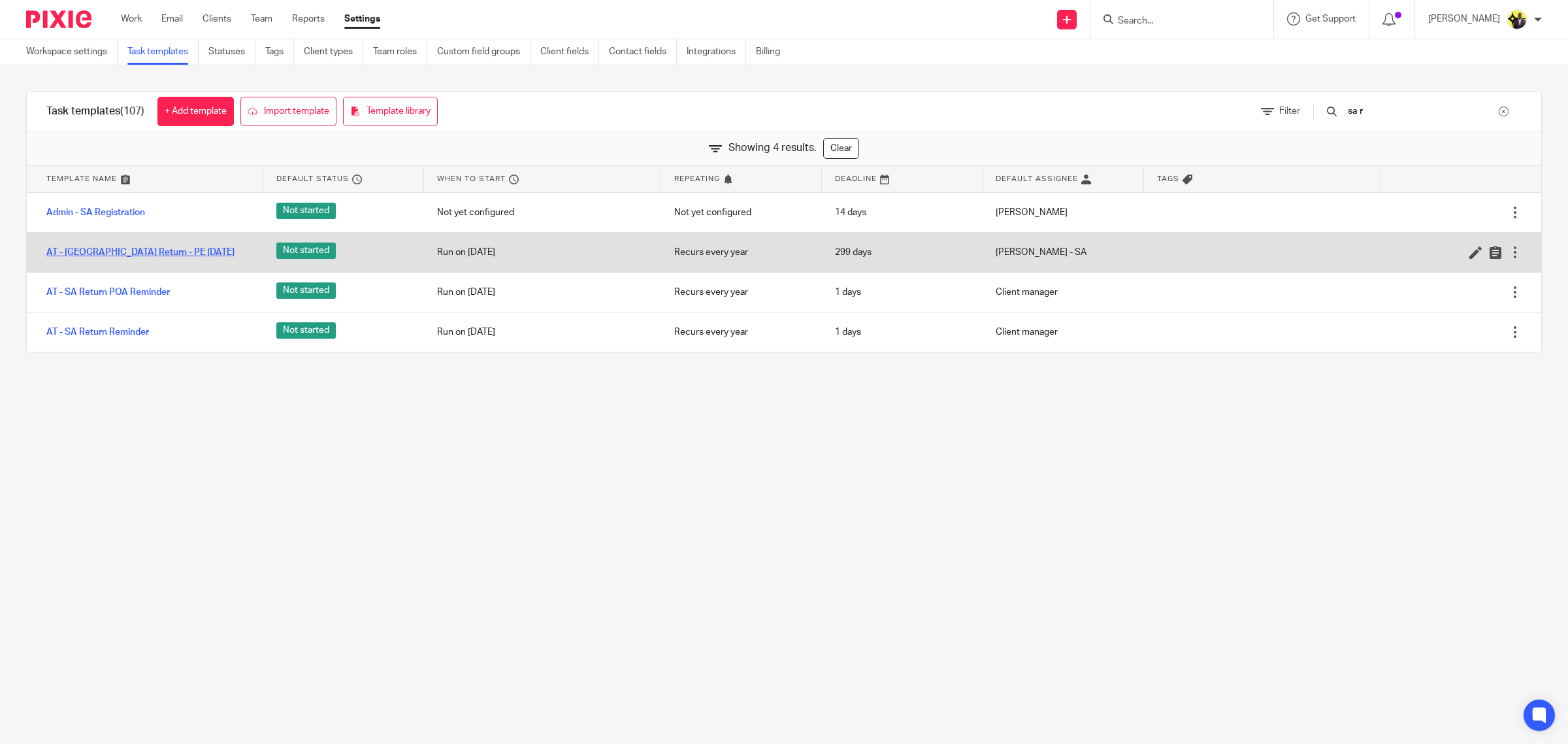
type input "sa r"
click at [139, 253] on link "AT - [GEOGRAPHIC_DATA] Return - PE [DATE]" at bounding box center [141, 252] width 188 height 13
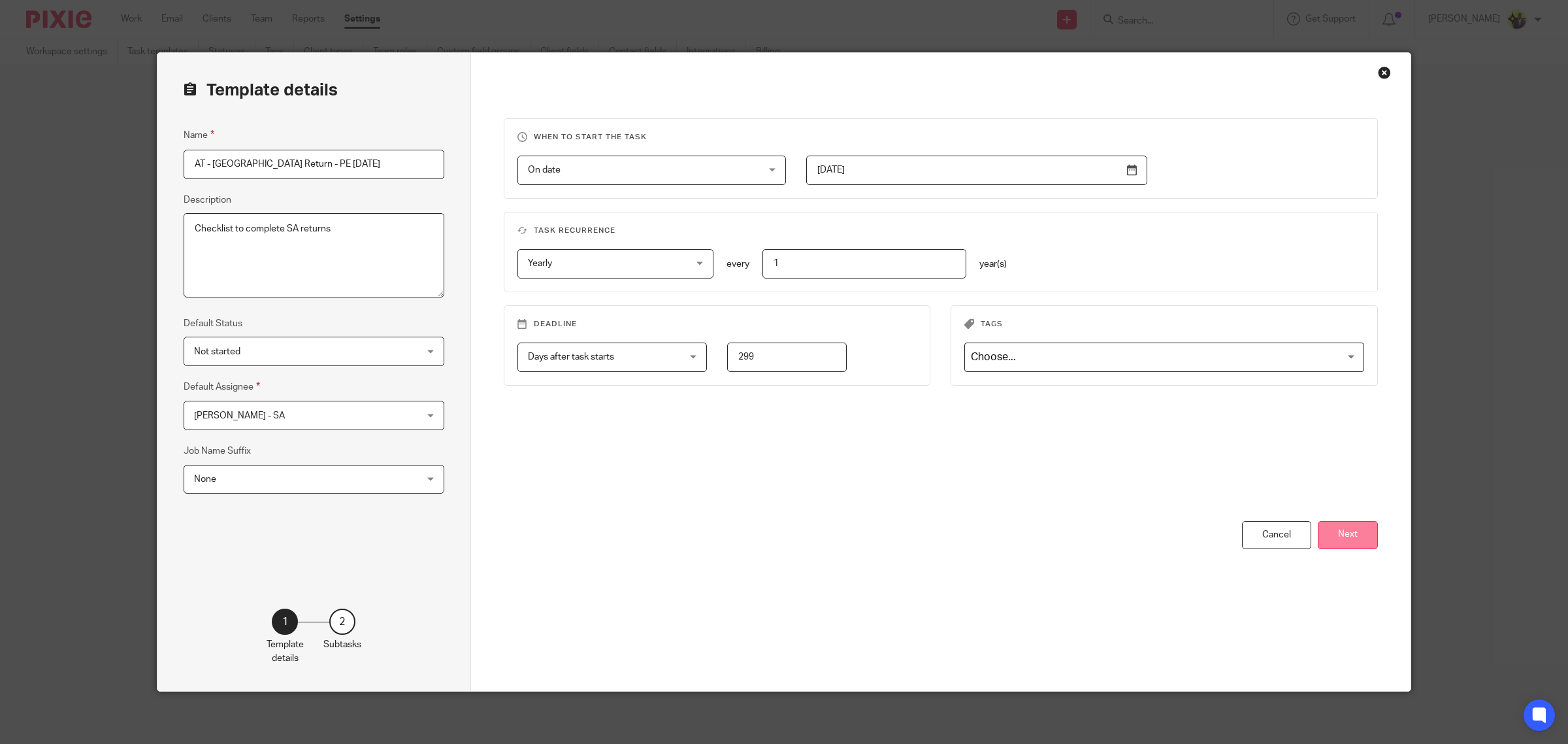
click at [1358, 534] on button "Next" at bounding box center [1348, 535] width 60 height 28
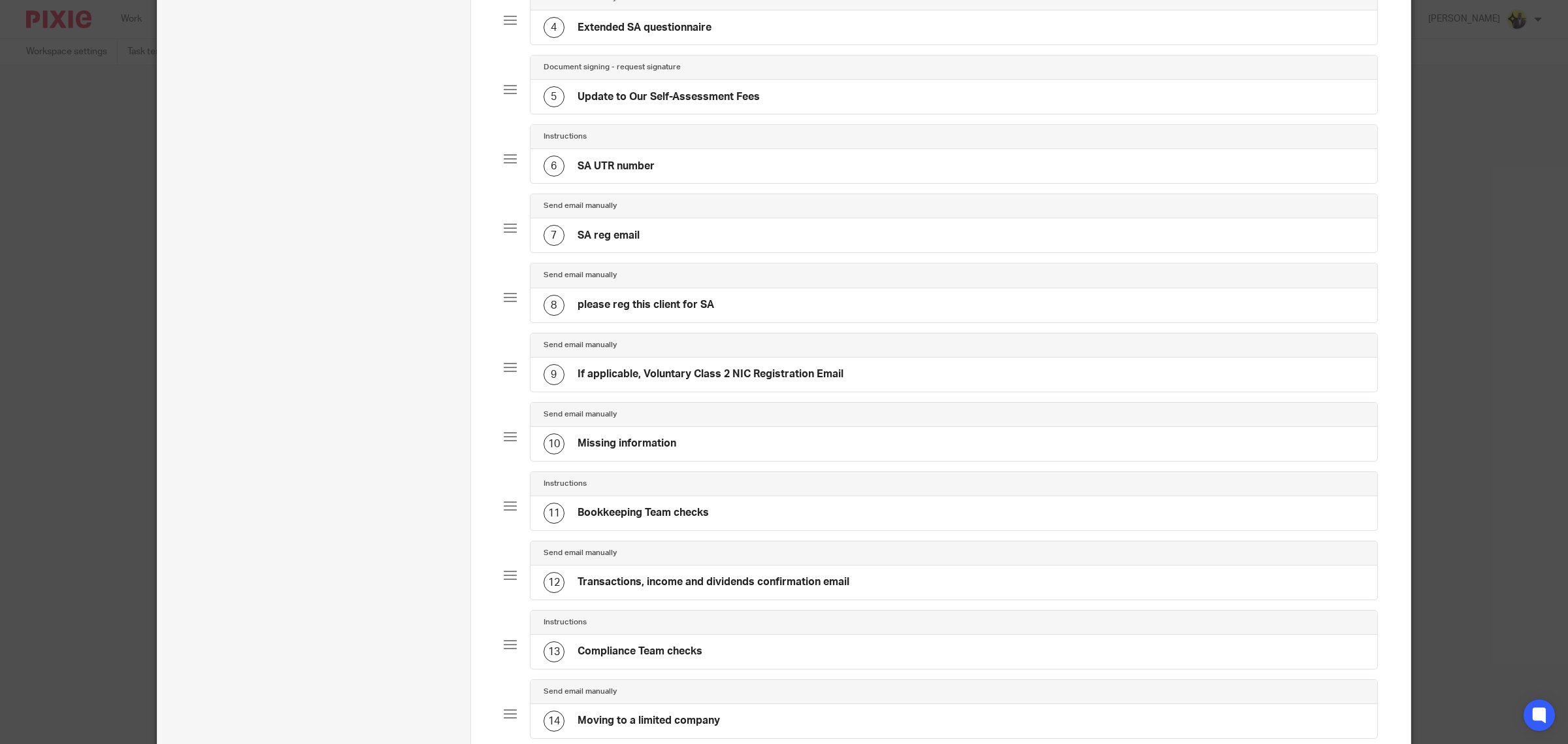
scroll to position [327, 0]
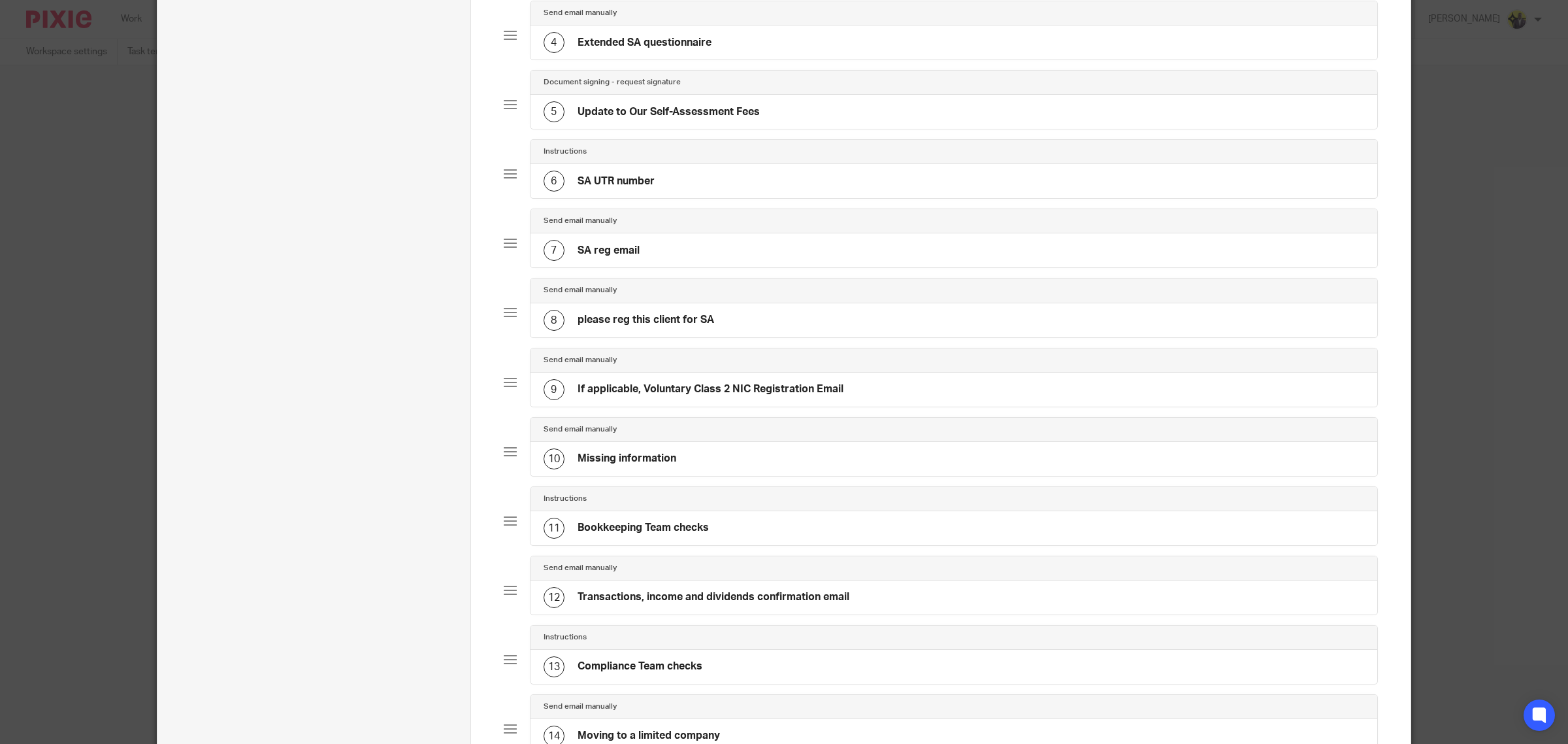
click at [647, 525] on div "11 Bookkeeping Team checks" at bounding box center [627, 528] width 166 height 21
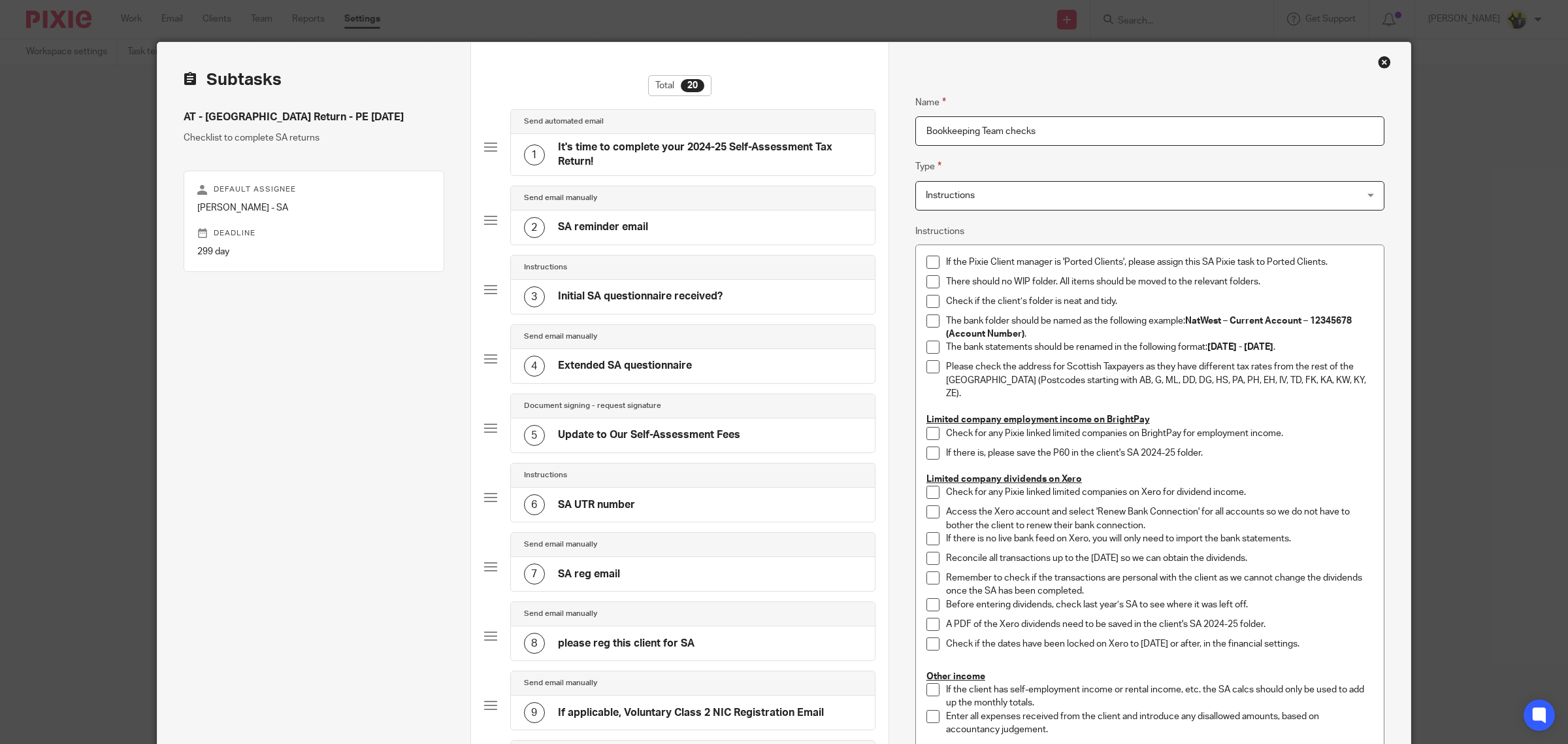
scroll to position [0, 0]
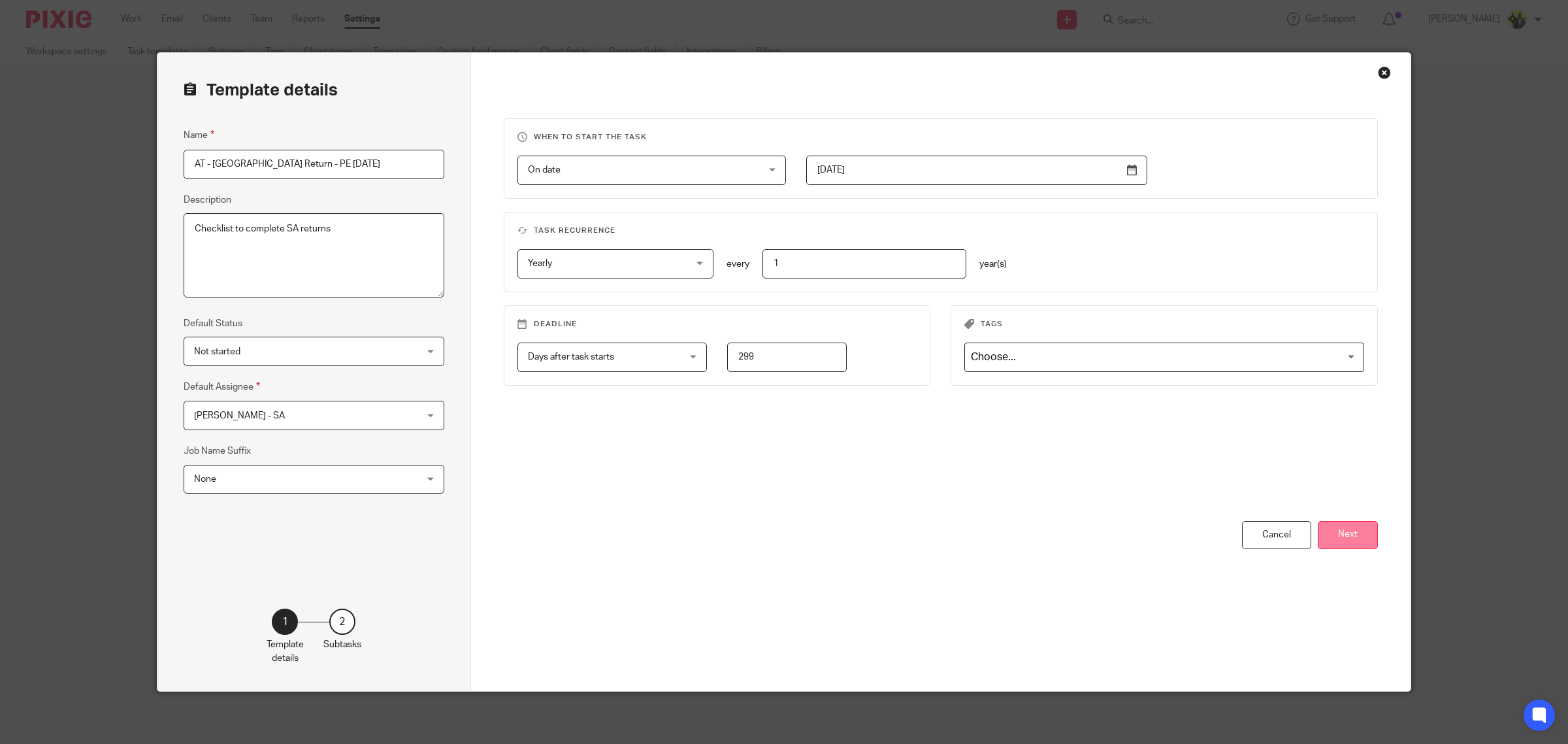
click at [1340, 536] on button "Next" at bounding box center [1348, 535] width 60 height 28
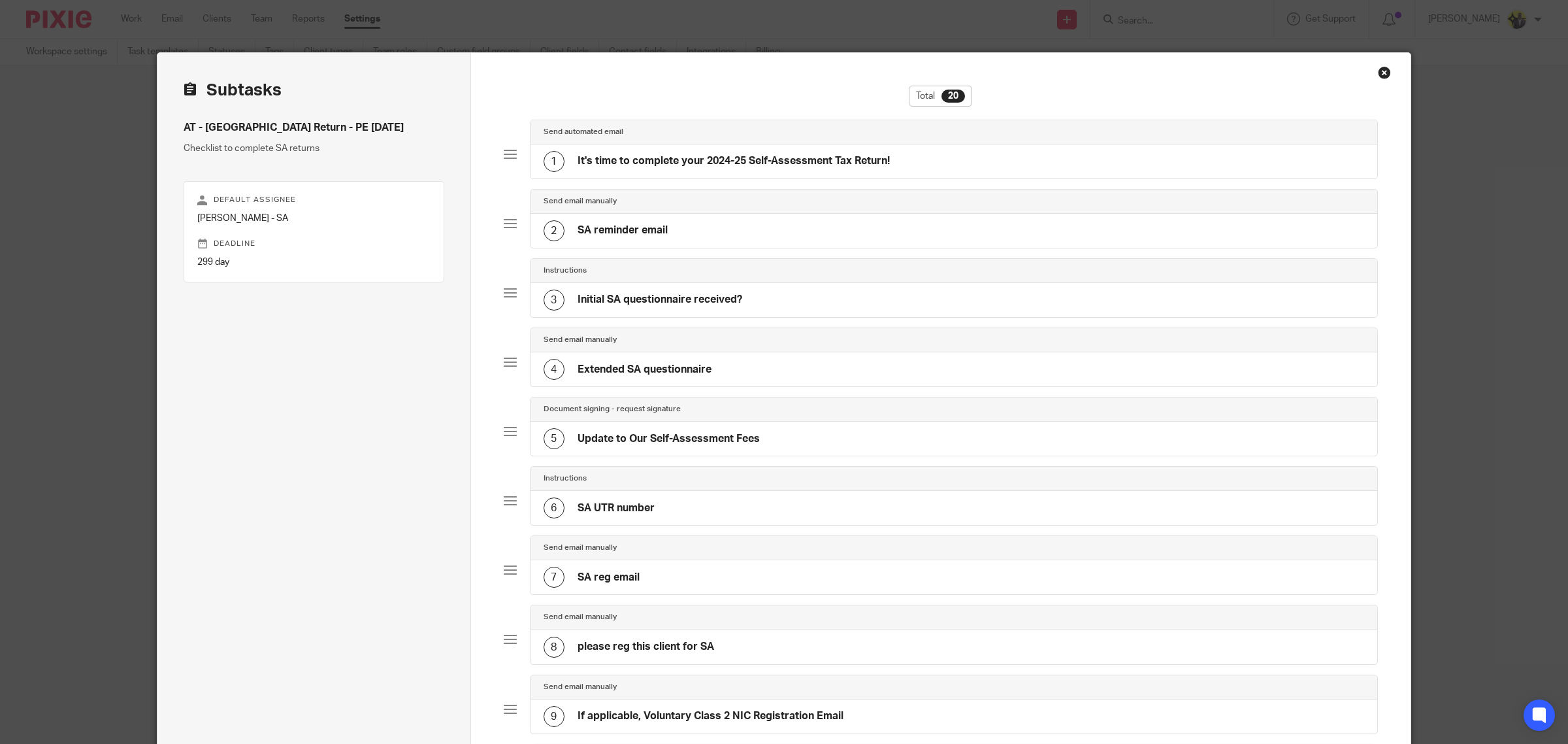
click at [682, 145] on div "1 It's time to complete your 2024-25 Self-Assessment Tax Return!" at bounding box center [954, 161] width 847 height 34
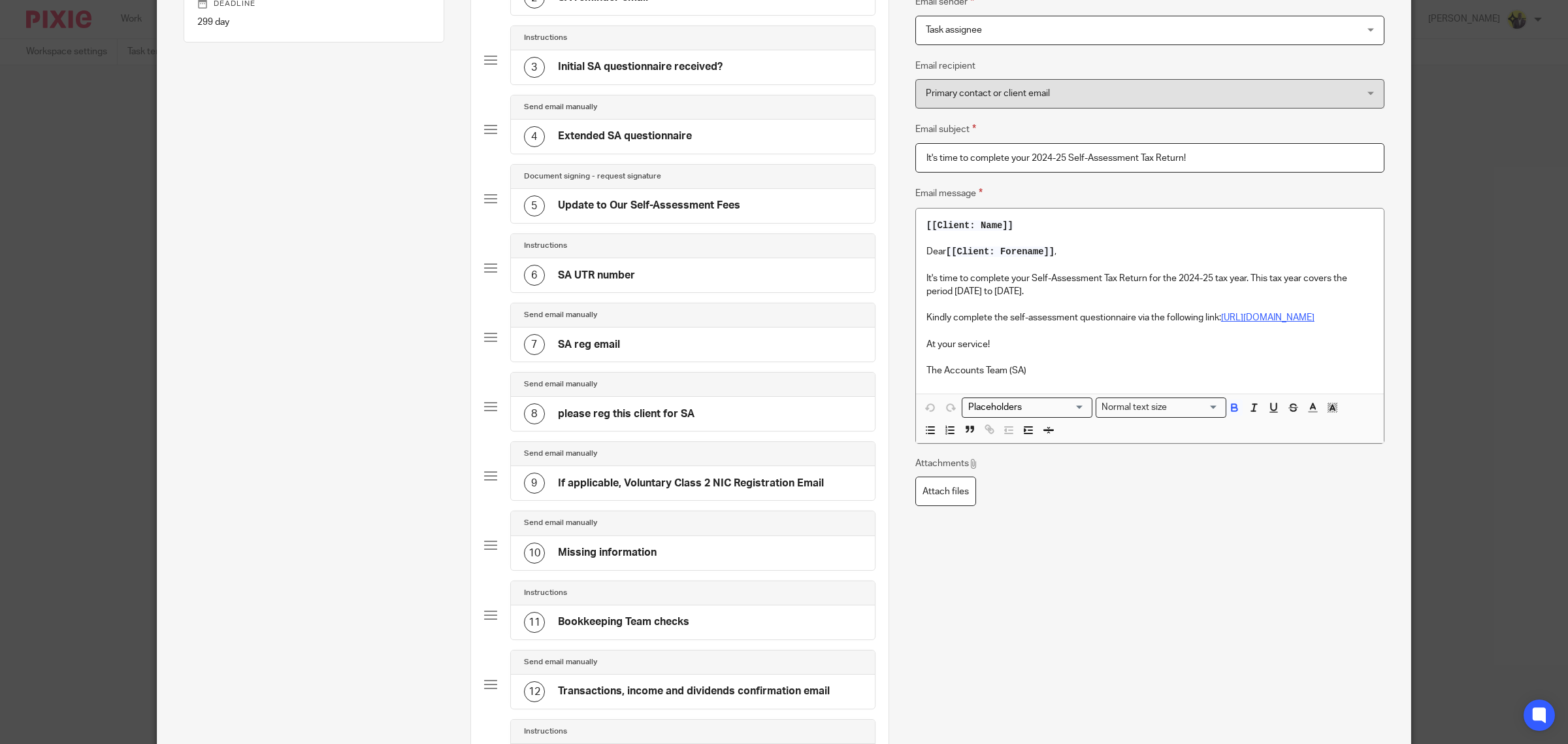
scroll to position [245, 0]
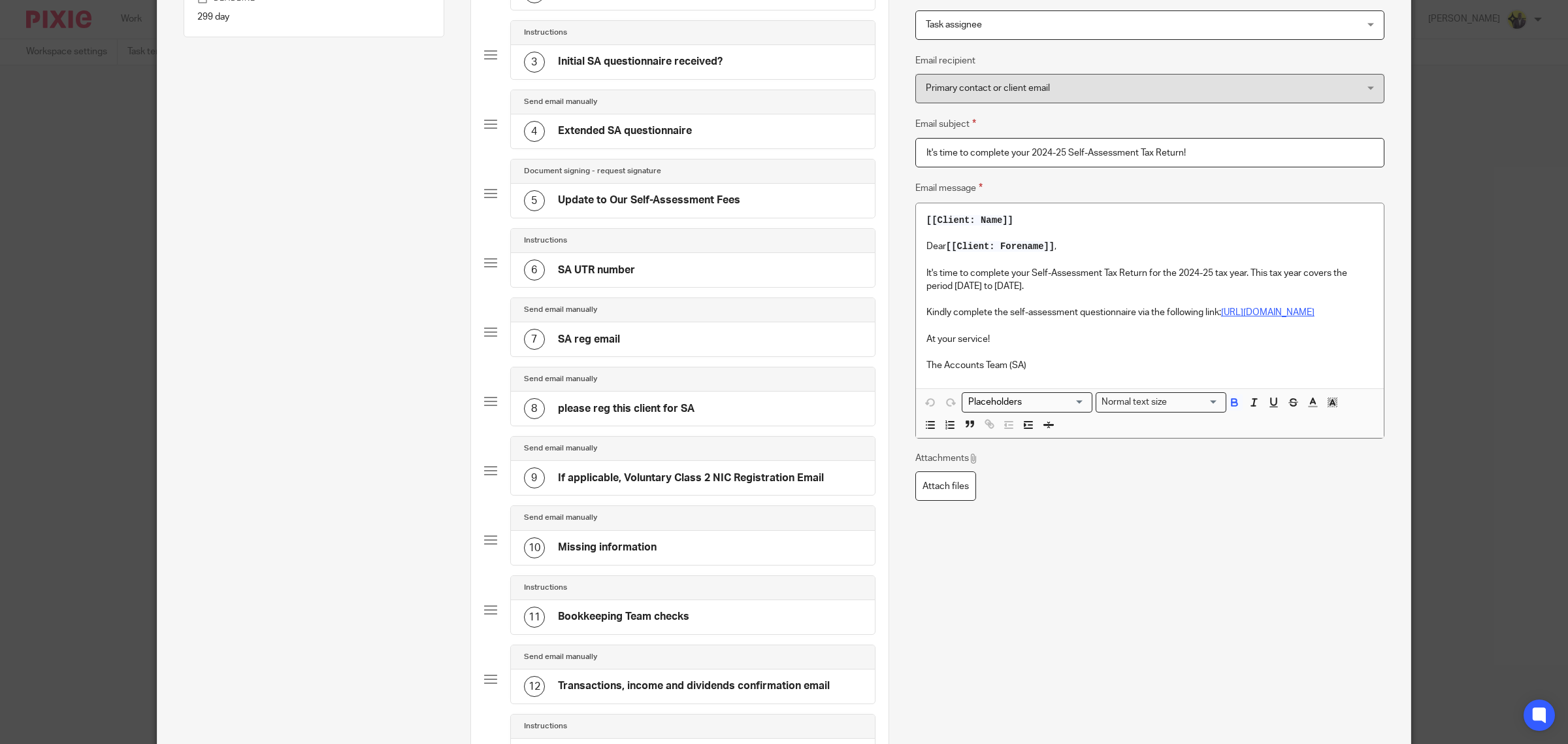
click at [628, 609] on div "11 Bookkeeping Team checks" at bounding box center [693, 616] width 364 height 34
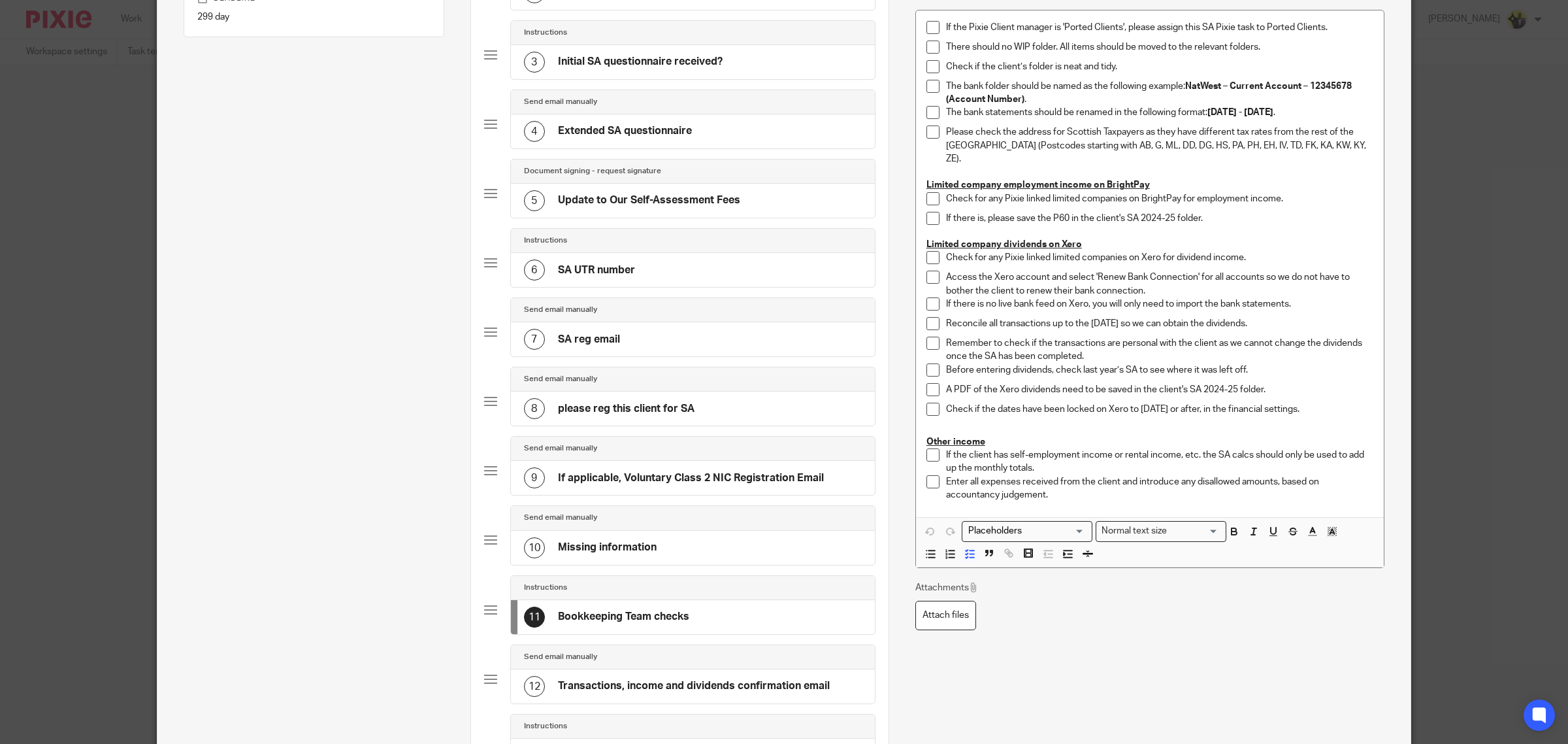
scroll to position [0, 0]
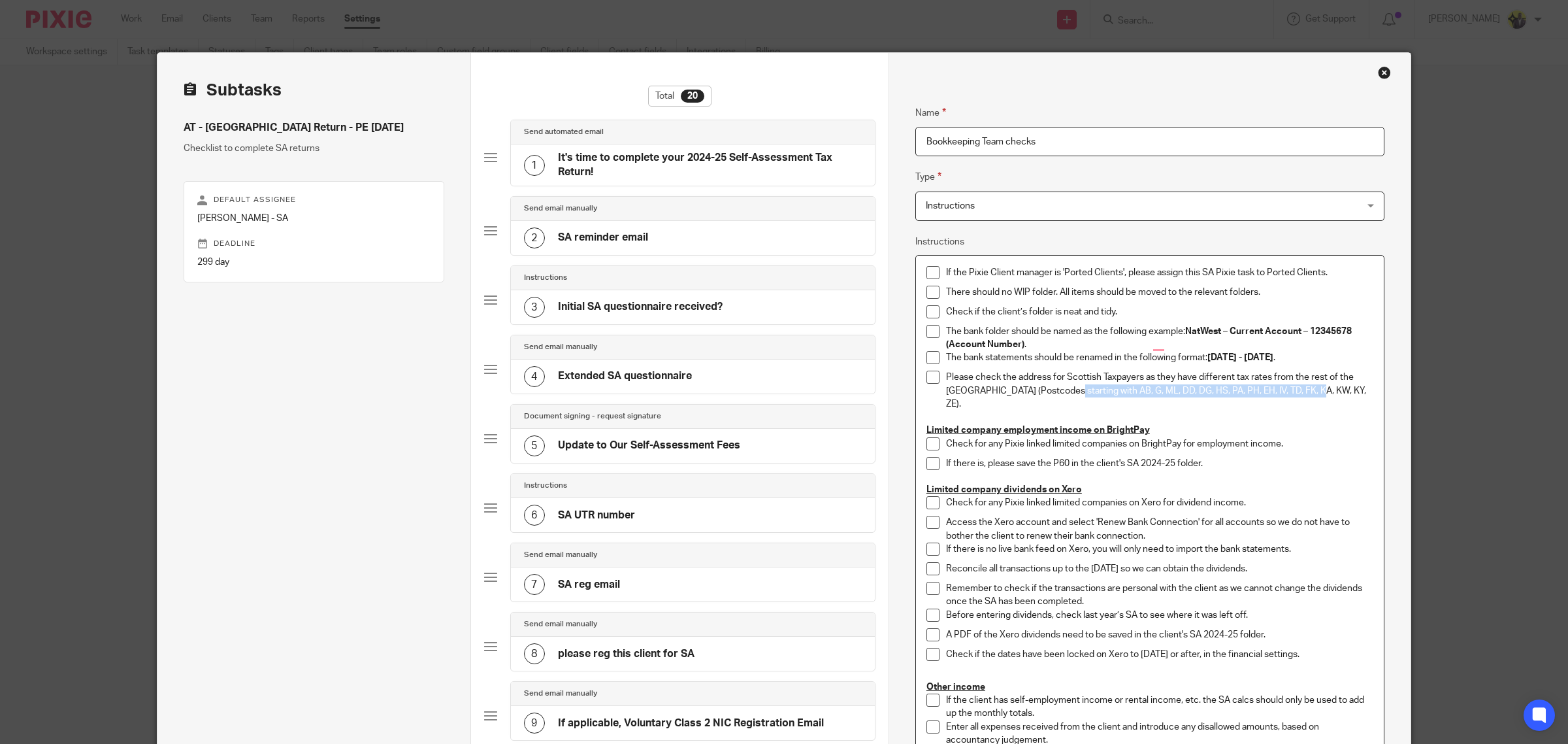
drag, startPoint x: 1301, startPoint y: 397, endPoint x: 1044, endPoint y: 396, distance: 257.0
click at [1044, 396] on p "Please check the address for Scottish Taxpayers as they have different tax rate…" at bounding box center [1160, 391] width 428 height 40
copy p "AB, G, ML, DD, DG, HS, PA, PH, EH, IV, TD, FK, KA, KW, KY, ZE)."
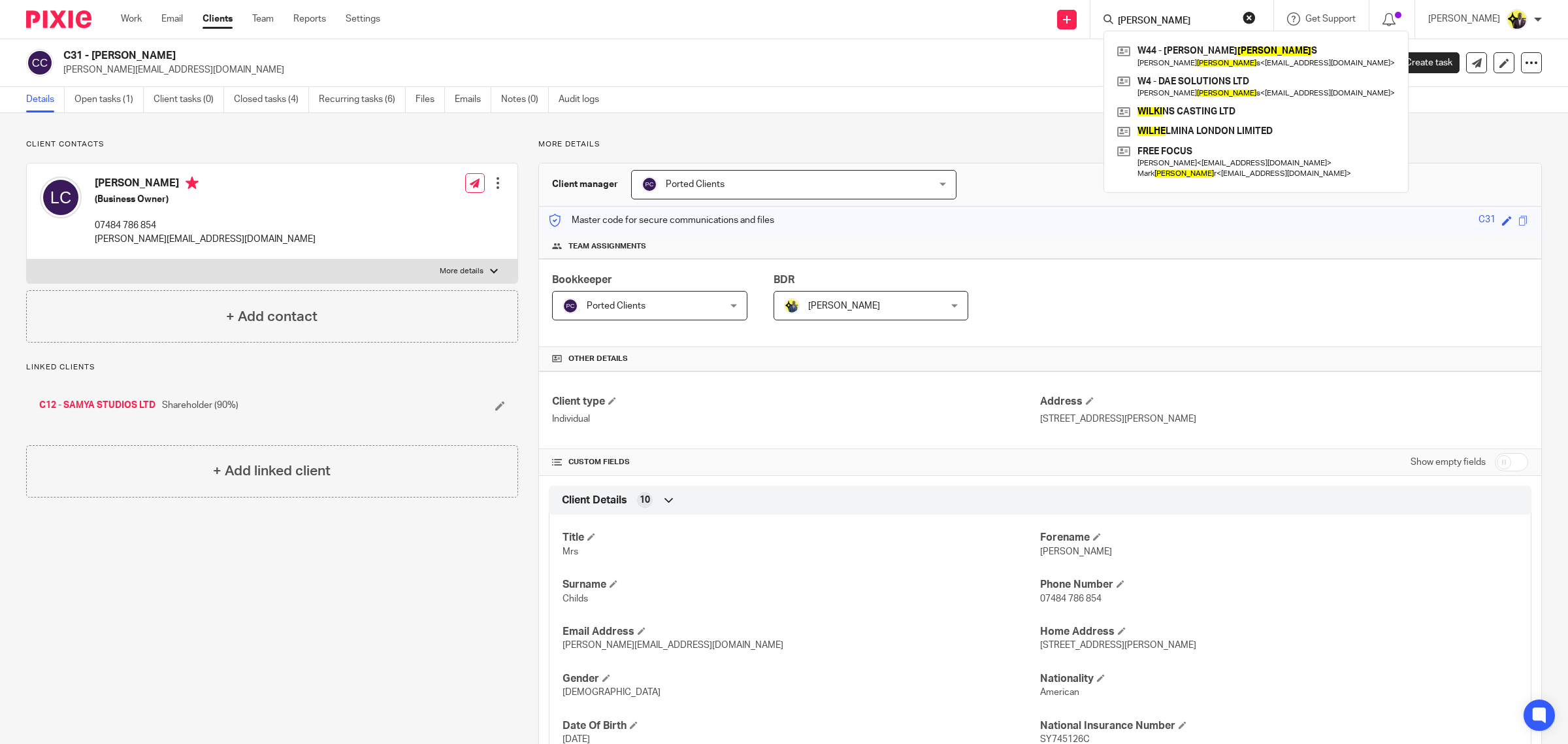
drag, startPoint x: 175, startPoint y: 54, endPoint x: 66, endPoint y: 53, distance: 109.0
click at [66, 53] on h2 "C31 - LAURA CHILDS" at bounding box center [584, 56] width 1041 height 14
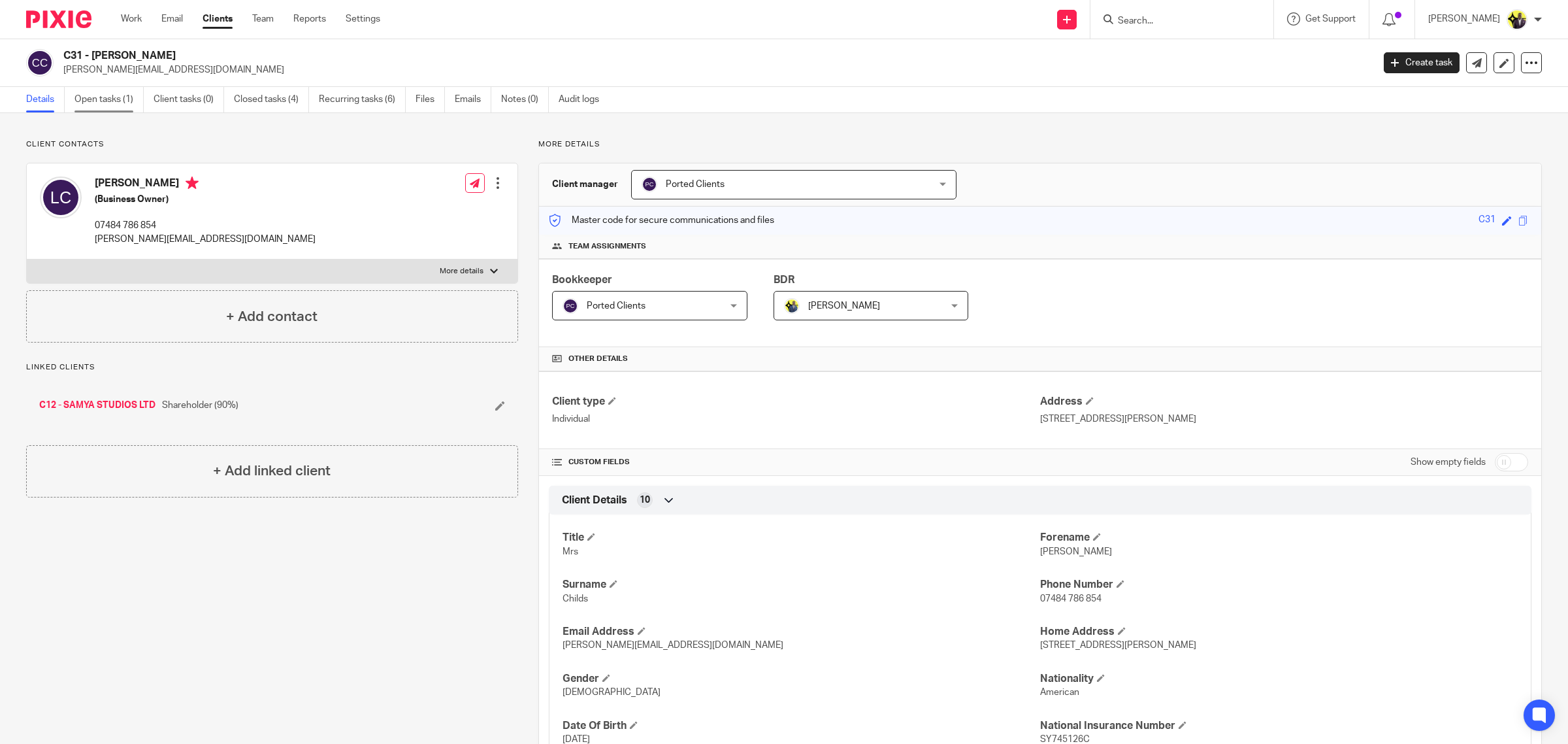
copy h2 "C31 - LAURA CHILDS"
click at [116, 107] on link "Open tasks (1)" at bounding box center [109, 100] width 69 height 26
click at [113, 96] on link "Open tasks (1)" at bounding box center [109, 100] width 69 height 26
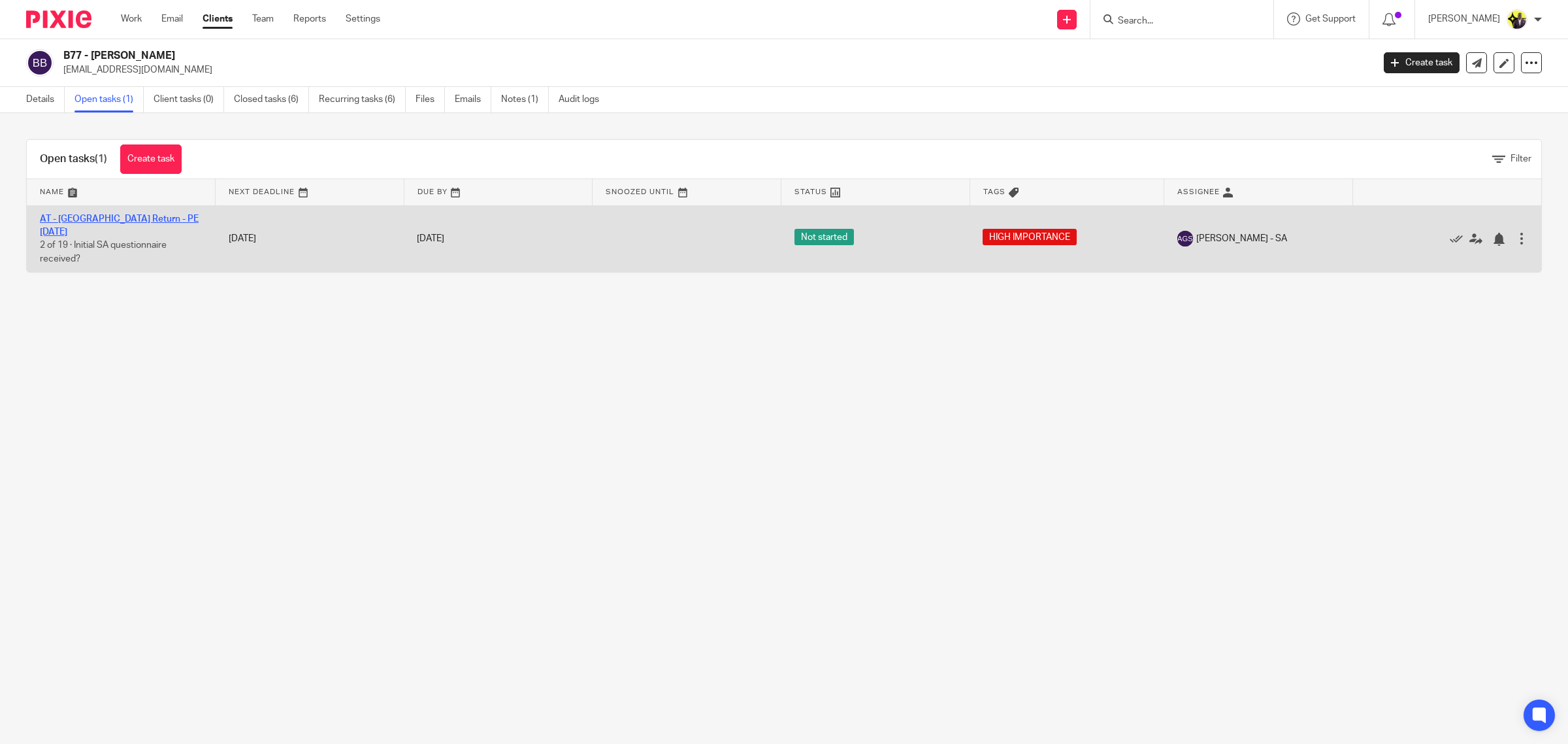
click at [122, 217] on link "AT - SA Return - PE 05-04-2025" at bounding box center [119, 226] width 159 height 22
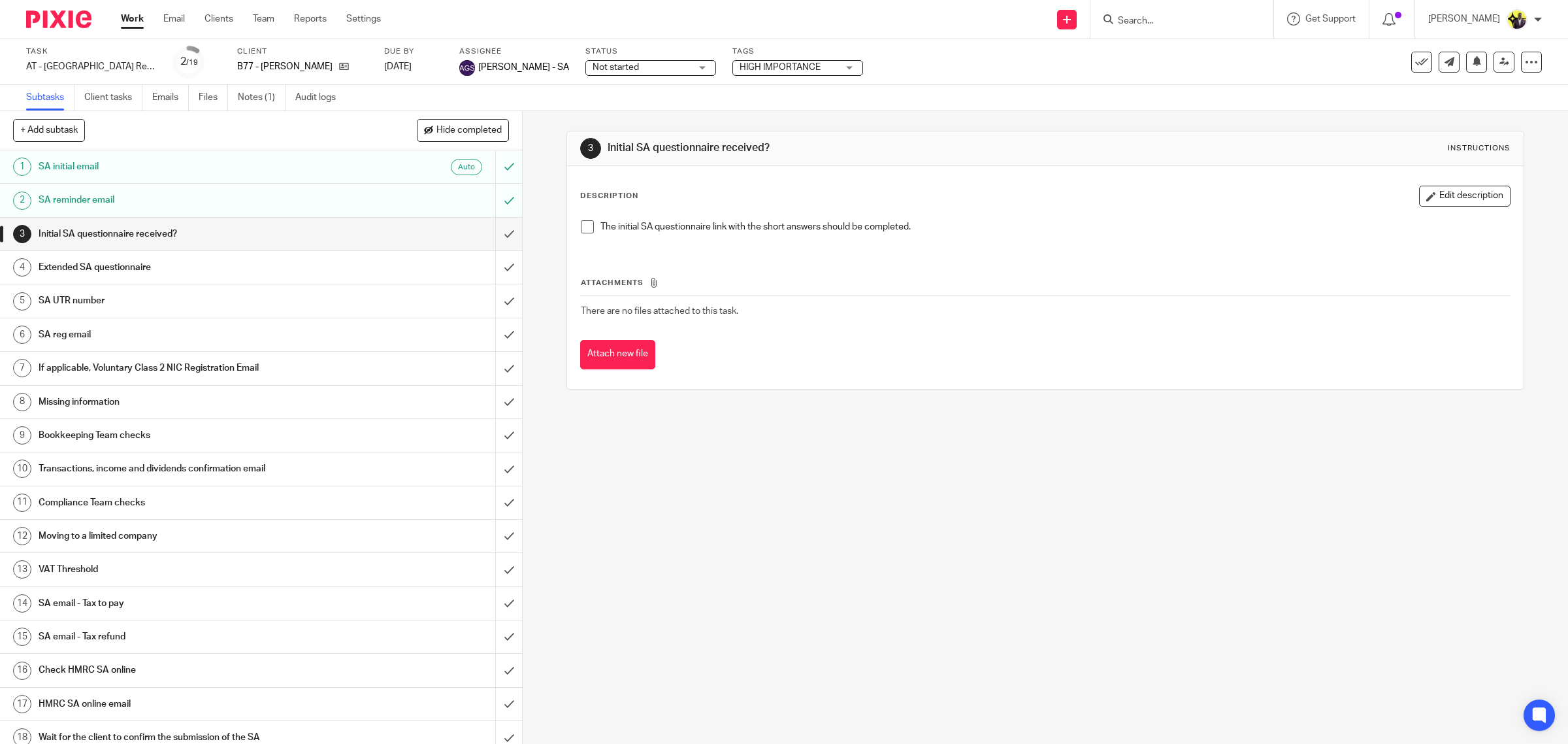
click at [638, 61] on span "Not started" at bounding box center [642, 68] width 98 height 14
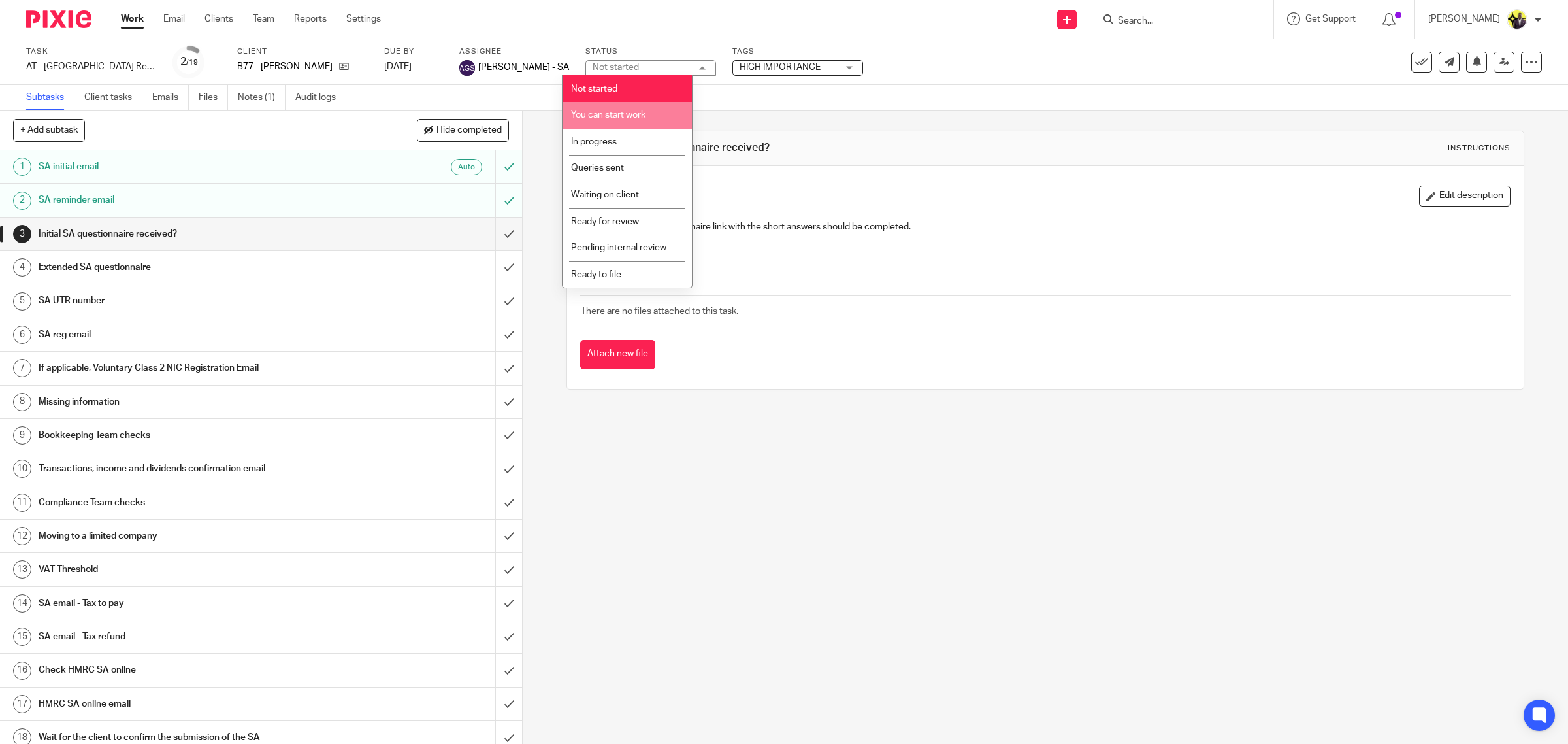
click at [645, 116] on span "You can start work" at bounding box center [609, 115] width 74 height 9
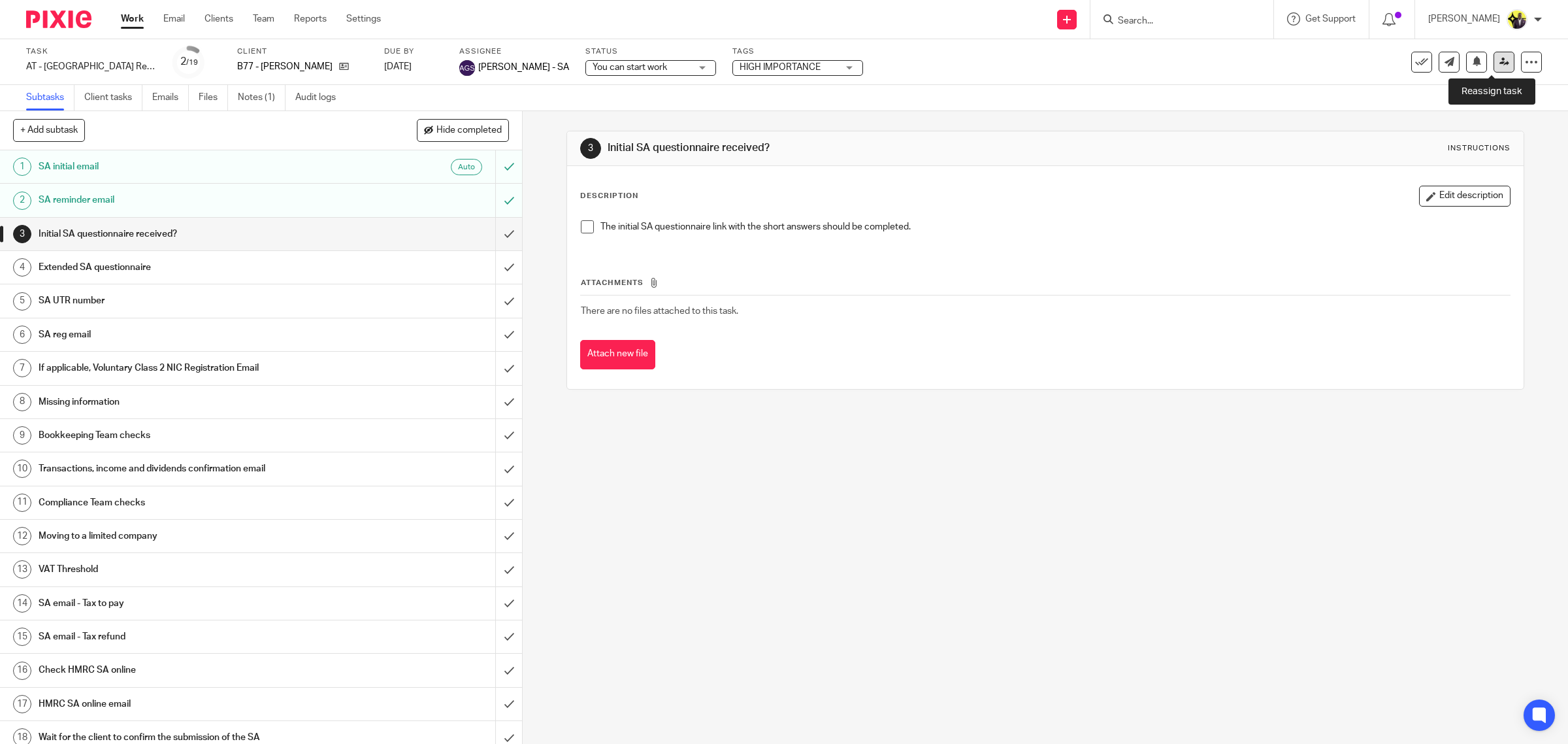
click at [1496, 66] on link at bounding box center [1504, 62] width 21 height 21
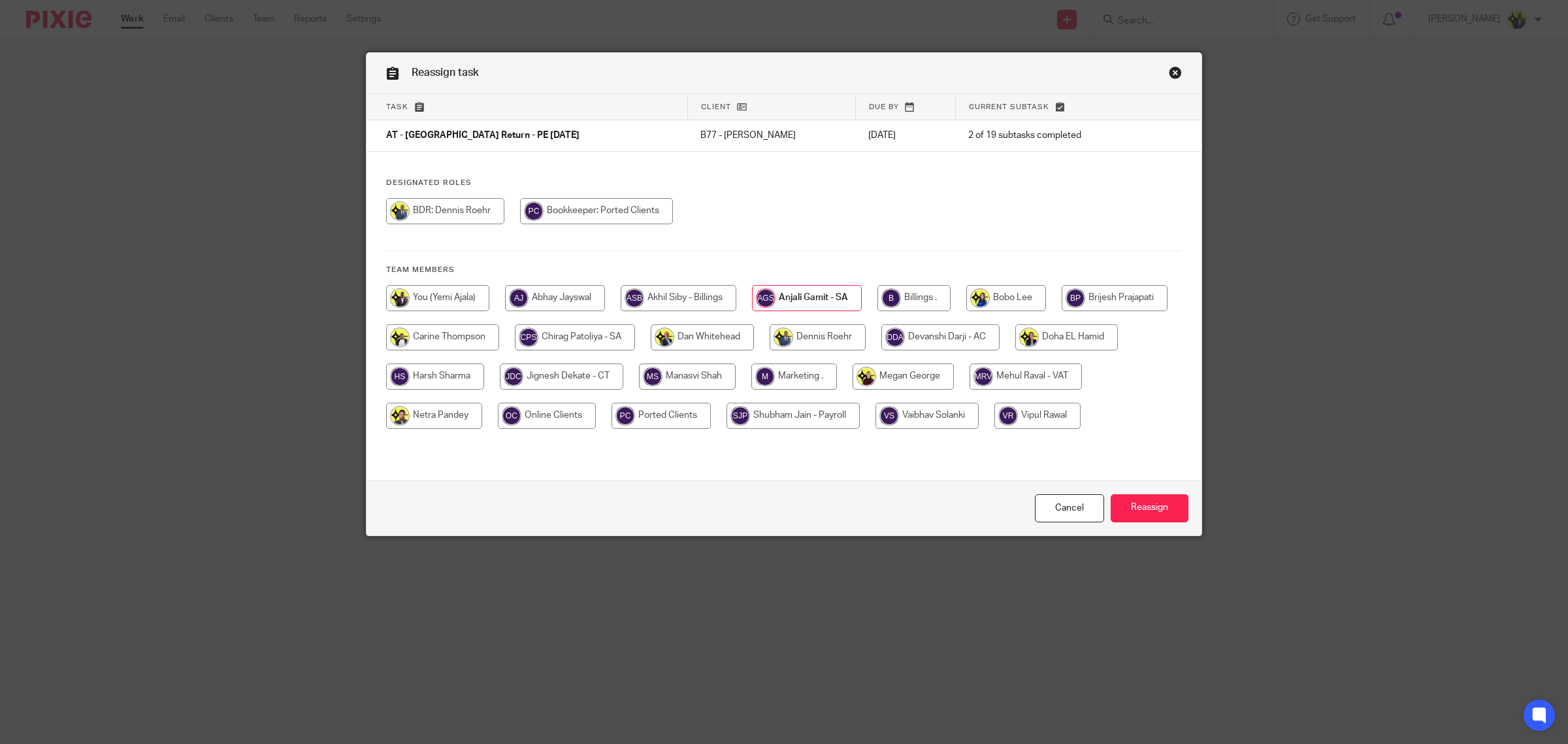
click at [635, 337] on input "radio" at bounding box center [574, 337] width 120 height 26
radio input "true"
click at [1161, 514] on input "Reassign" at bounding box center [1150, 508] width 78 height 28
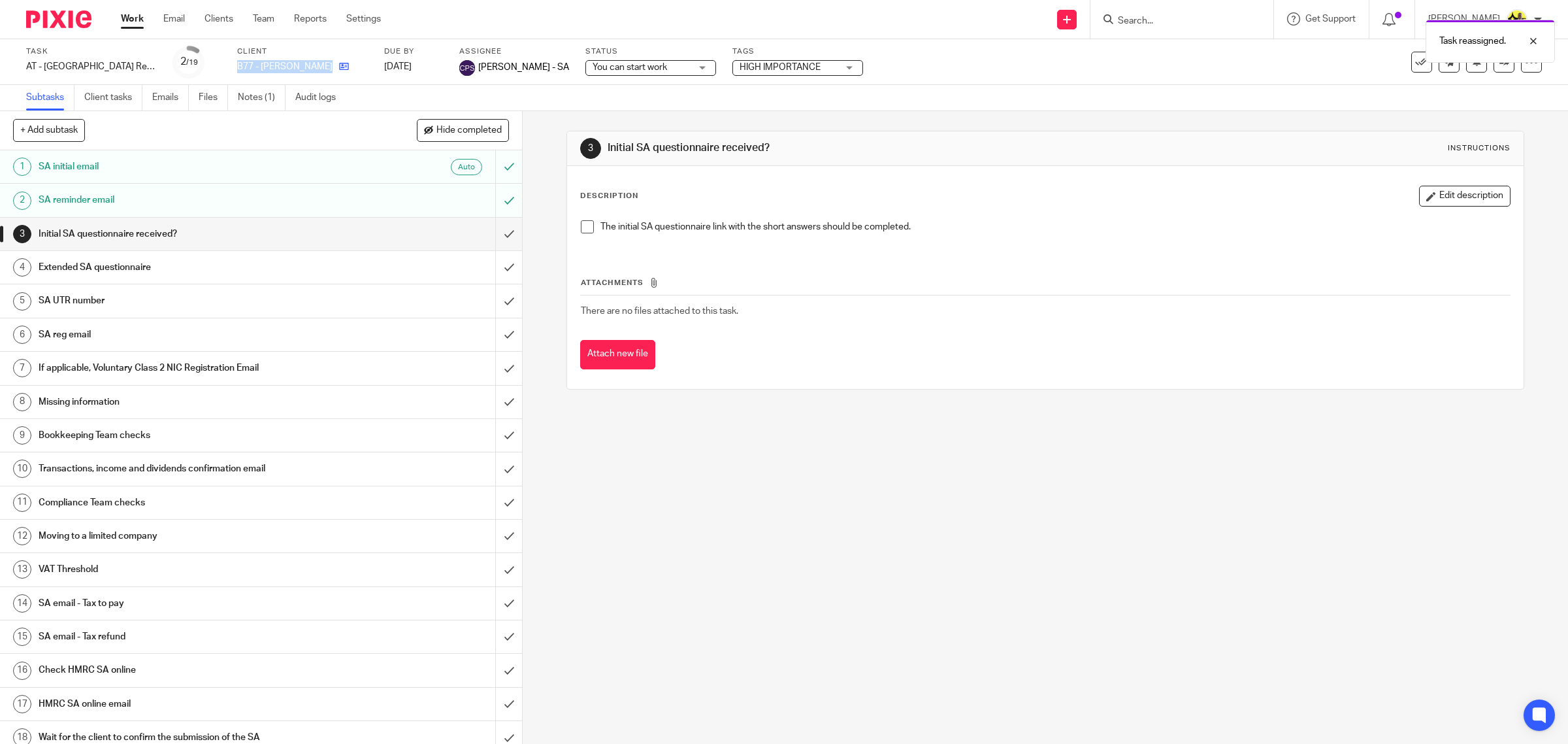
drag, startPoint x: 236, startPoint y: 66, endPoint x: 341, endPoint y: 66, distance: 105.0
click at [341, 66] on div "B77 - [PERSON_NAME]" at bounding box center [303, 66] width 131 height 13
copy div "B77 - [PERSON_NAME]"
click at [399, 197] on div "SA reminder email" at bounding box center [260, 200] width 444 height 20
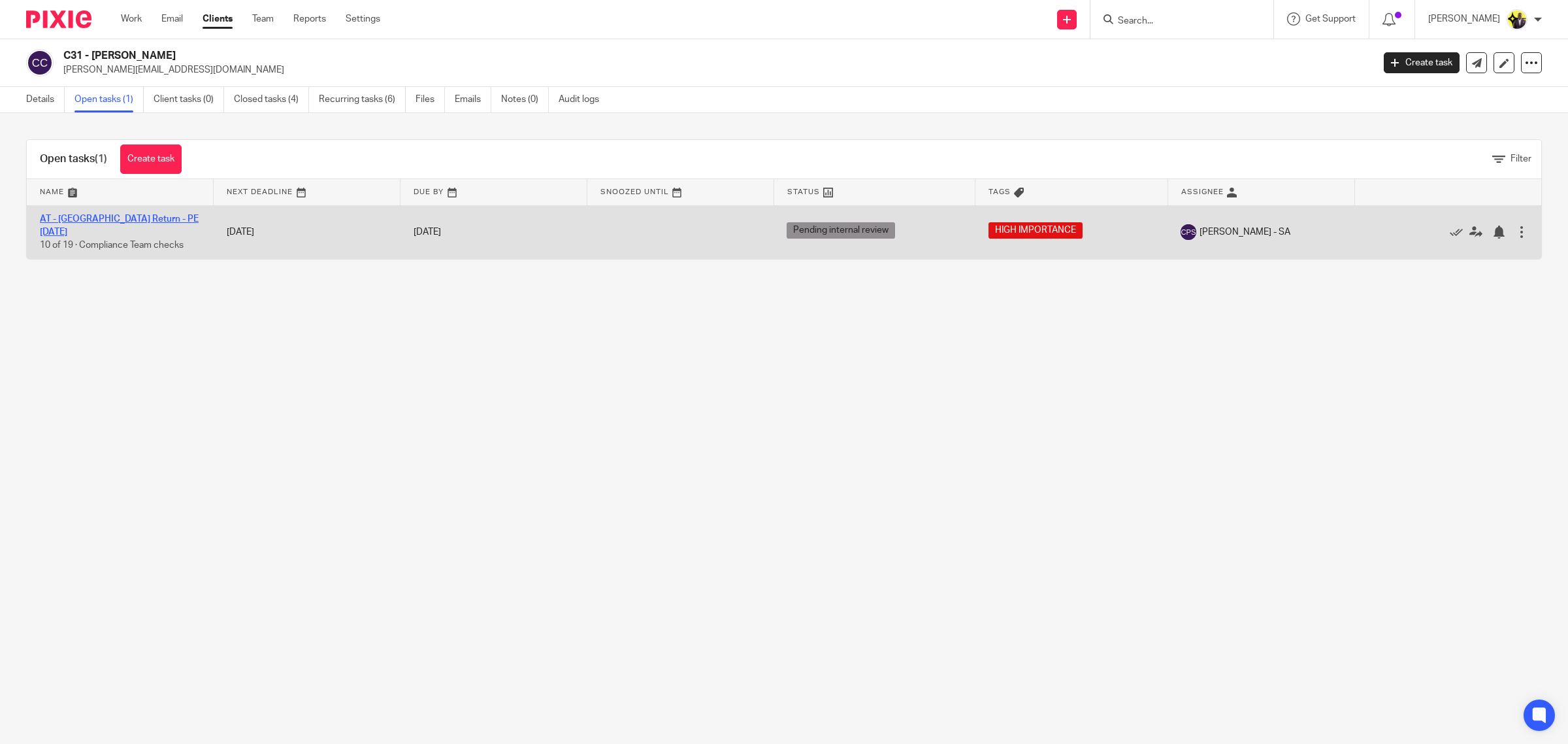
click at [73, 216] on link "AT - [GEOGRAPHIC_DATA] Return - PE [DATE]" at bounding box center [119, 226] width 159 height 22
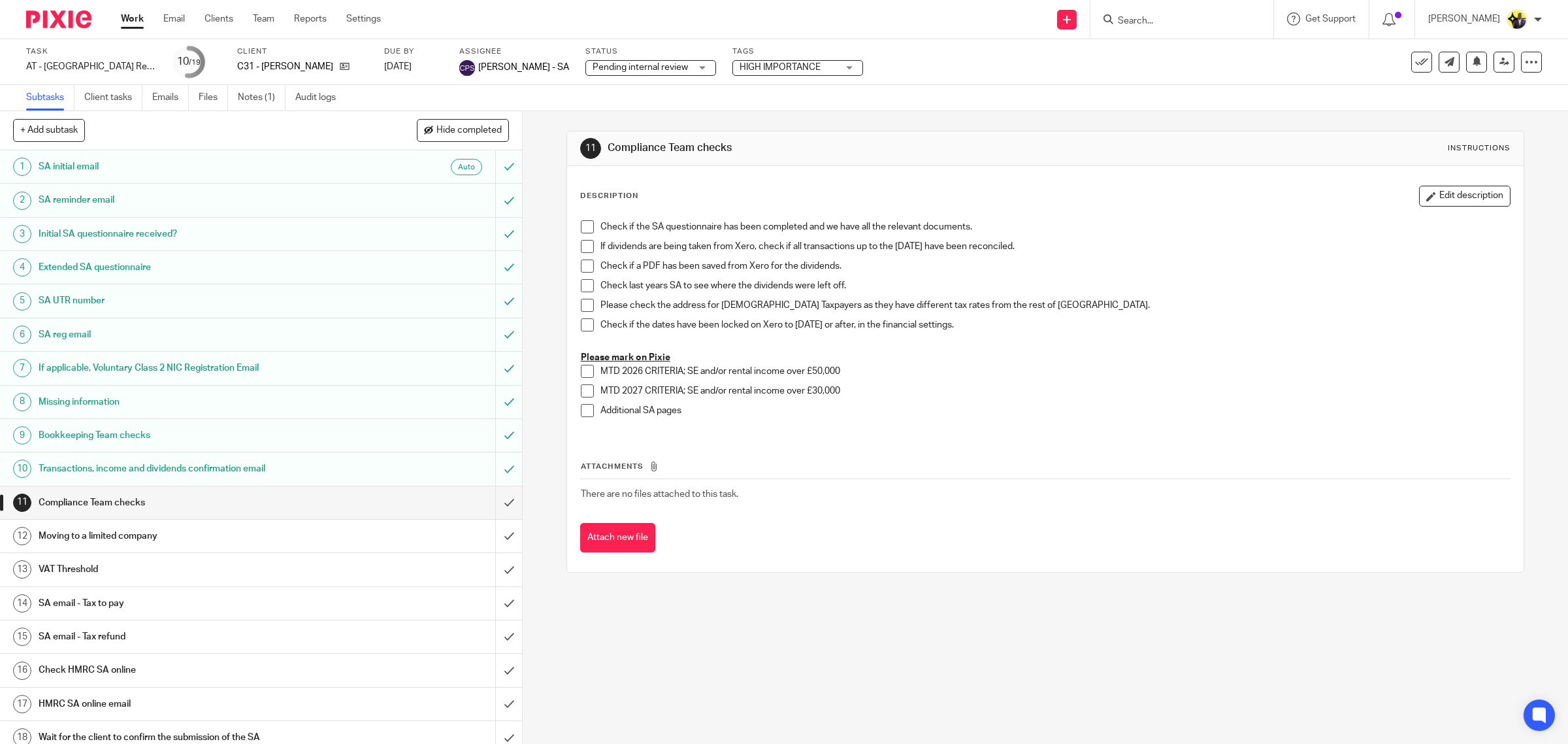
click at [609, 66] on span "Pending internal review" at bounding box center [640, 67] width 96 height 9
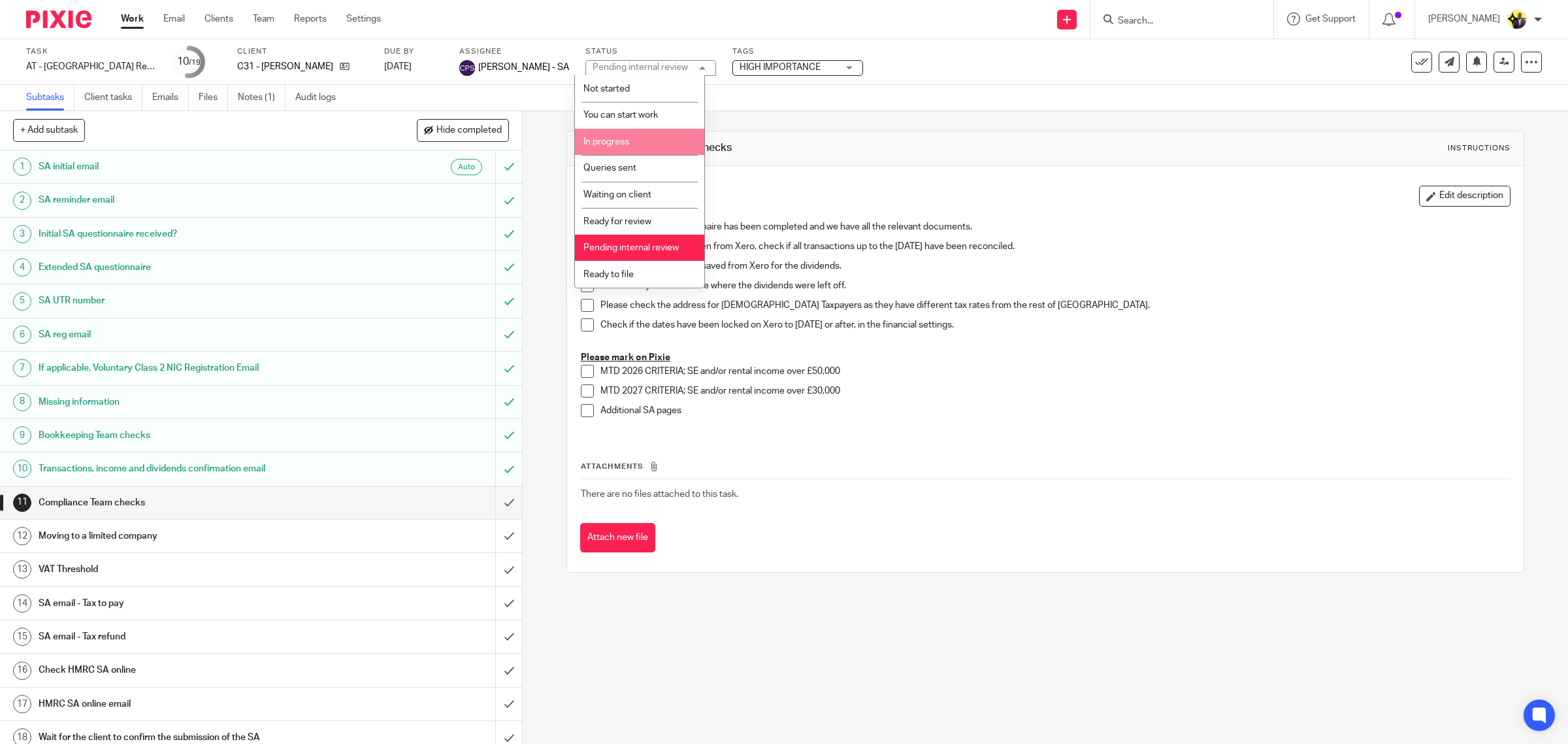
click at [634, 146] on li "In progress" at bounding box center [640, 141] width 129 height 27
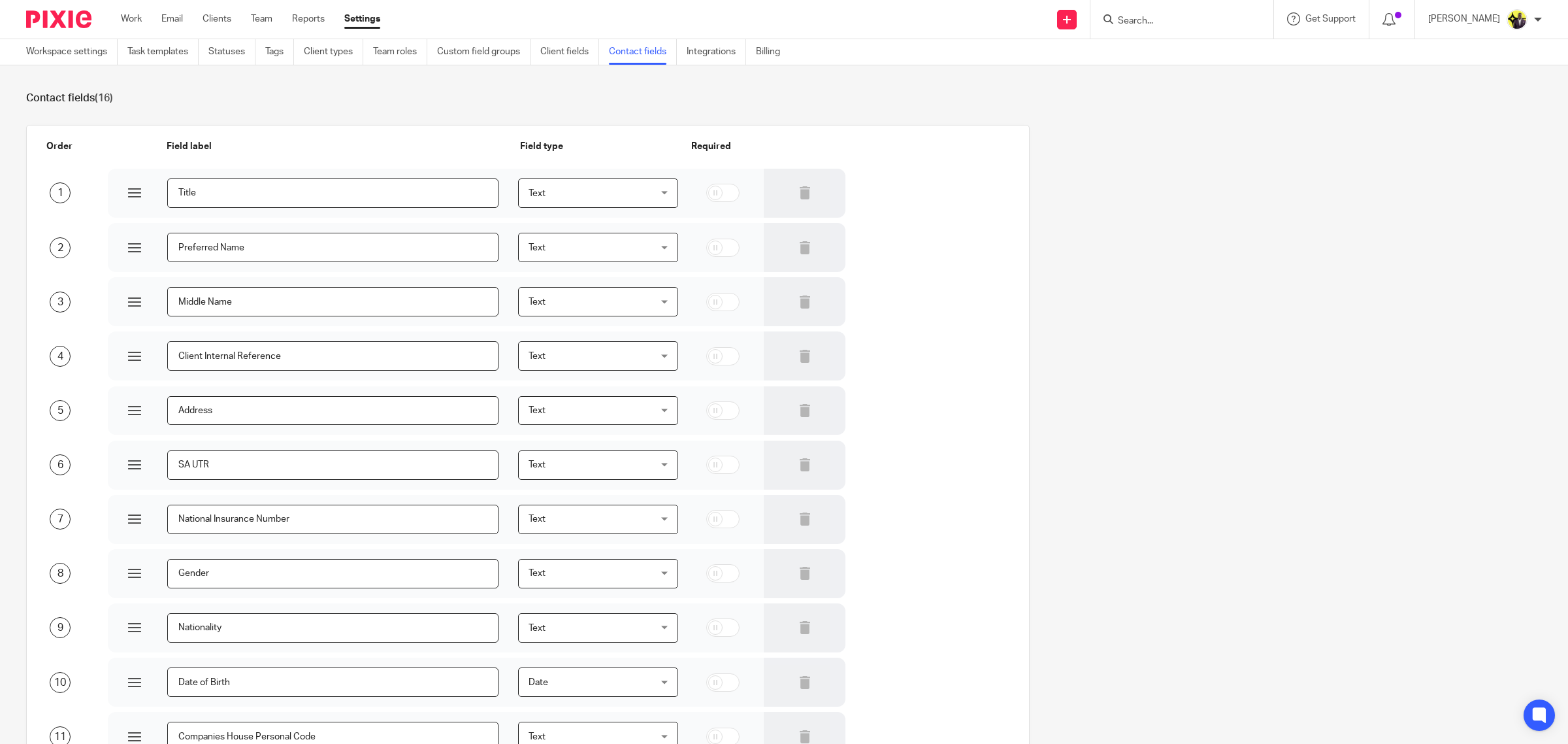
click at [1096, 253] on div "Order Field label Field type Required 1 Title Text Text Text Yes/No Number Date…" at bounding box center [774, 629] width 1536 height 1009
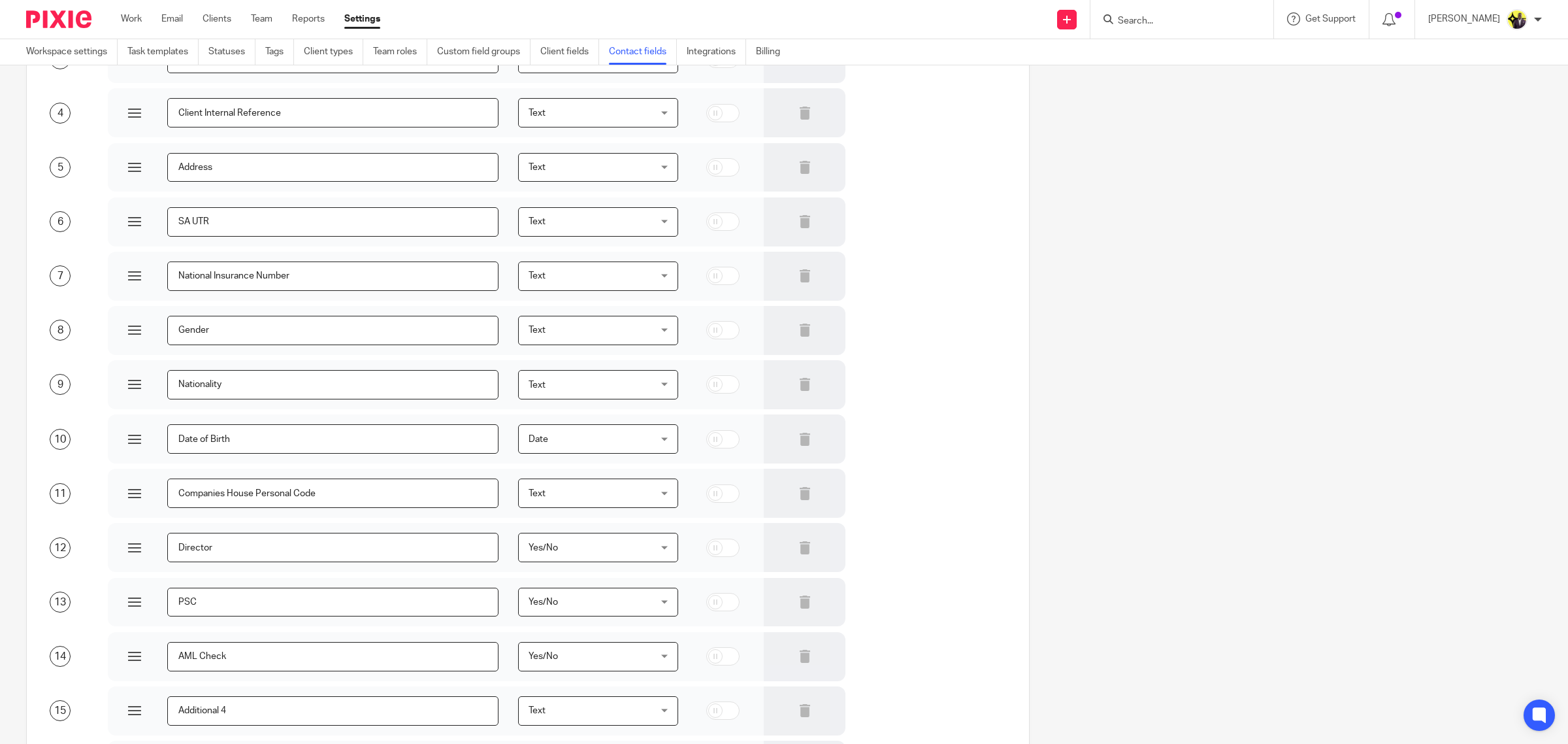
scroll to position [416, 0]
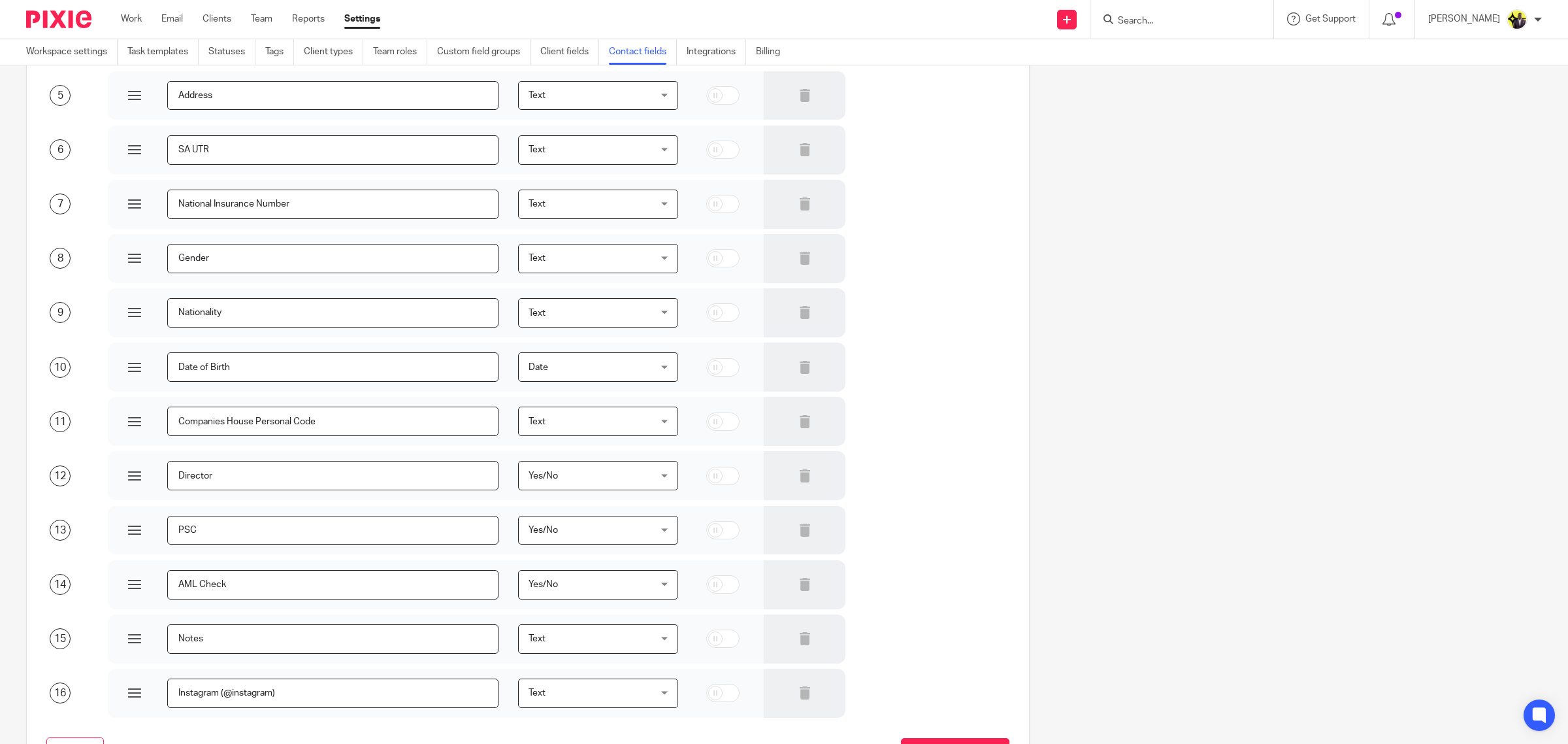
scroll to position [172, 0]
